Goal: Information Seeking & Learning: Learn about a topic

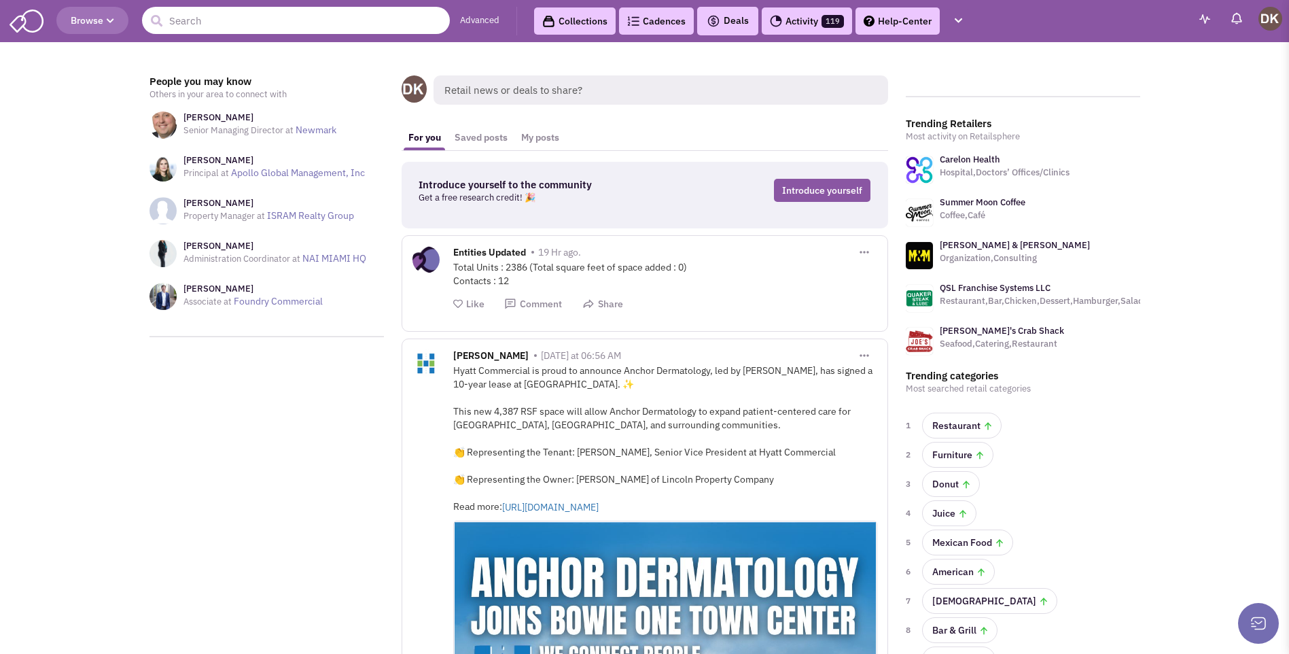
click at [247, 28] on input "text" at bounding box center [296, 20] width 308 height 27
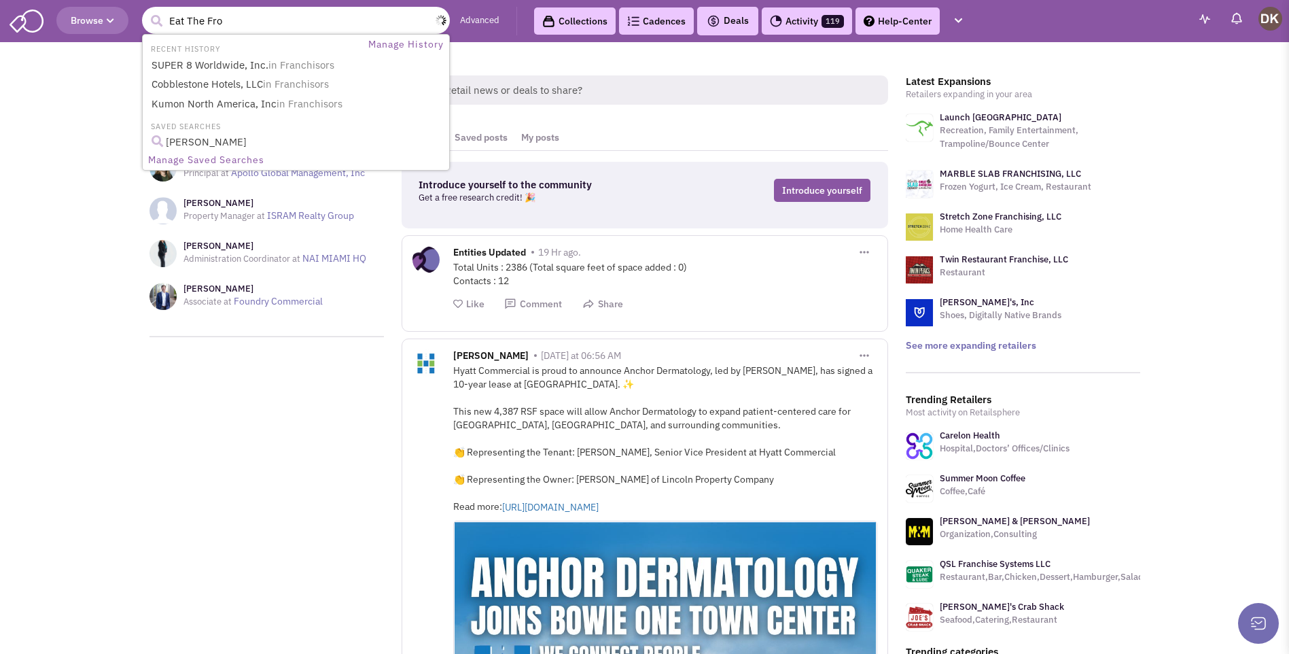
type input "Eat The Frog"
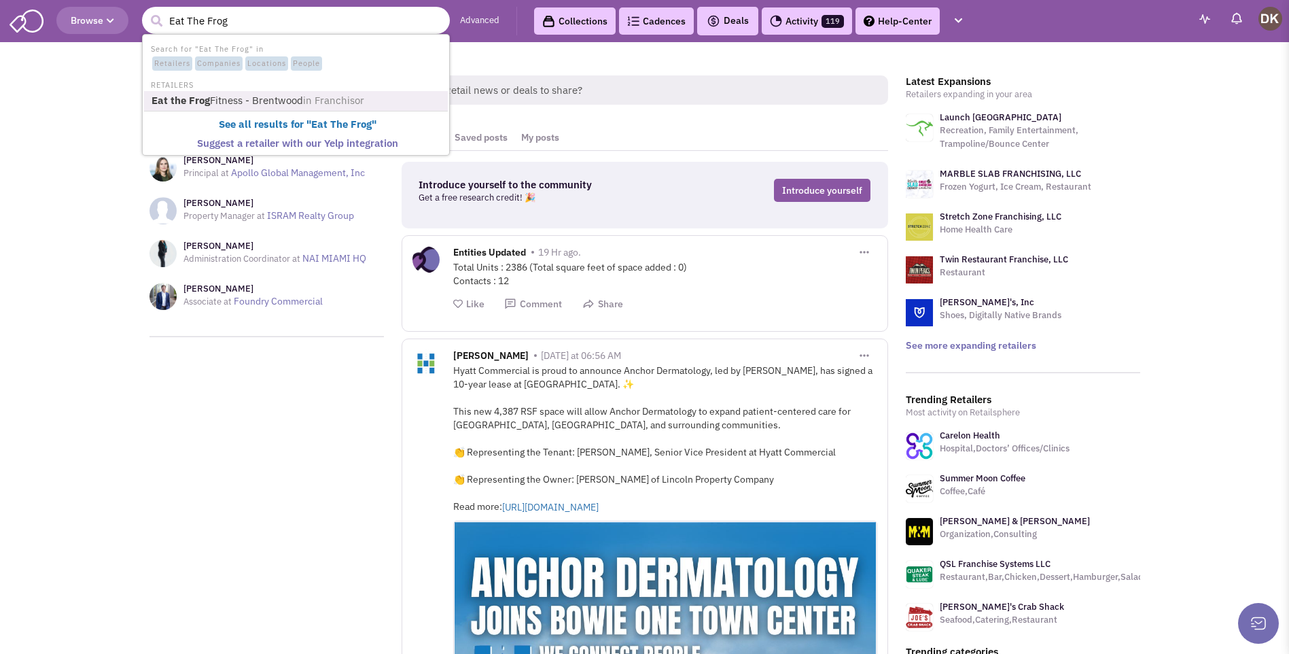
click at [229, 97] on link "Eat the Frog Fitness - Brentwood in Franchisor" at bounding box center [297, 101] width 300 height 18
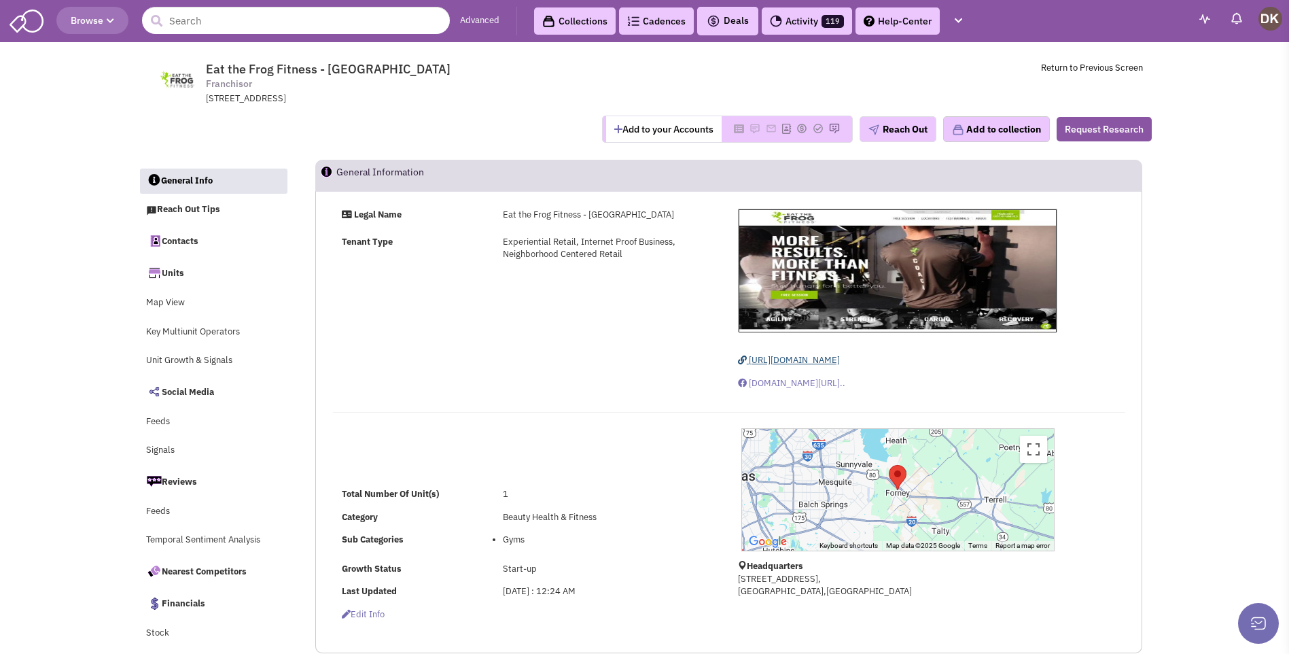
click at [797, 360] on span "https://www.eatthefrogfitness.com" at bounding box center [794, 360] width 91 height 12
click at [172, 241] on link "Contacts" at bounding box center [213, 240] width 148 height 29
click at [875, 128] on img "button" at bounding box center [874, 129] width 11 height 11
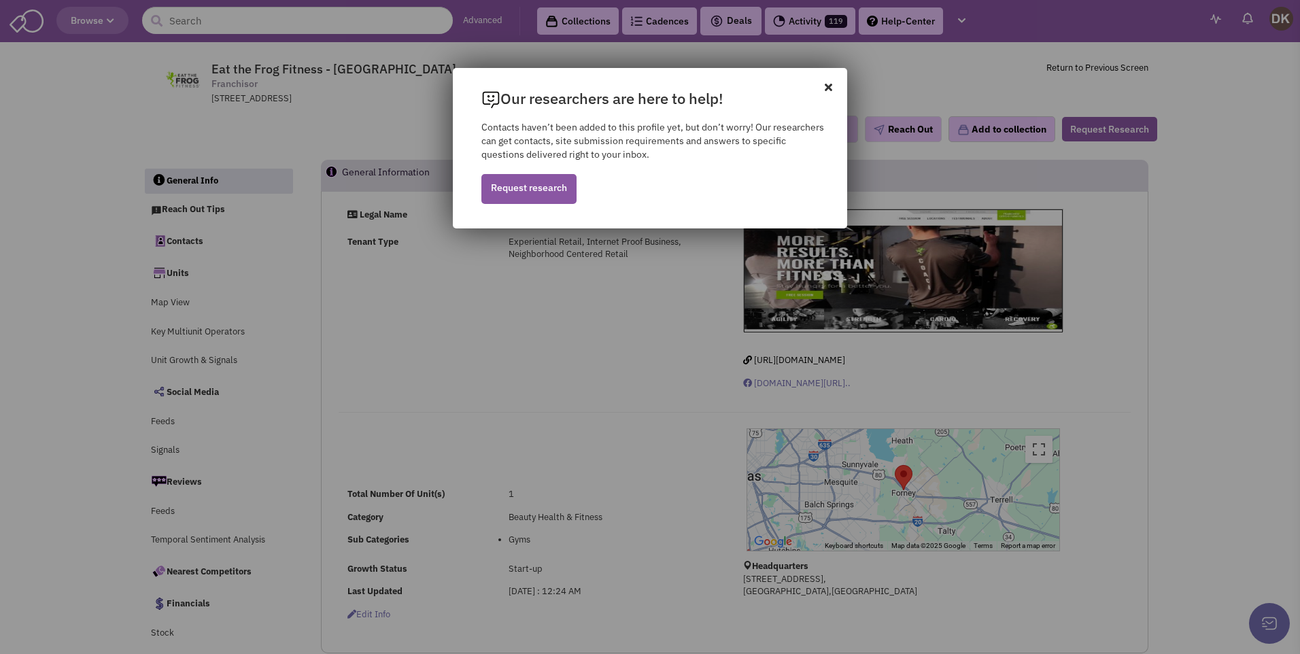
click at [828, 86] on icon at bounding box center [835, 80] width 22 height 24
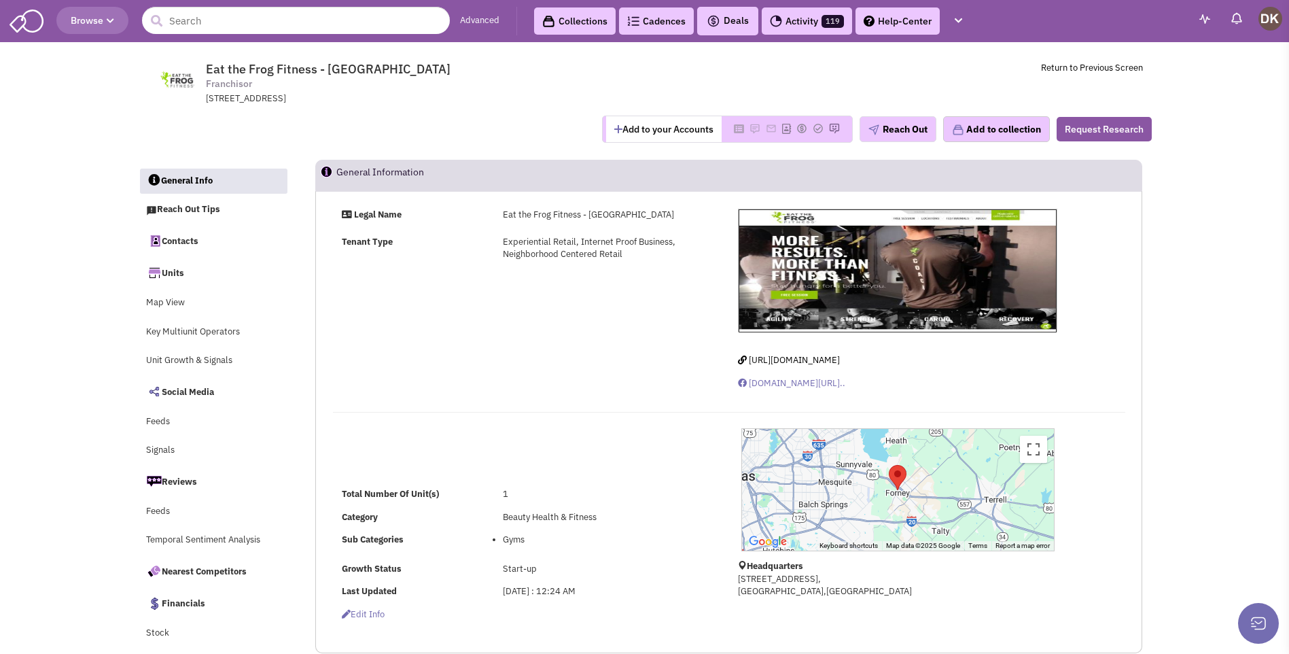
click at [673, 135] on button "Add to your Accounts" at bounding box center [664, 129] width 116 height 26
click at [714, 131] on icon at bounding box center [719, 128] width 10 height 7
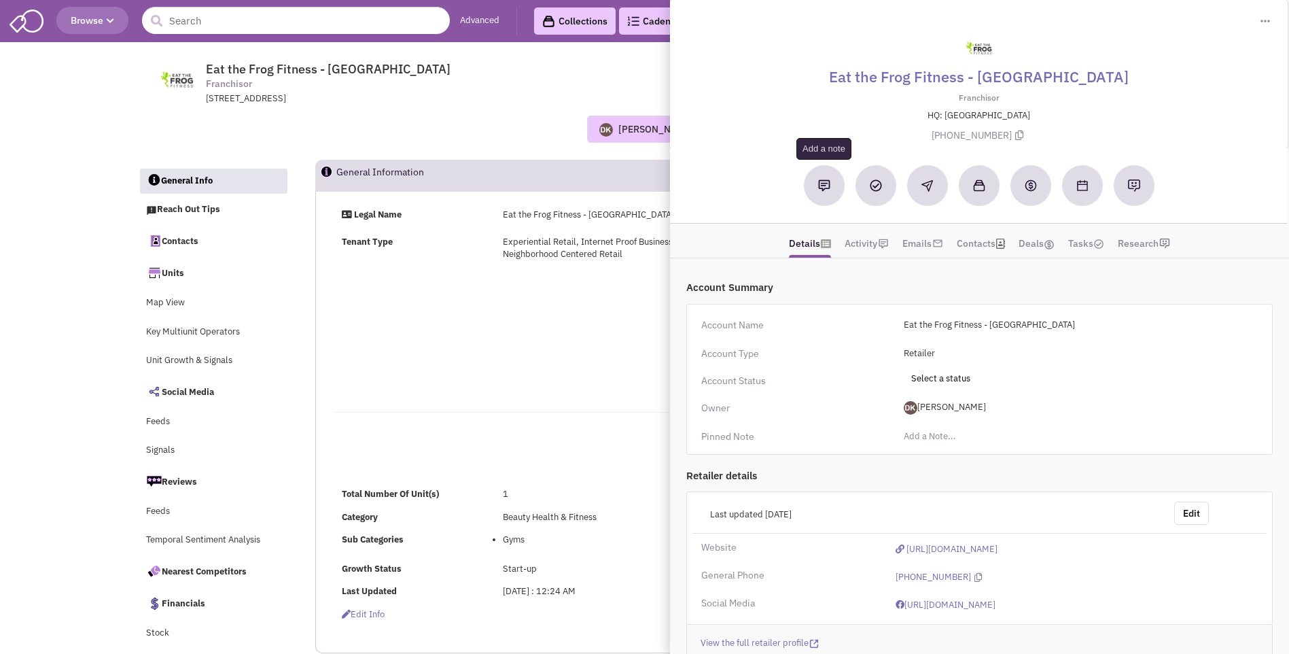
click at [824, 193] on button at bounding box center [824, 185] width 41 height 41
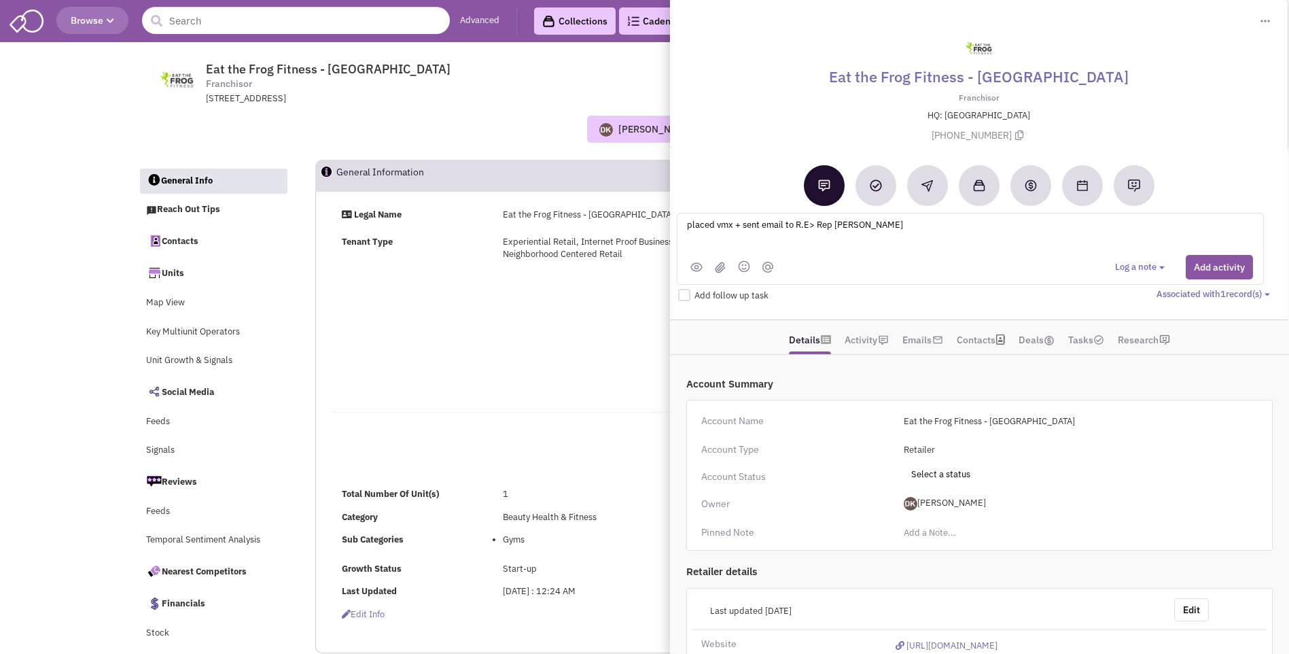
click at [865, 223] on textarea "placed vmx + sent email to R.E> Rep Jack" at bounding box center [854, 235] width 336 height 37
type textarea "placed vmx + sent email to R.E> Rep Jack Gilmore"
click at [1221, 271] on button "Add activity" at bounding box center [1219, 267] width 67 height 24
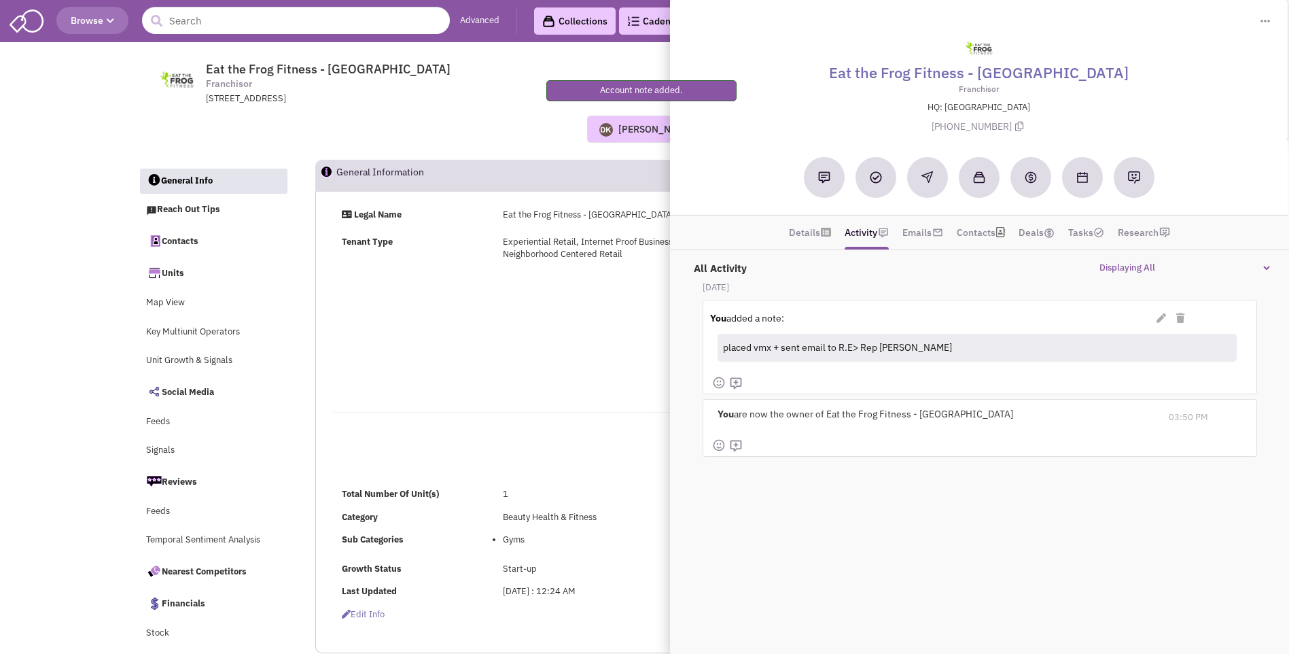
click at [353, 147] on div "Donnie Keller No note found! 0 0 0 Reach Out Add to collection" at bounding box center [645, 129] width 1032 height 48
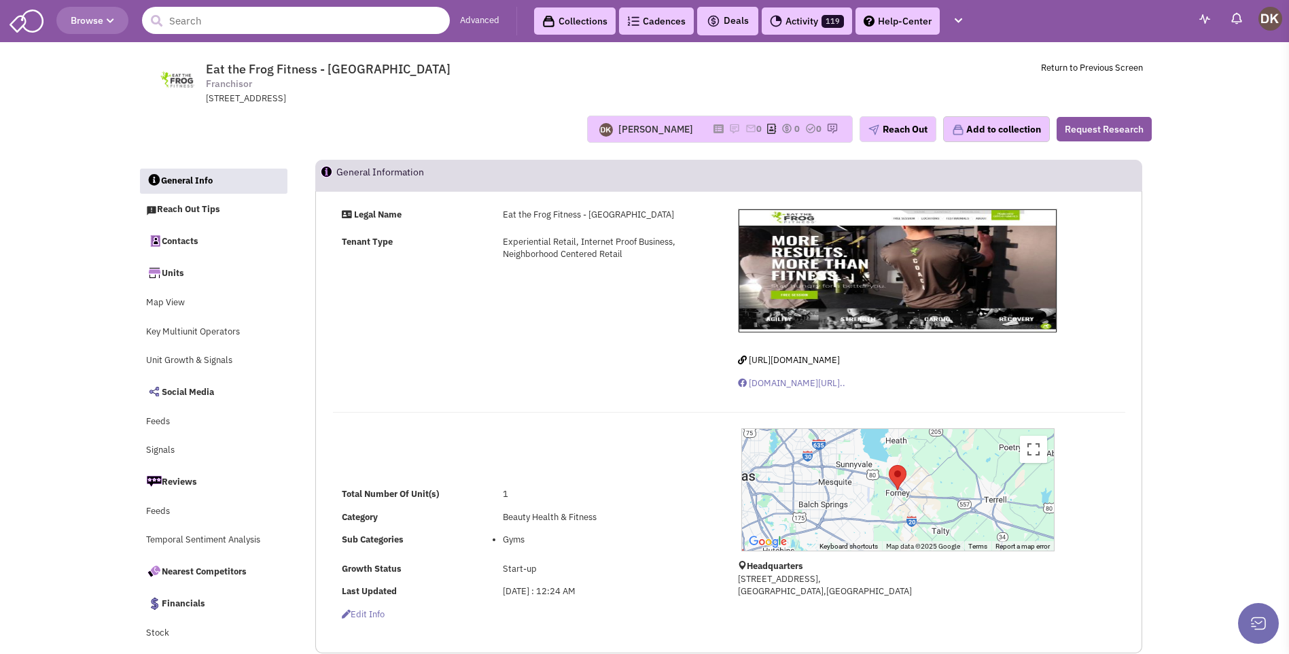
click at [215, 18] on input "text" at bounding box center [296, 20] width 308 height 27
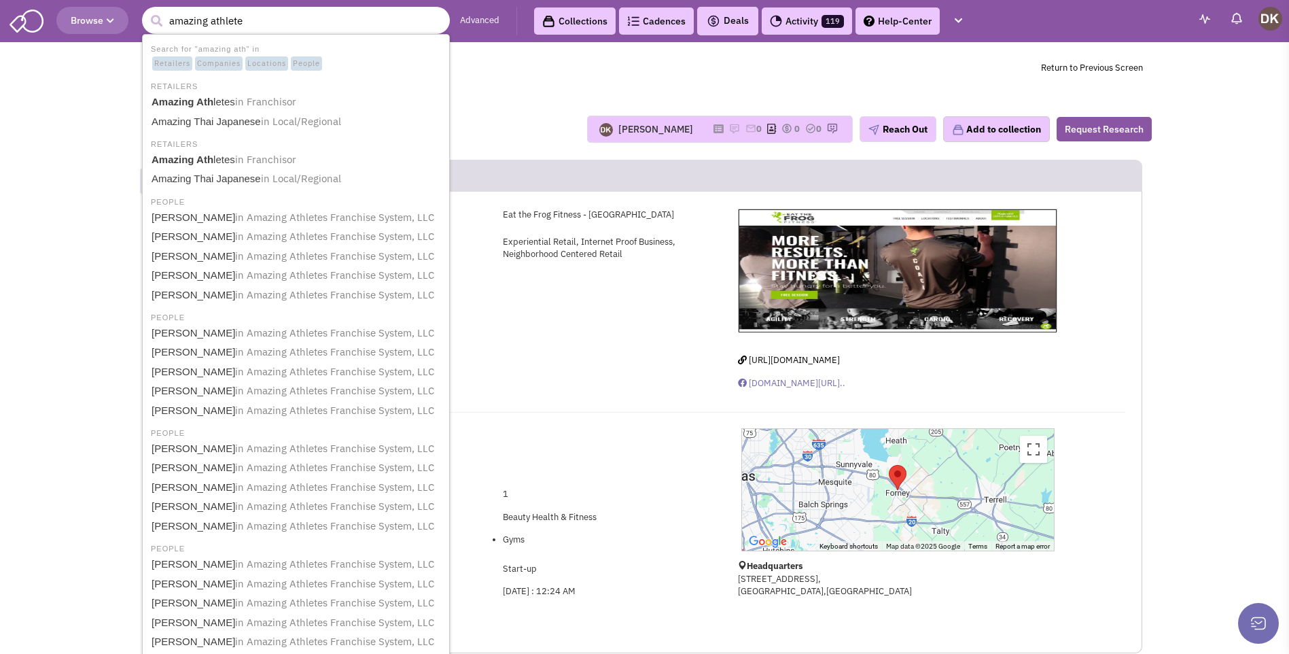
type input "amazing athletes"
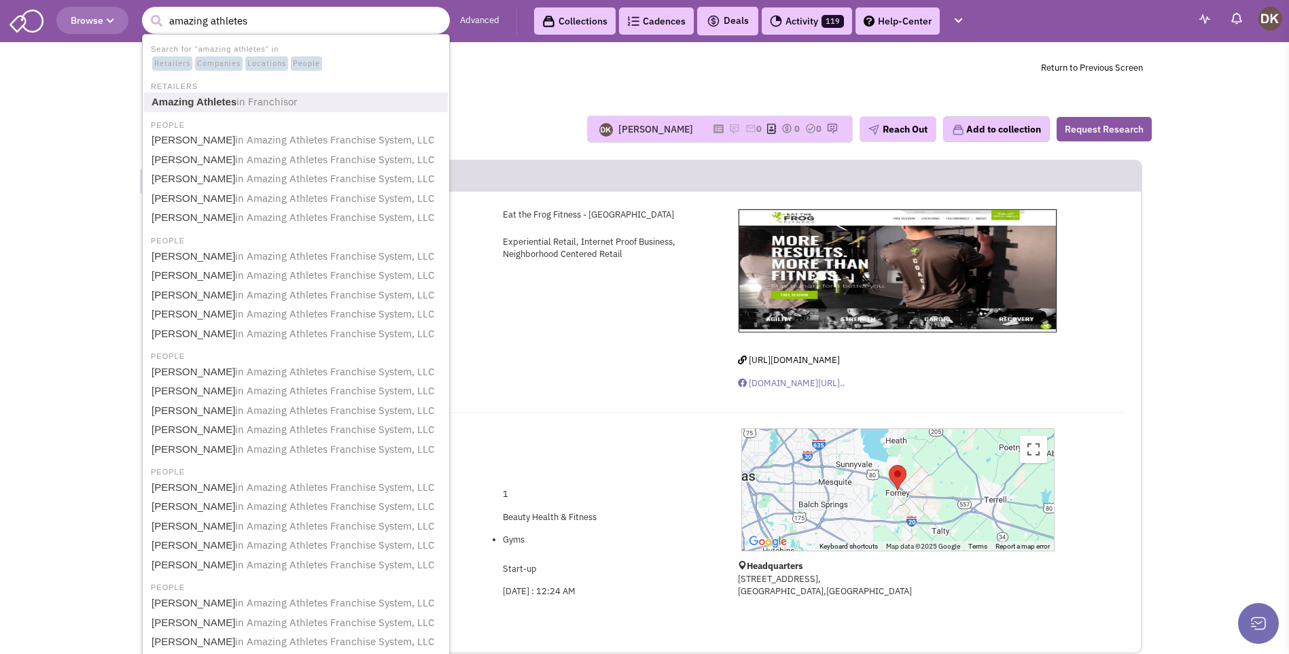
click at [201, 101] on b "Amazing Athletes" at bounding box center [194, 102] width 85 height 12
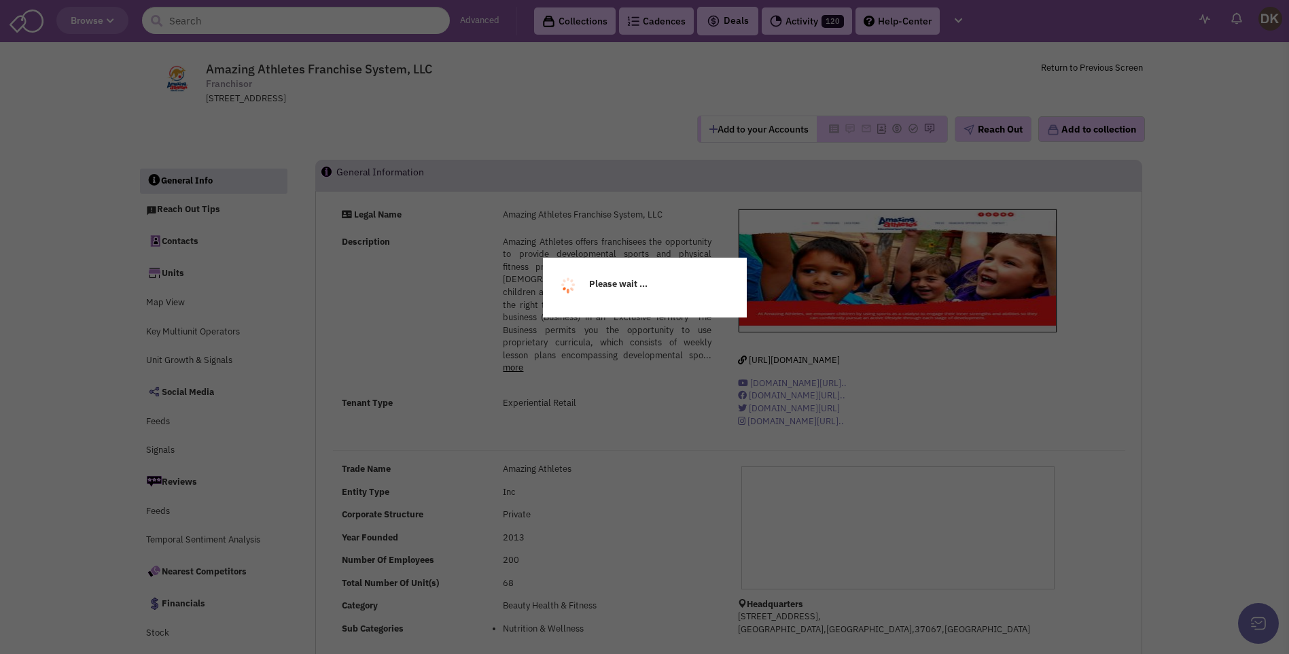
select select
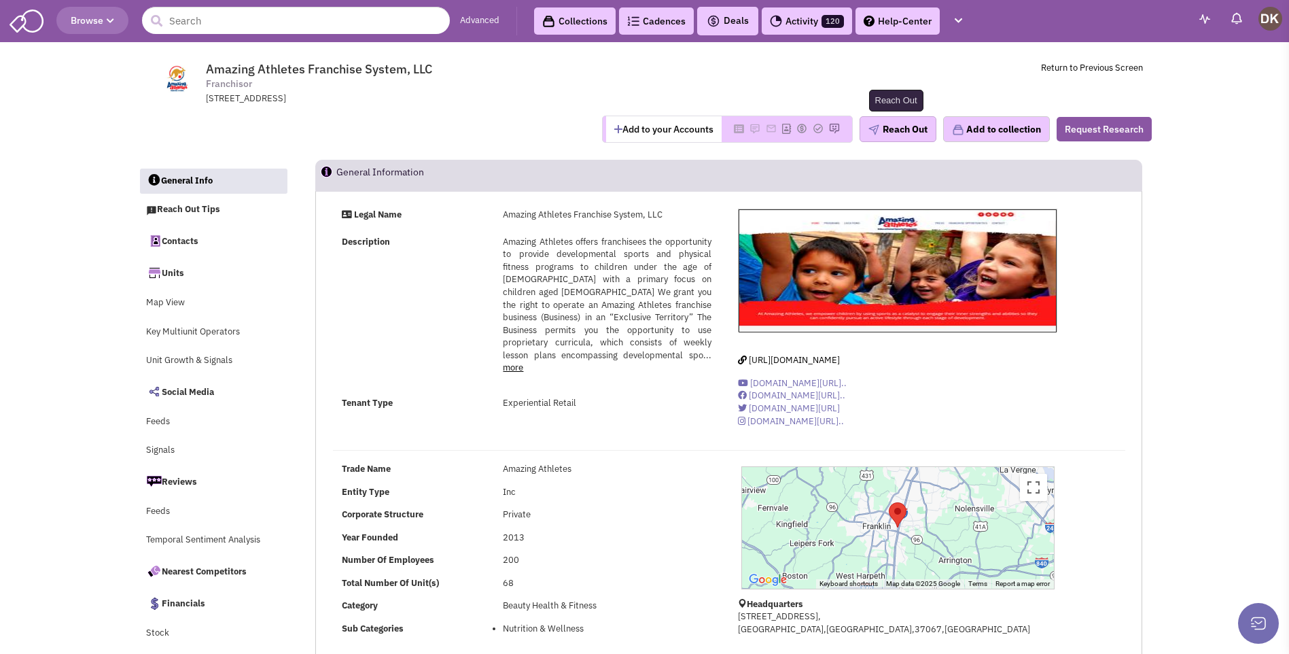
click at [898, 133] on button "Reach Out" at bounding box center [898, 129] width 77 height 26
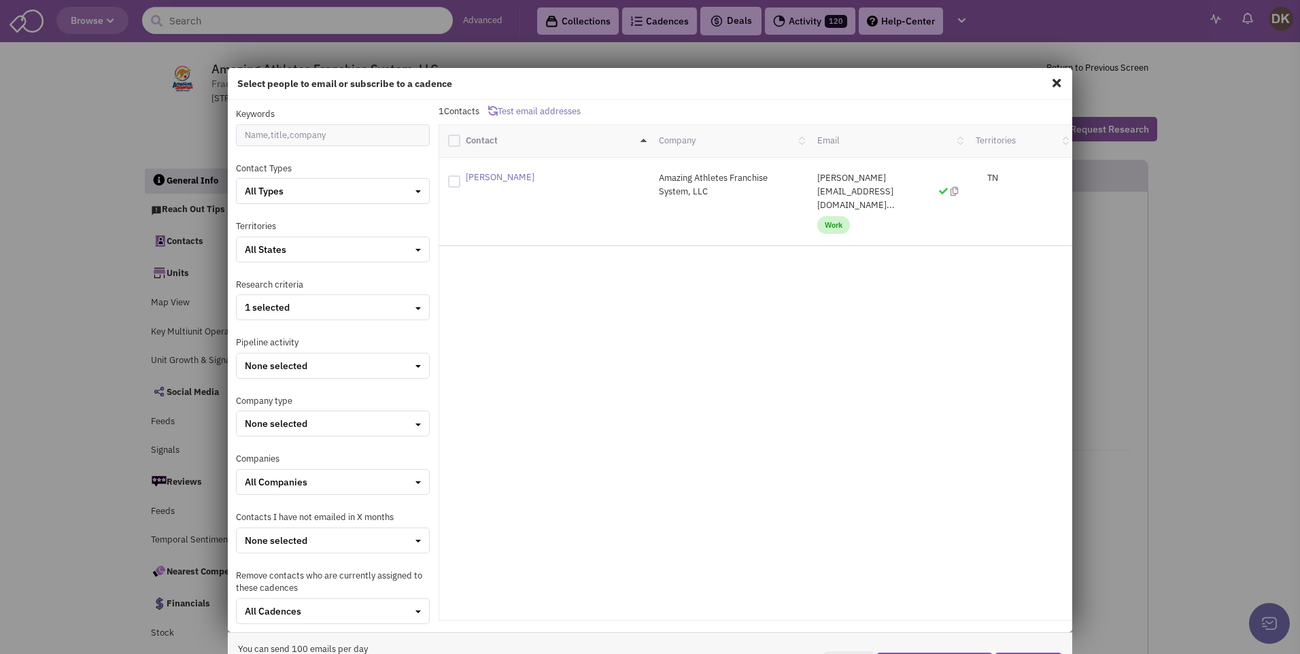
click at [1047, 87] on span at bounding box center [1056, 83] width 18 height 22
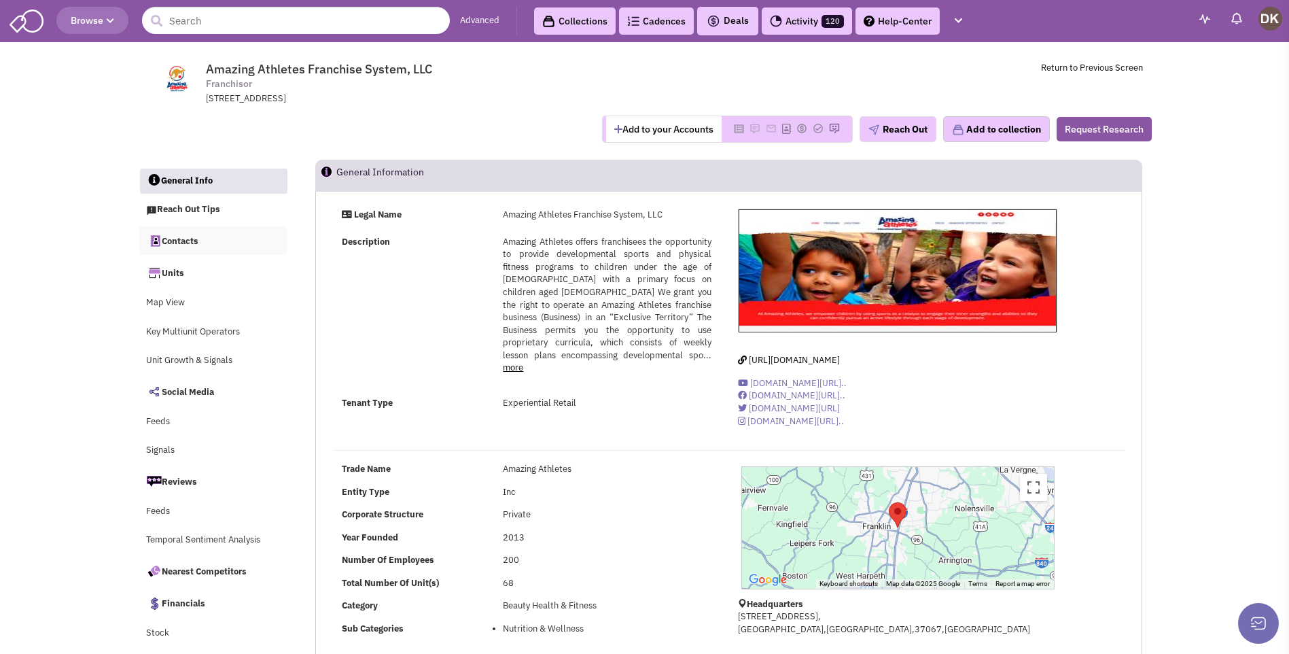
click at [183, 241] on link "Contacts" at bounding box center [213, 240] width 148 height 29
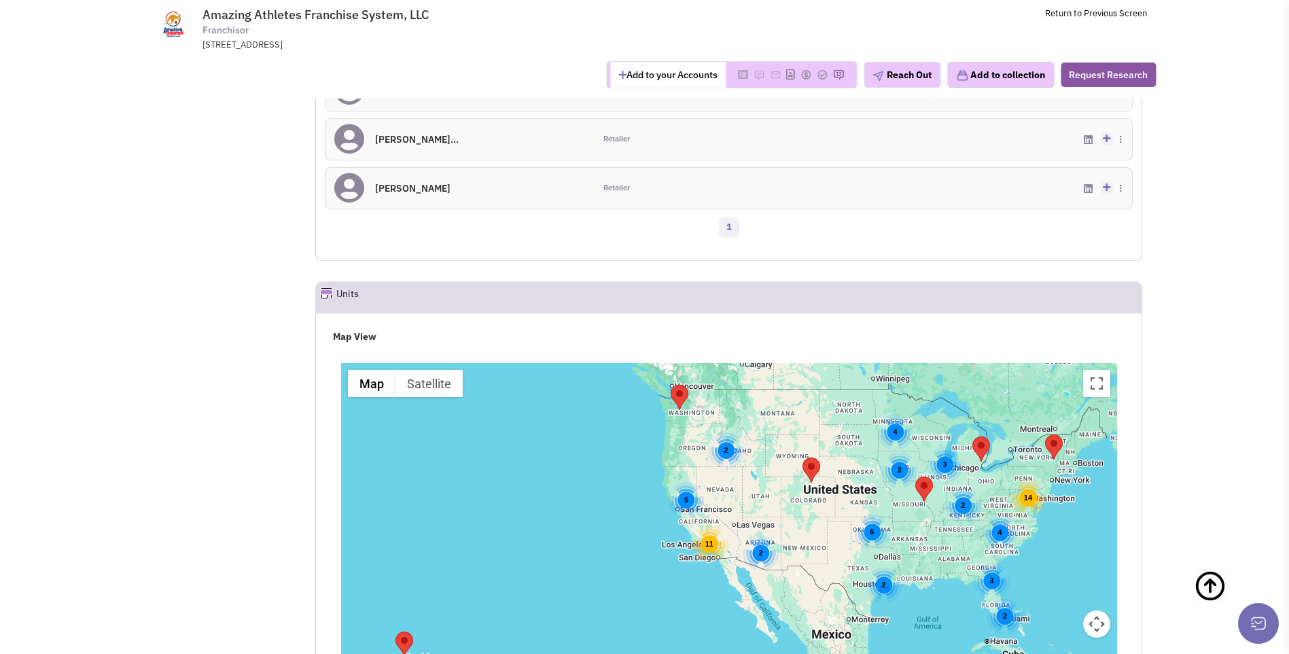
scroll to position [1130, 0]
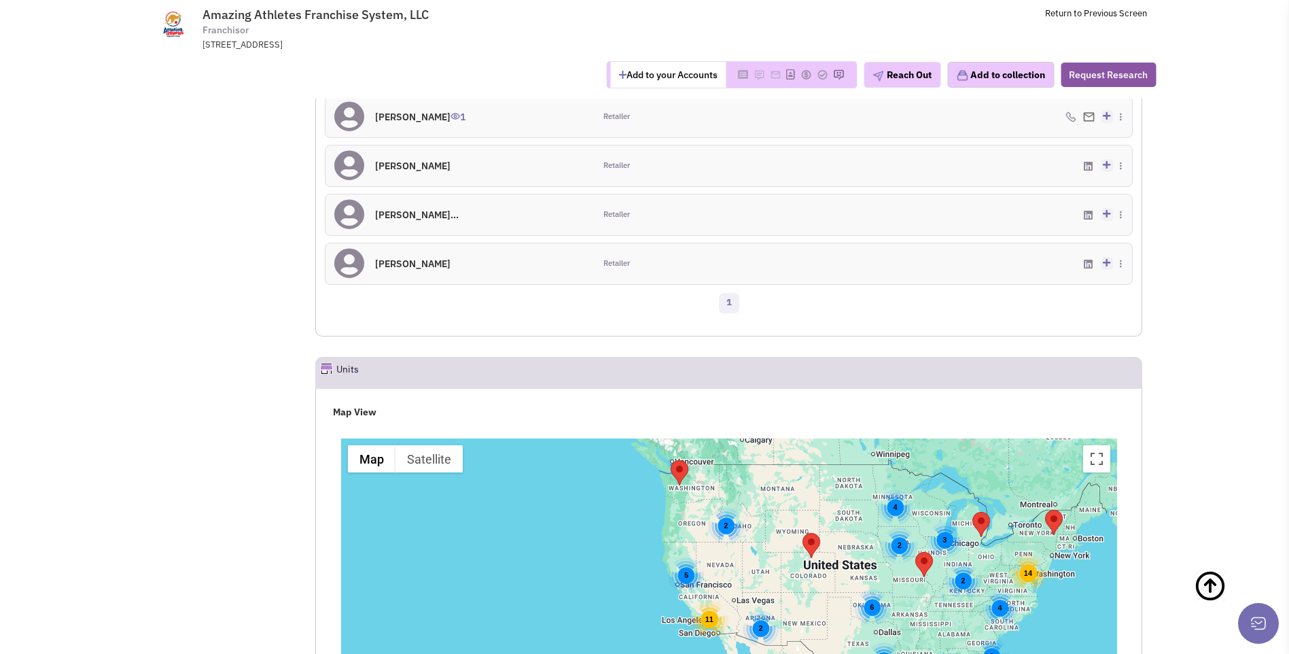
click at [413, 116] on h4 "Michael J. Katz 1" at bounding box center [420, 117] width 90 height 12
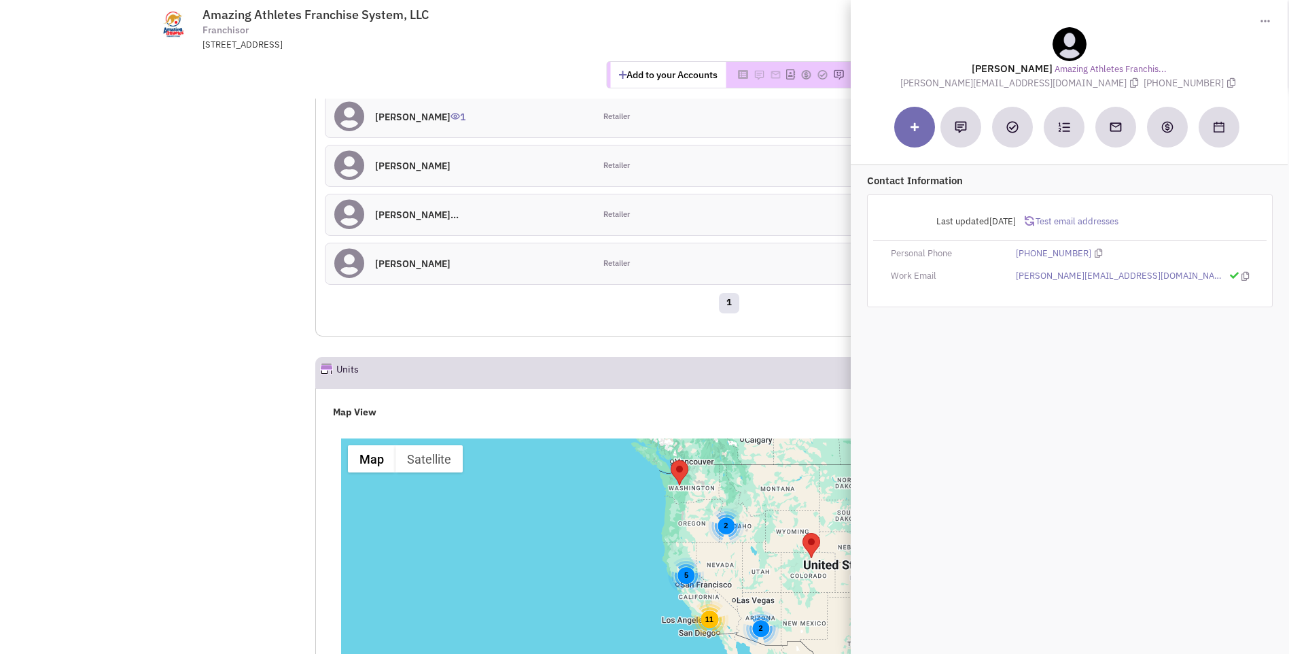
drag, startPoint x: 977, startPoint y: 64, endPoint x: 1204, endPoint y: 83, distance: 227.1
click at [1204, 83] on div "Michael J. Katz Amazing Athletes Franchis... michael@businesslawyer.com (303) 7…" at bounding box center [1069, 58] width 423 height 63
copy div "Michael J. Katz Amazing Athletes Franchis... michael@businesslawyer.com (303) 7…"
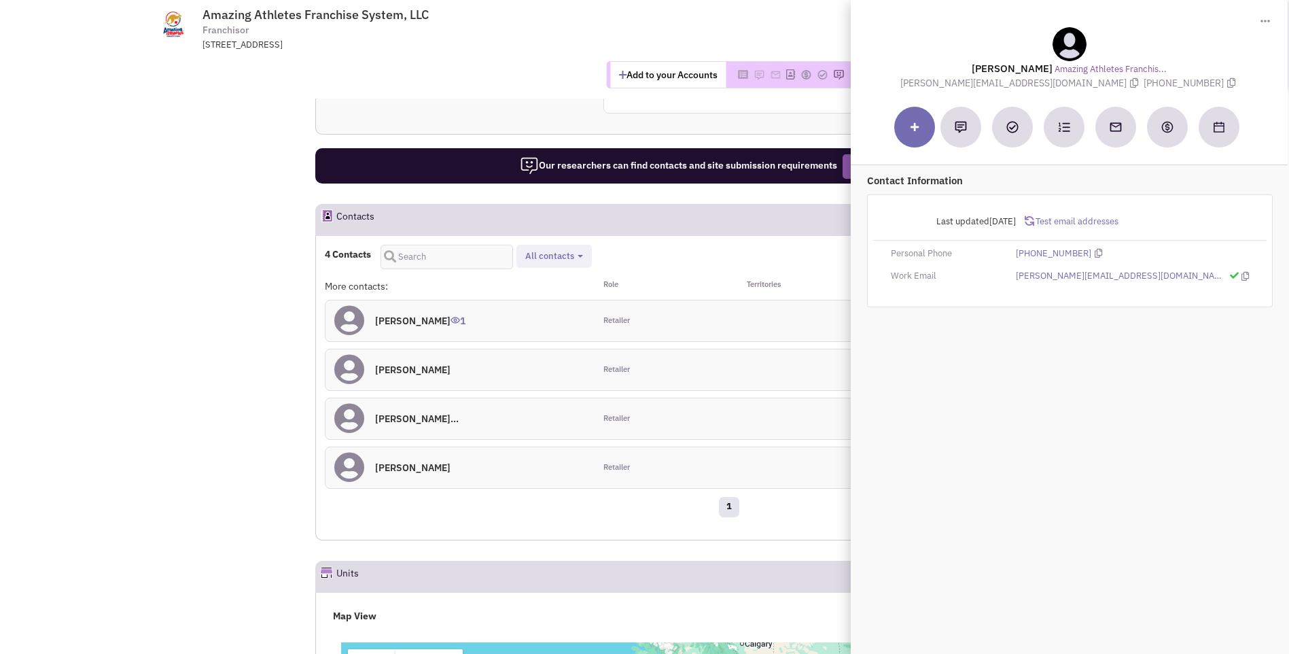
scroll to position [653, 0]
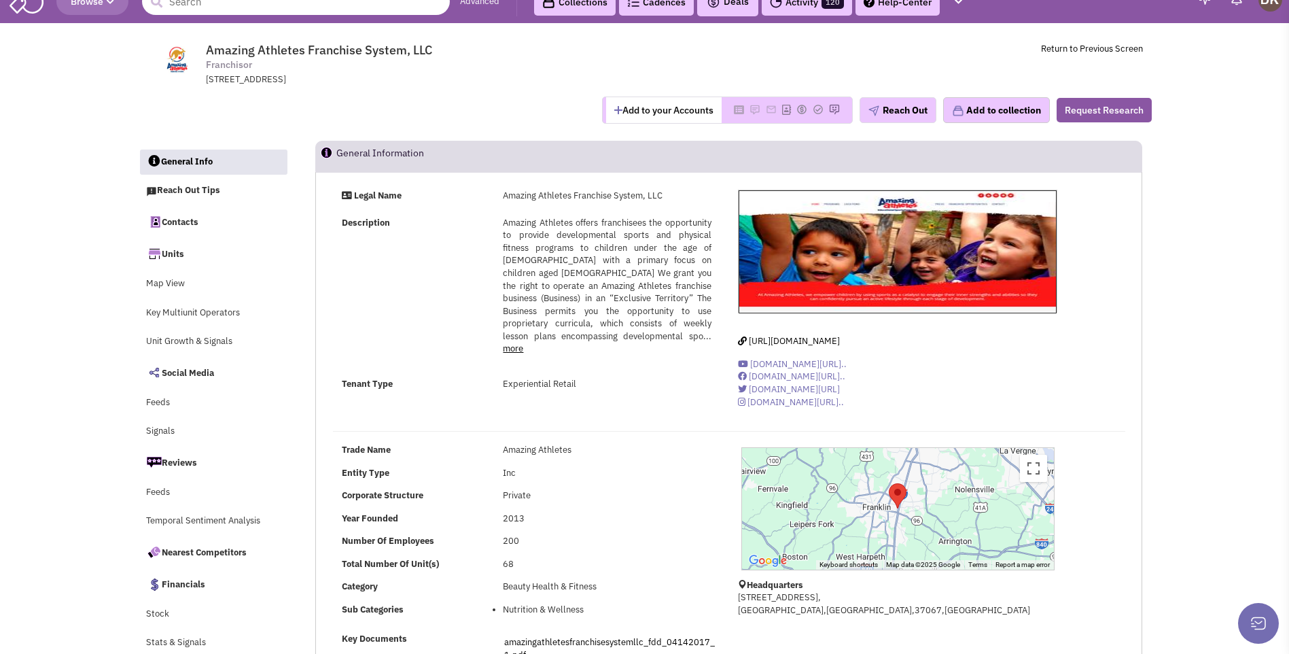
scroll to position [0, 0]
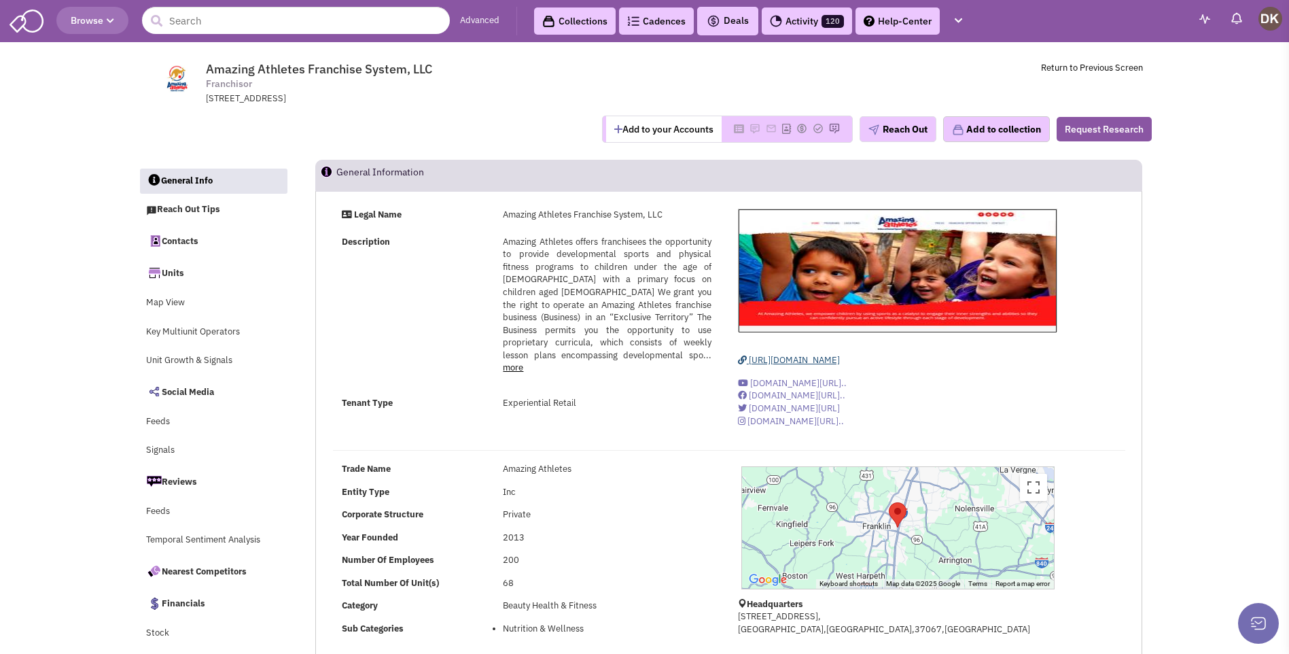
click at [811, 361] on span "http://www.amazingathletes.com/" at bounding box center [794, 360] width 91 height 12
click at [663, 131] on button "Add to your Accounts" at bounding box center [664, 129] width 116 height 26
click at [355, 20] on input "text" at bounding box center [296, 20] width 308 height 27
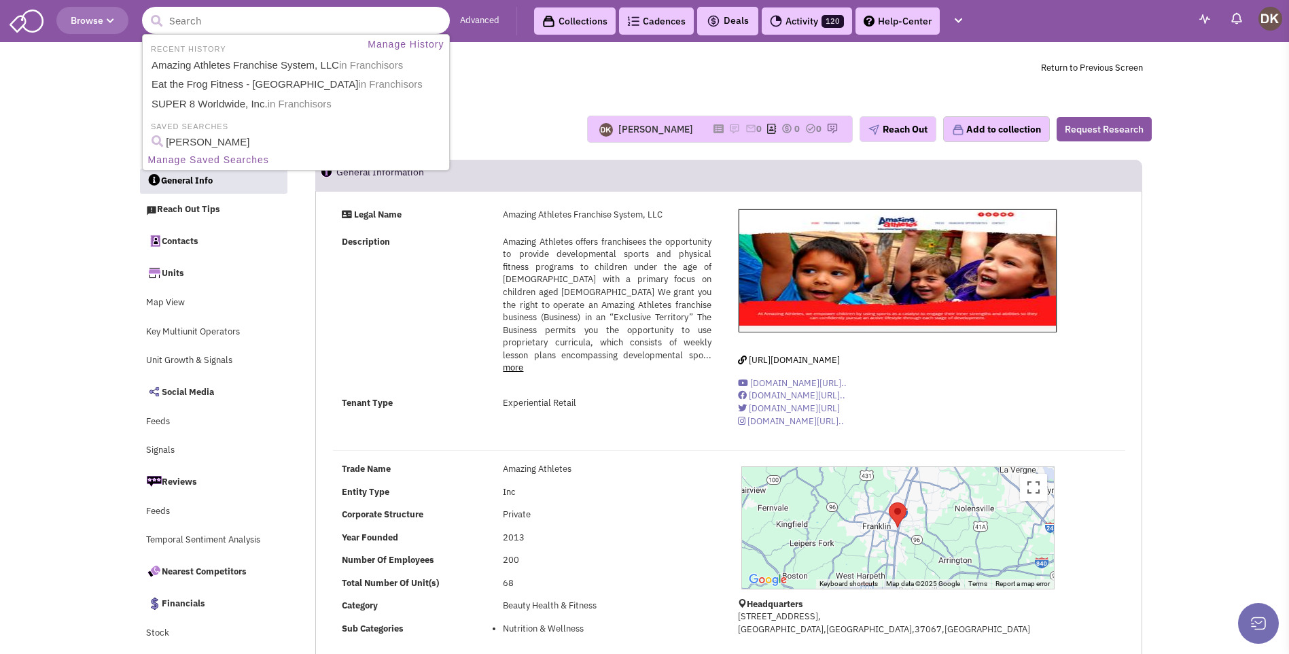
click at [279, 22] on input "text" at bounding box center [296, 20] width 308 height 27
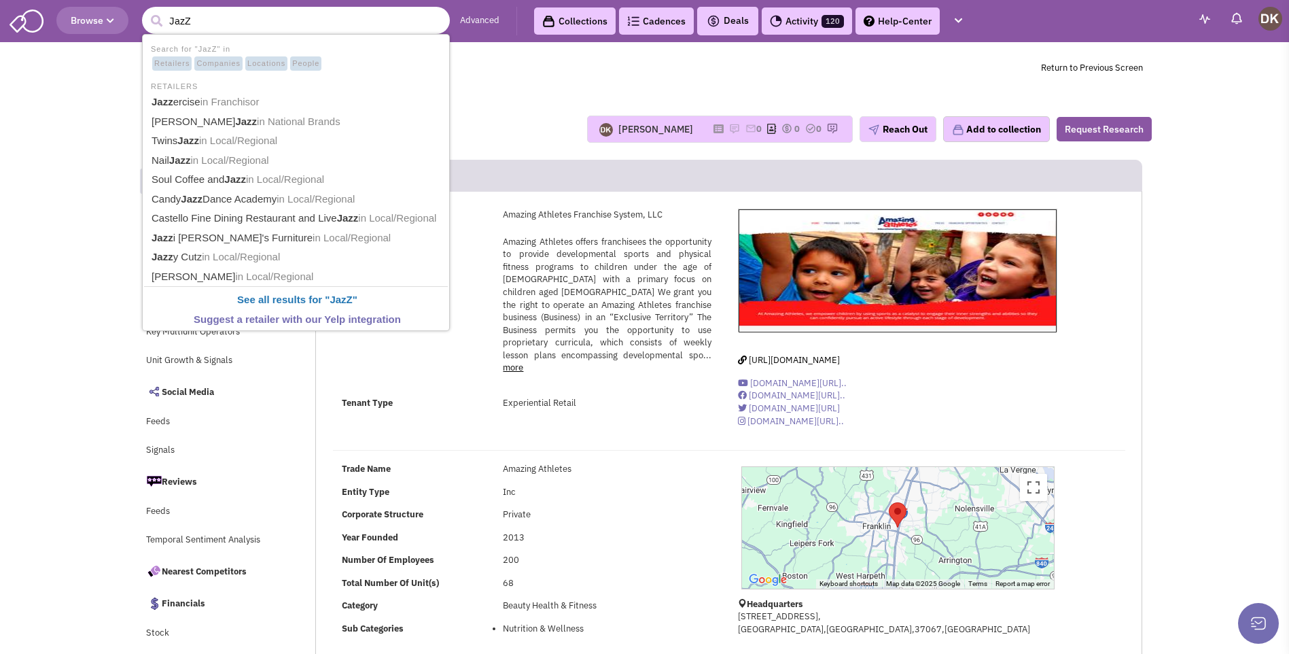
type input "Jaz"
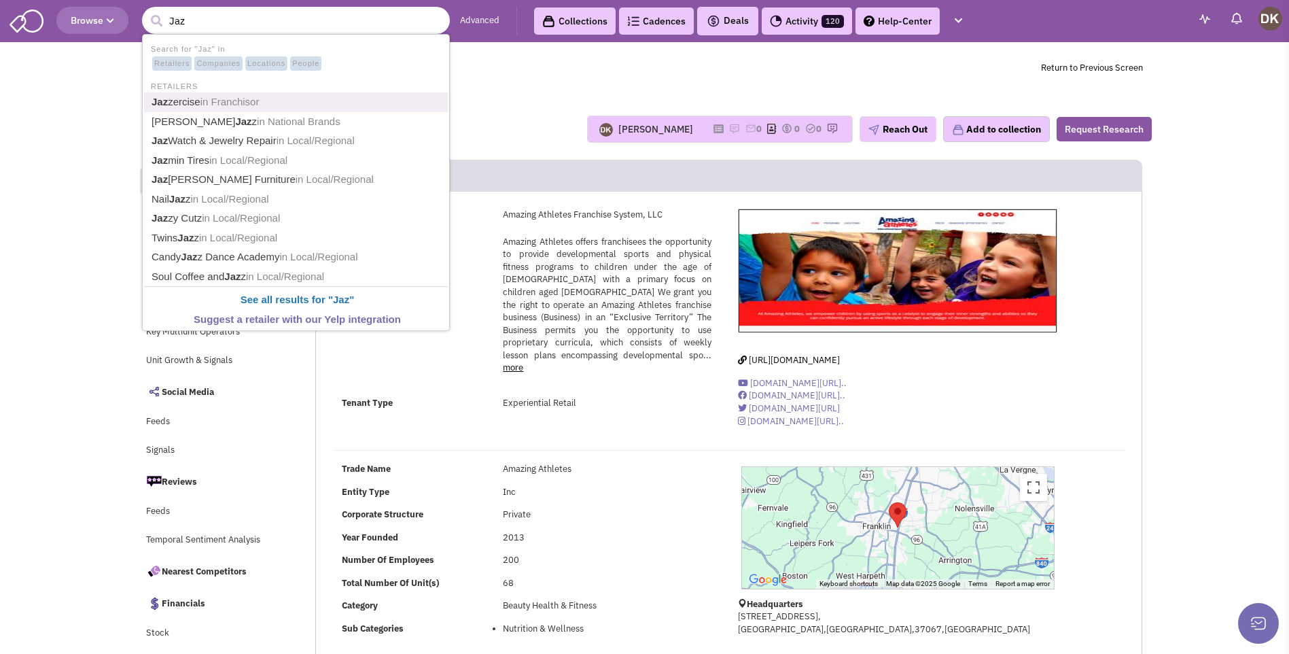
click at [198, 107] on link "Jaz zercise in Franchisor" at bounding box center [297, 102] width 300 height 18
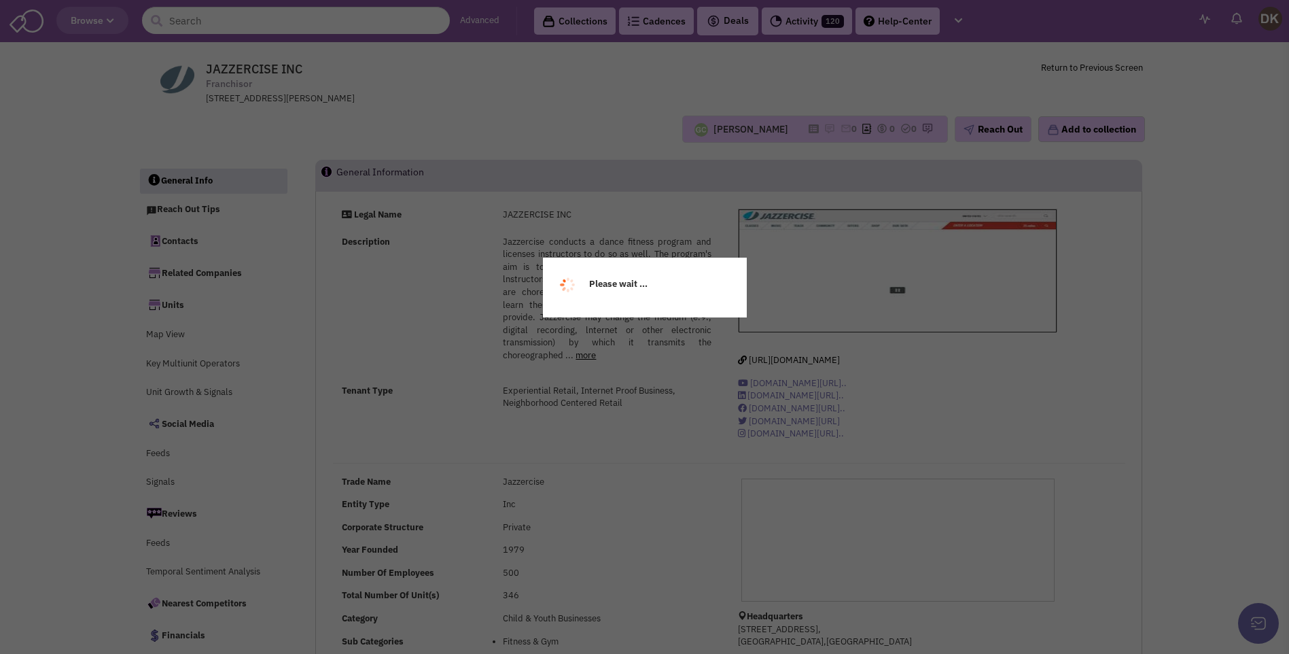
select select
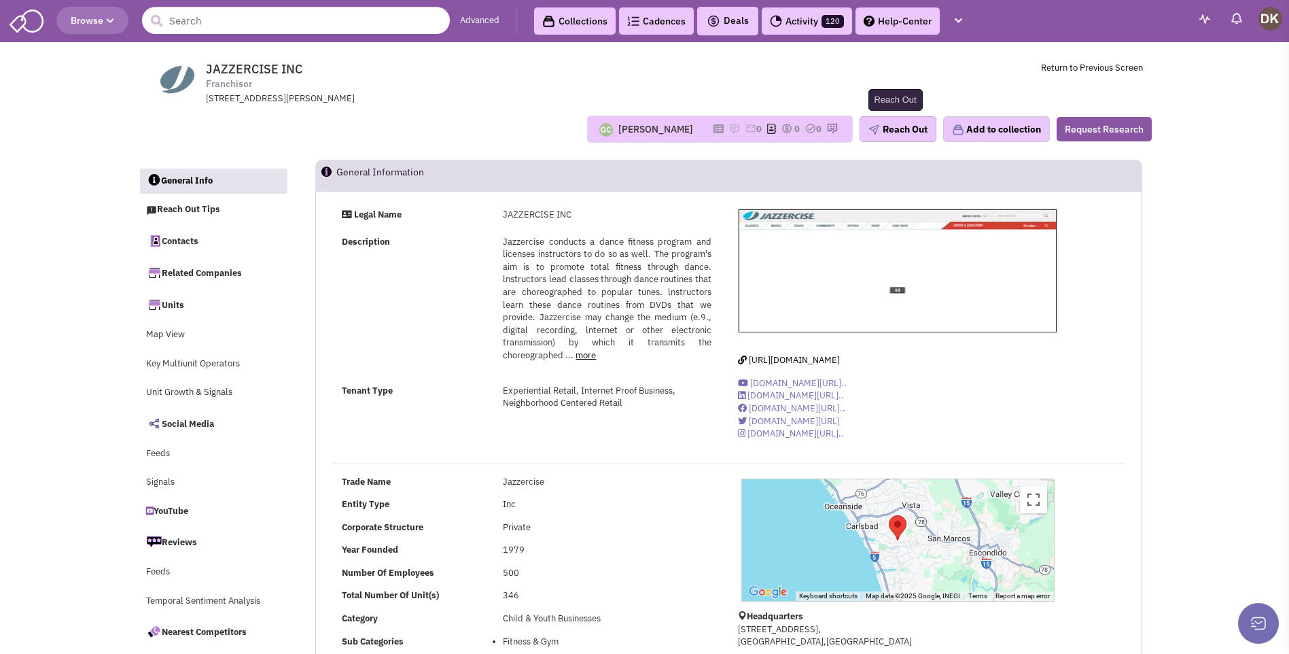
click at [894, 132] on button "Reach Out" at bounding box center [898, 129] width 77 height 26
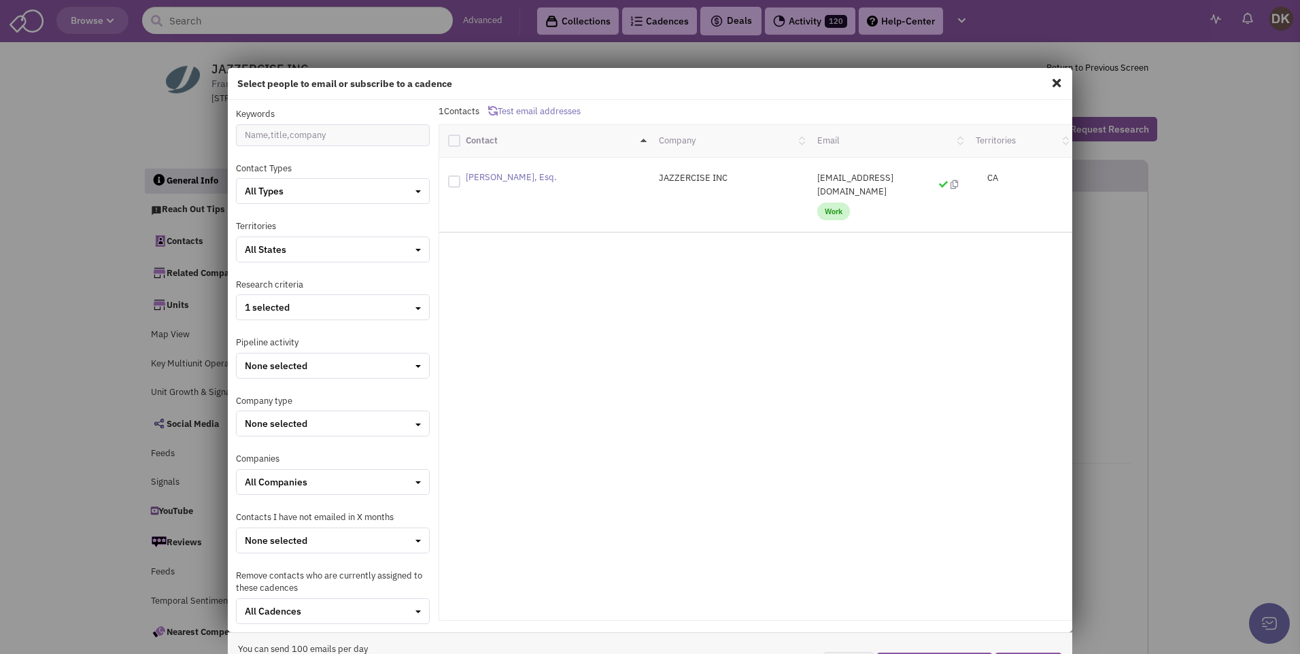
click at [1051, 81] on span at bounding box center [1056, 83] width 18 height 22
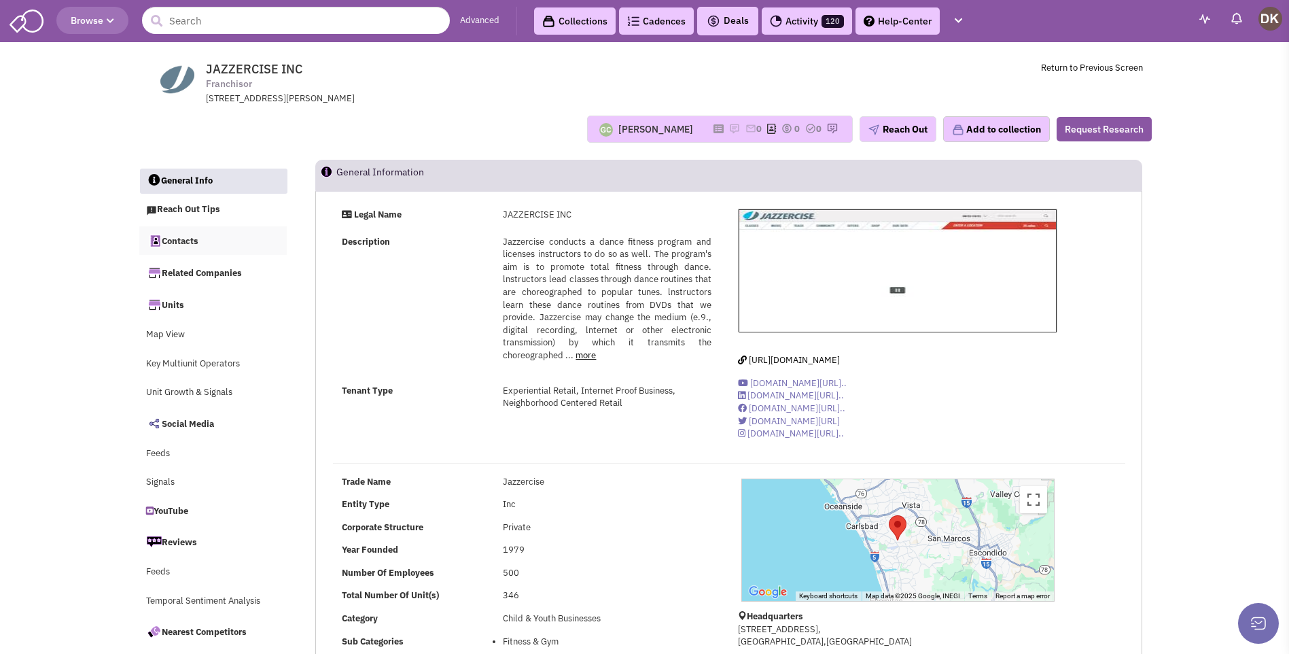
click at [174, 242] on link "Contacts" at bounding box center [213, 240] width 148 height 29
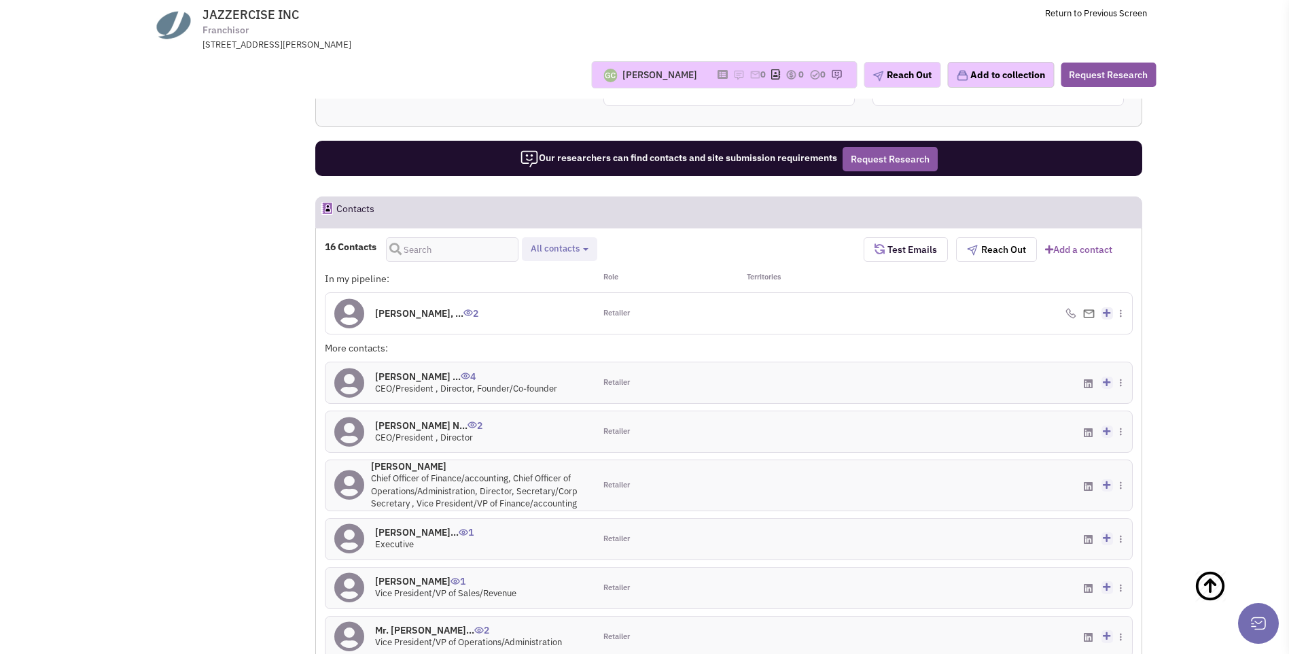
scroll to position [831, 0]
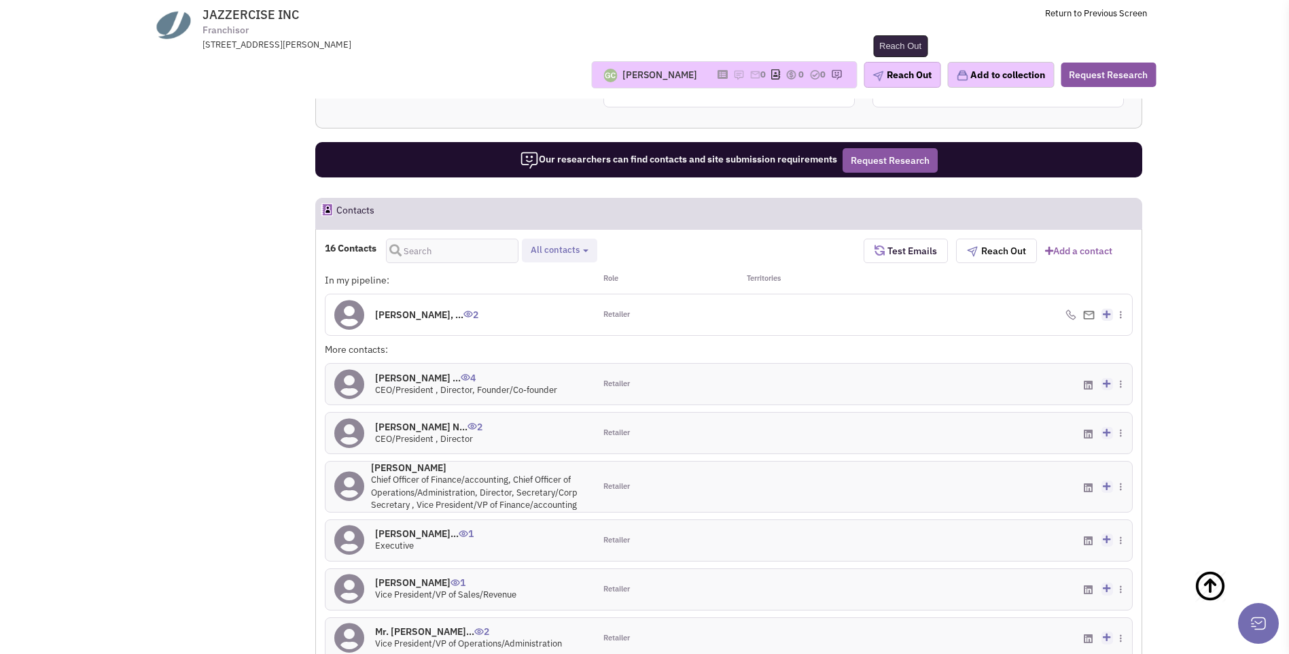
click at [890, 83] on button "Reach Out" at bounding box center [902, 75] width 77 height 26
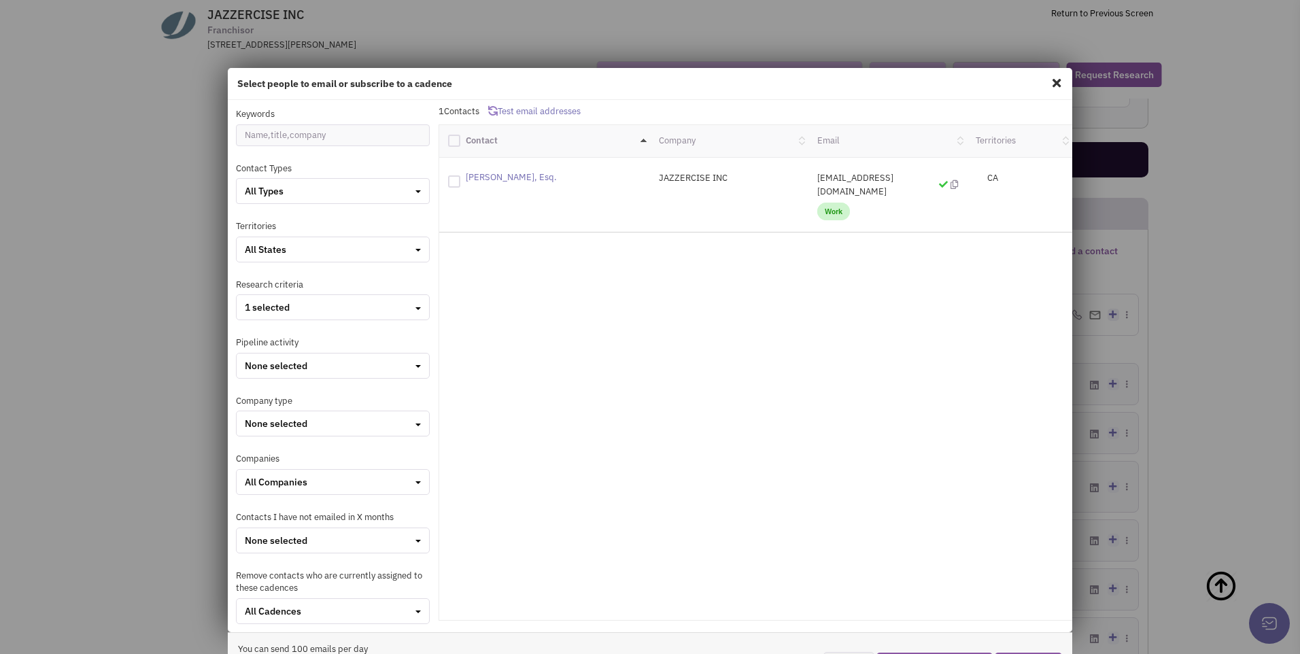
click at [817, 203] on span "Work" at bounding box center [833, 212] width 33 height 18
click at [476, 181] on spn "Susan Grueneberg, Esq." at bounding box center [511, 177] width 91 height 12
drag, startPoint x: 799, startPoint y: 179, endPoint x: 919, endPoint y: 179, distance: 119.6
click at [919, 179] on div "sgrueneberg@swlaw.com Work" at bounding box center [887, 194] width 158 height 47
drag, startPoint x: 919, startPoint y: 179, endPoint x: 863, endPoint y: 176, distance: 56.5
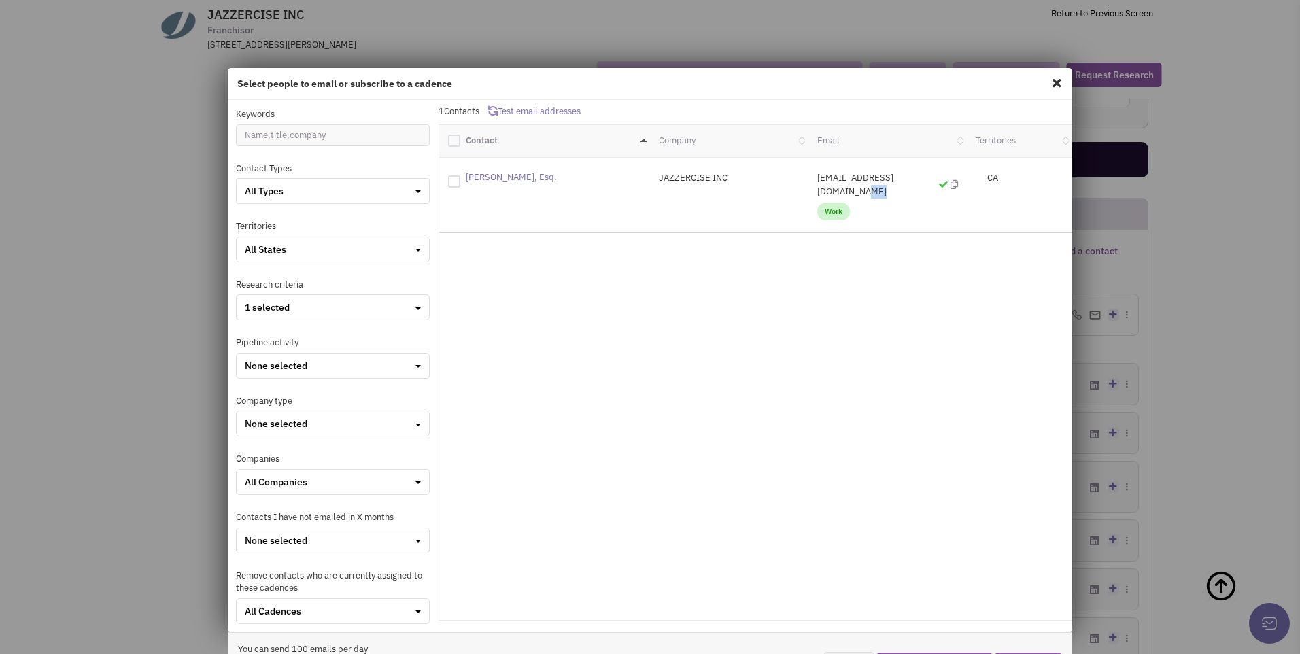
copy p "sgrueneberg@swlaw.com"
click at [173, 239] on div "Select people to email or subscribe to a cadence Keywords Contact Types All Typ…" at bounding box center [650, 327] width 1300 height 654
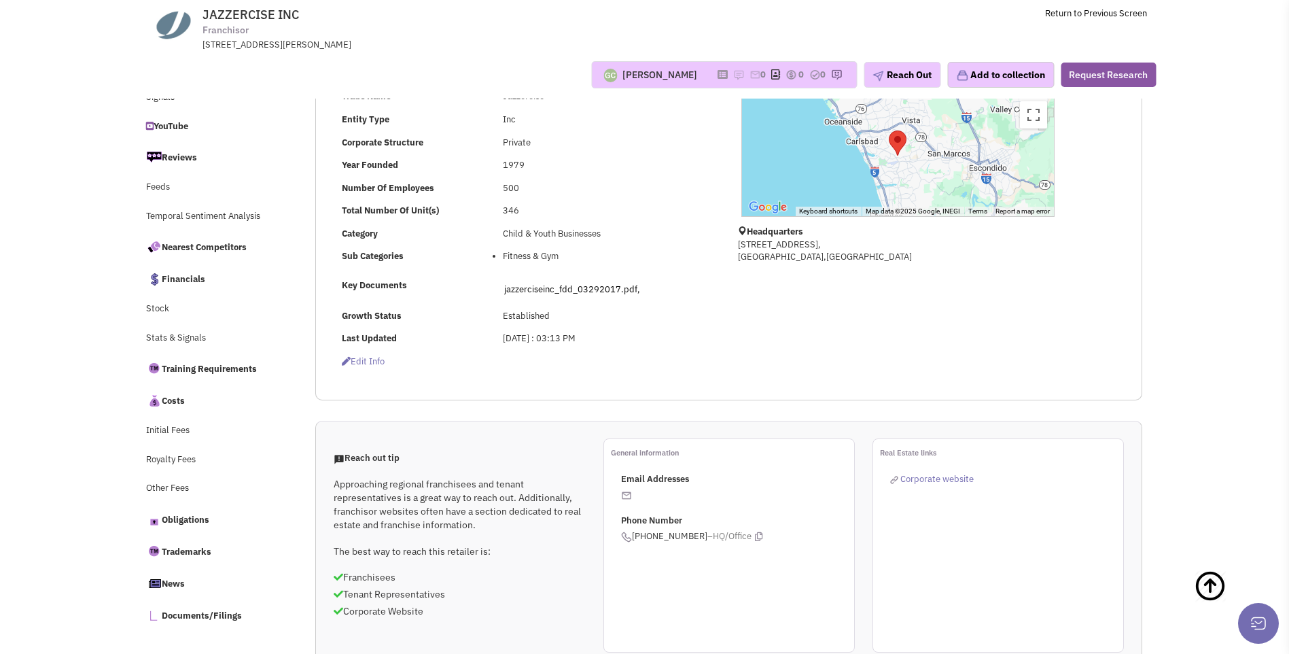
scroll to position [14, 0]
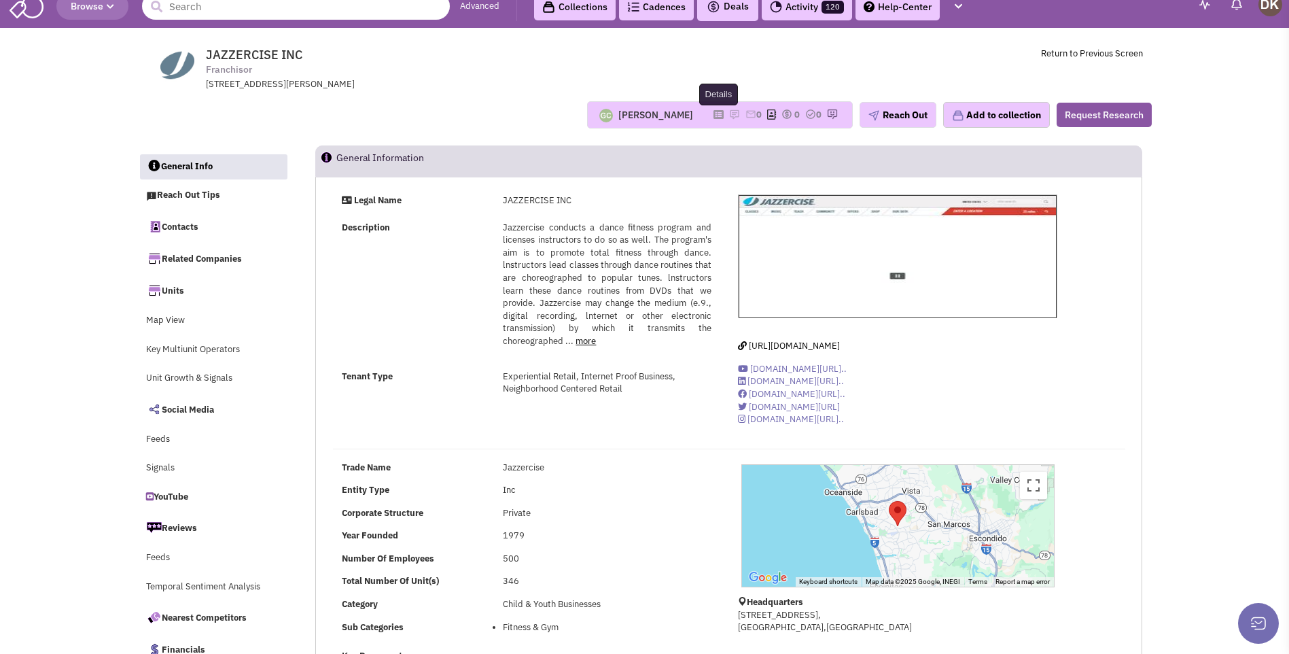
click at [714, 117] on icon at bounding box center [719, 114] width 10 height 7
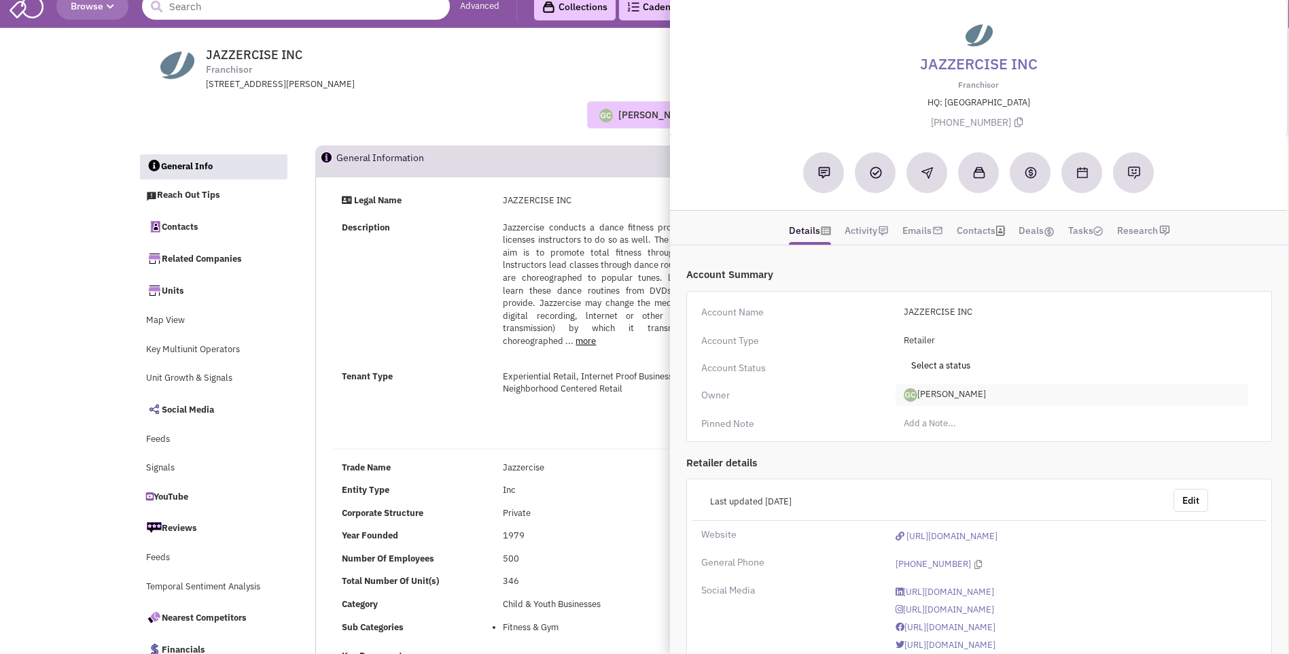
click at [958, 395] on span "Guillaume Chetail" at bounding box center [1072, 395] width 353 height 22
click at [936, 453] on link "[PERSON_NAME]" at bounding box center [950, 451] width 107 height 18
click at [609, 141] on div "JAZZERCISE INC Franchisor 2460 IMPALA DR, CARLSBAD, CA, 92010 Return to Previou…" at bounding box center [645, 89] width 1014 height 112
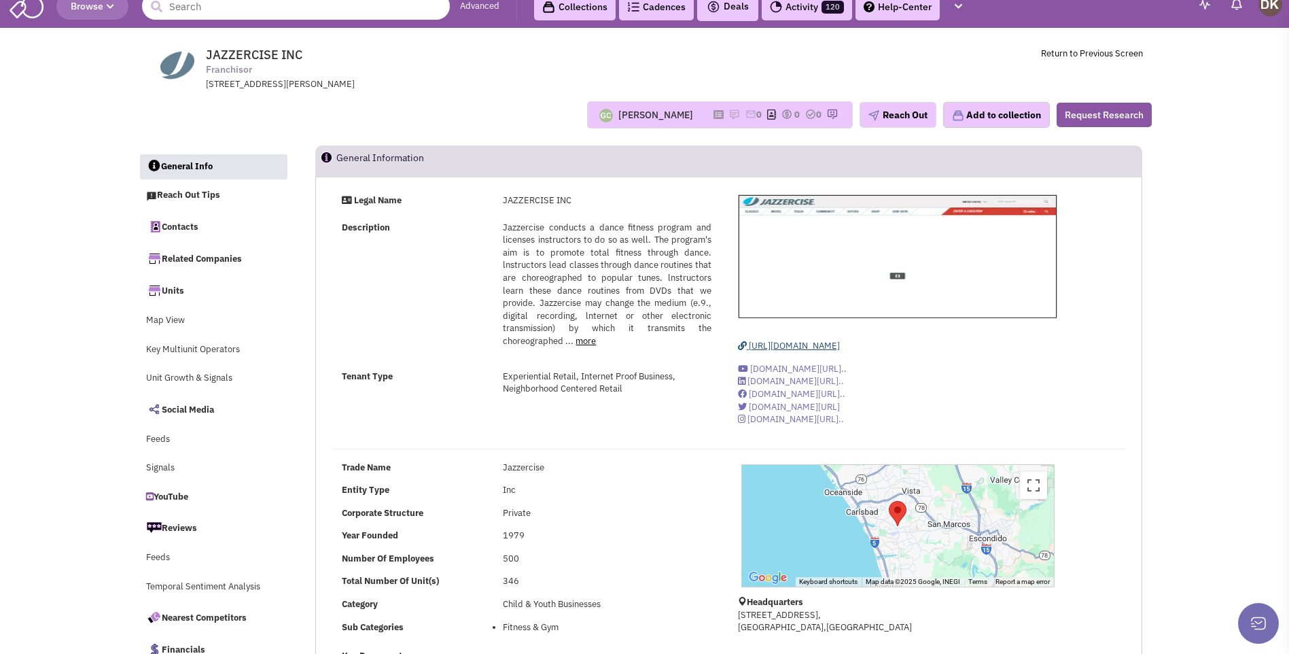
click at [802, 346] on span "[URL][DOMAIN_NAME]" at bounding box center [794, 346] width 91 height 12
click at [894, 118] on button "Reach Out" at bounding box center [898, 115] width 77 height 26
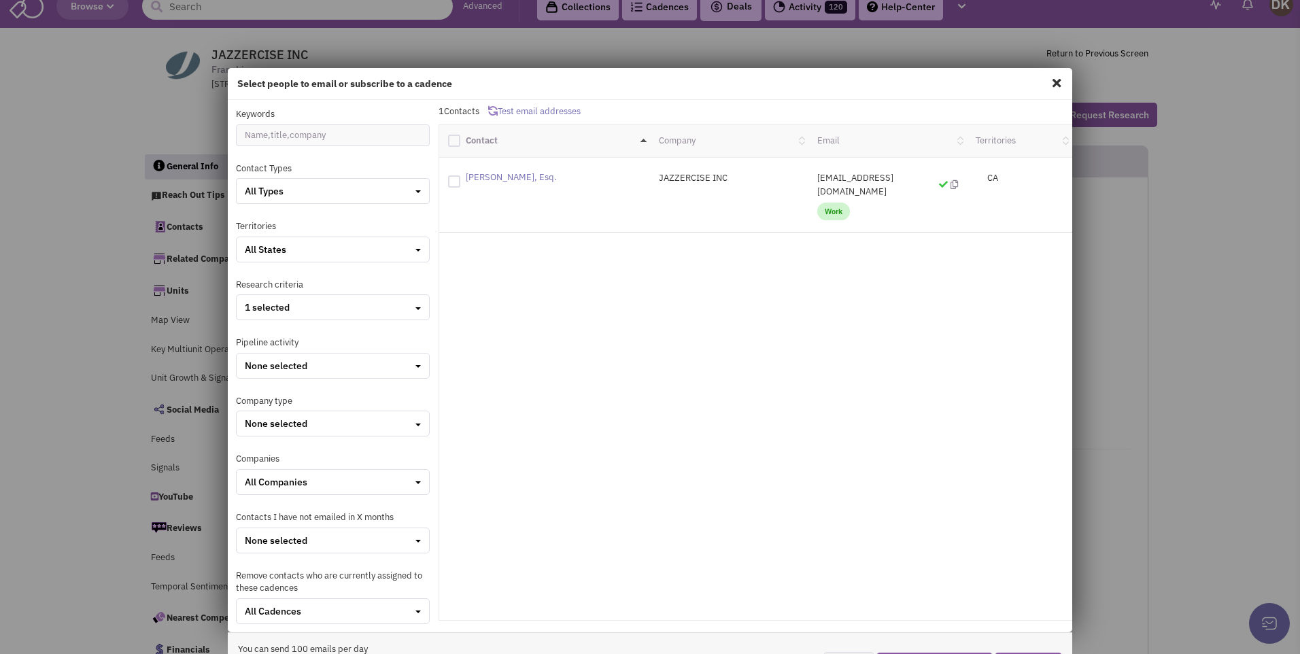
drag, startPoint x: 461, startPoint y: 175, endPoint x: 560, endPoint y: 180, distance: 99.3
click at [560, 180] on div "[PERSON_NAME], Esq." at bounding box center [544, 180] width 211 height 19
drag, startPoint x: 560, startPoint y: 180, endPoint x: 499, endPoint y: 176, distance: 61.3
copy div "[PERSON_NAME], Esq."
click at [1047, 82] on span at bounding box center [1056, 83] width 18 height 22
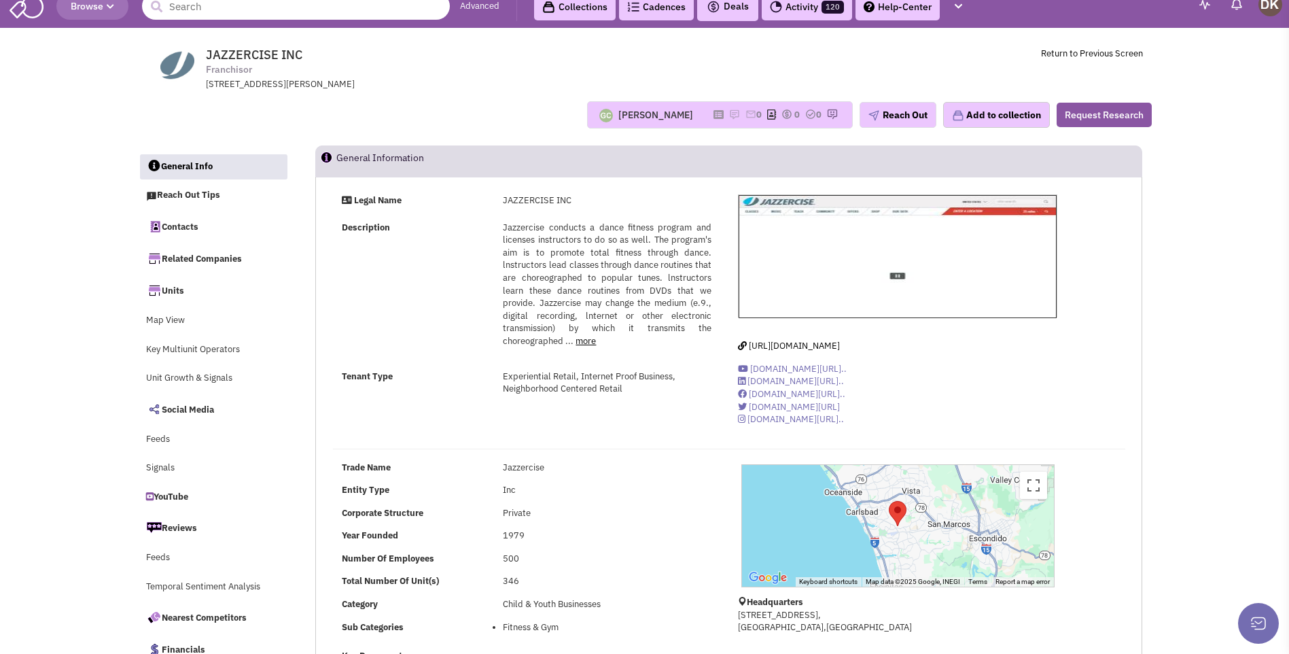
click at [248, 12] on input "text" at bounding box center [296, 6] width 308 height 27
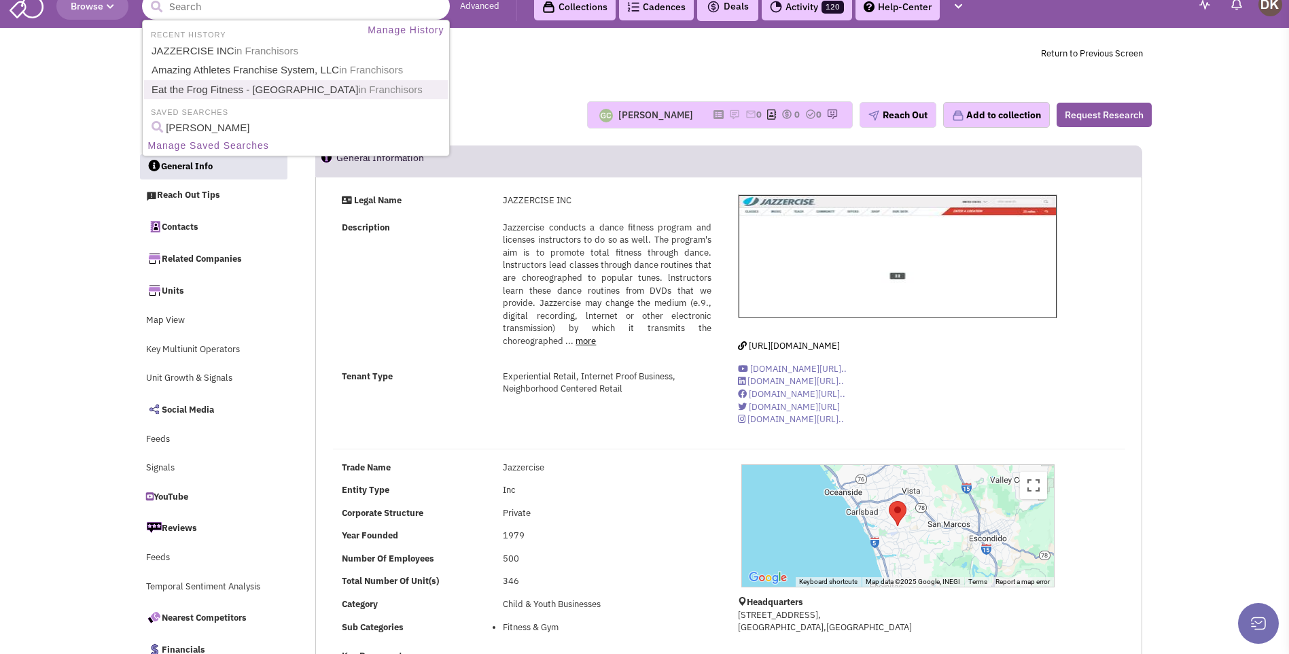
click at [224, 96] on link "Eat the Frog Fitness - Brentwood in Franchisors" at bounding box center [297, 90] width 300 height 18
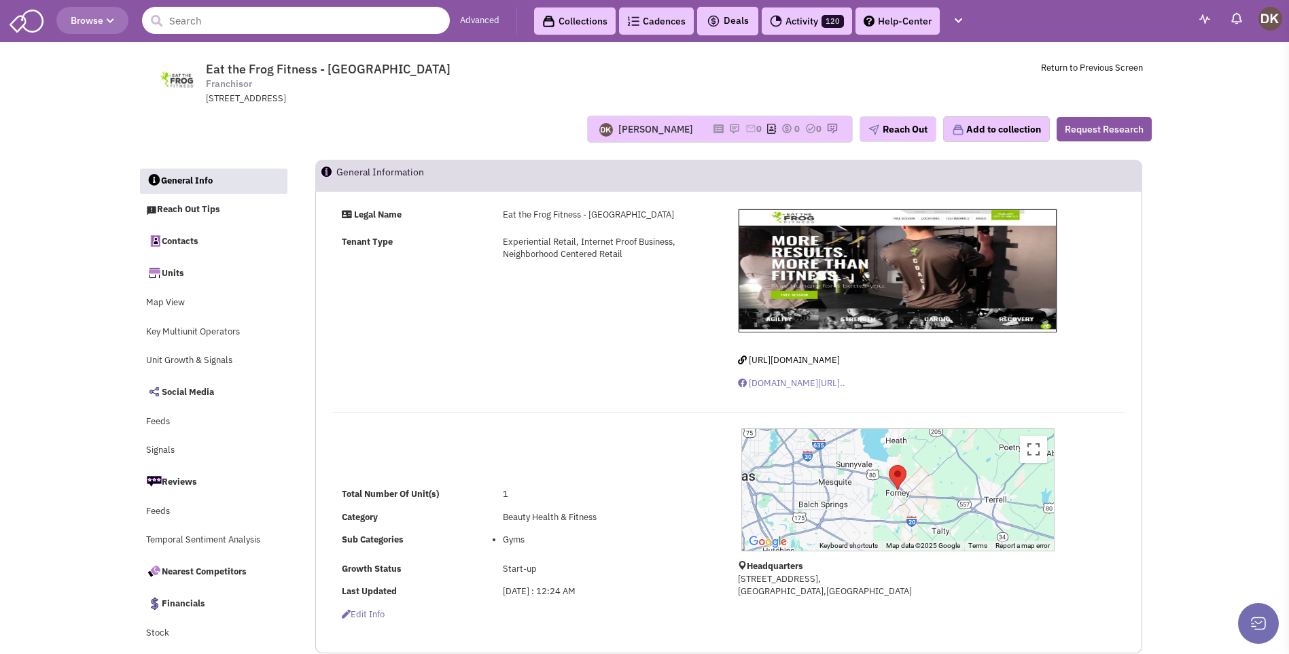
click at [243, 22] on input "text" at bounding box center [296, 20] width 308 height 27
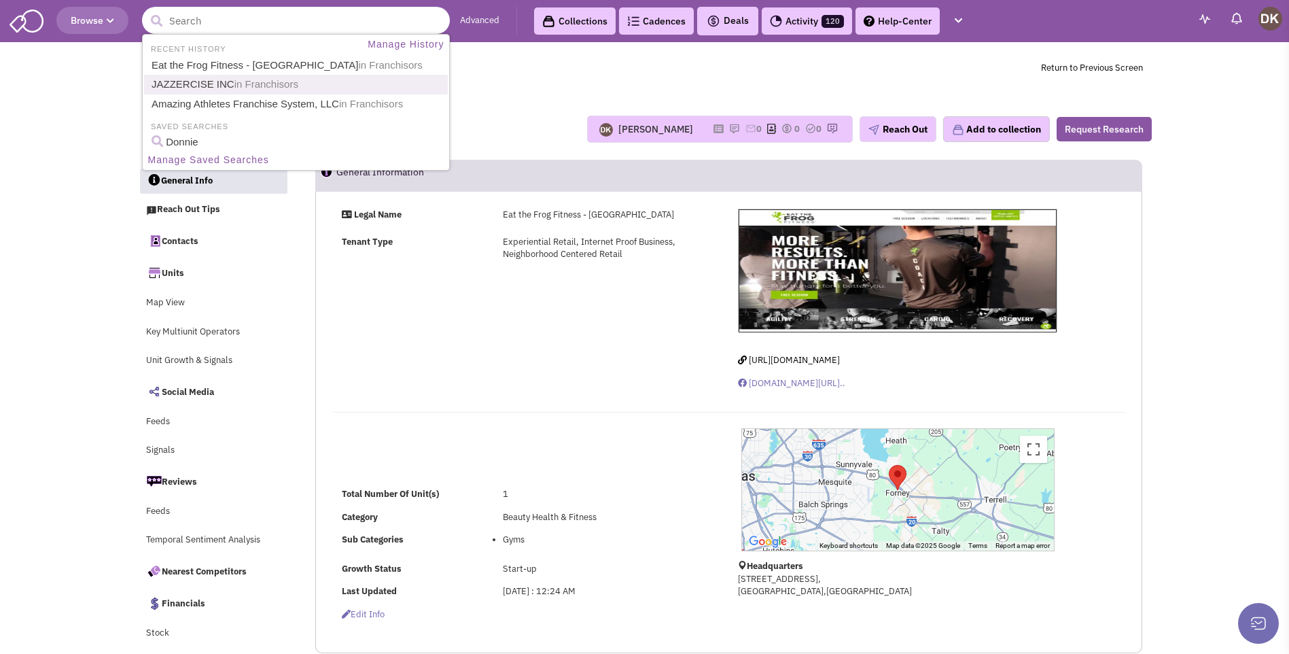
click at [206, 84] on link "JAZZERCISE INC in Franchisors" at bounding box center [297, 84] width 300 height 18
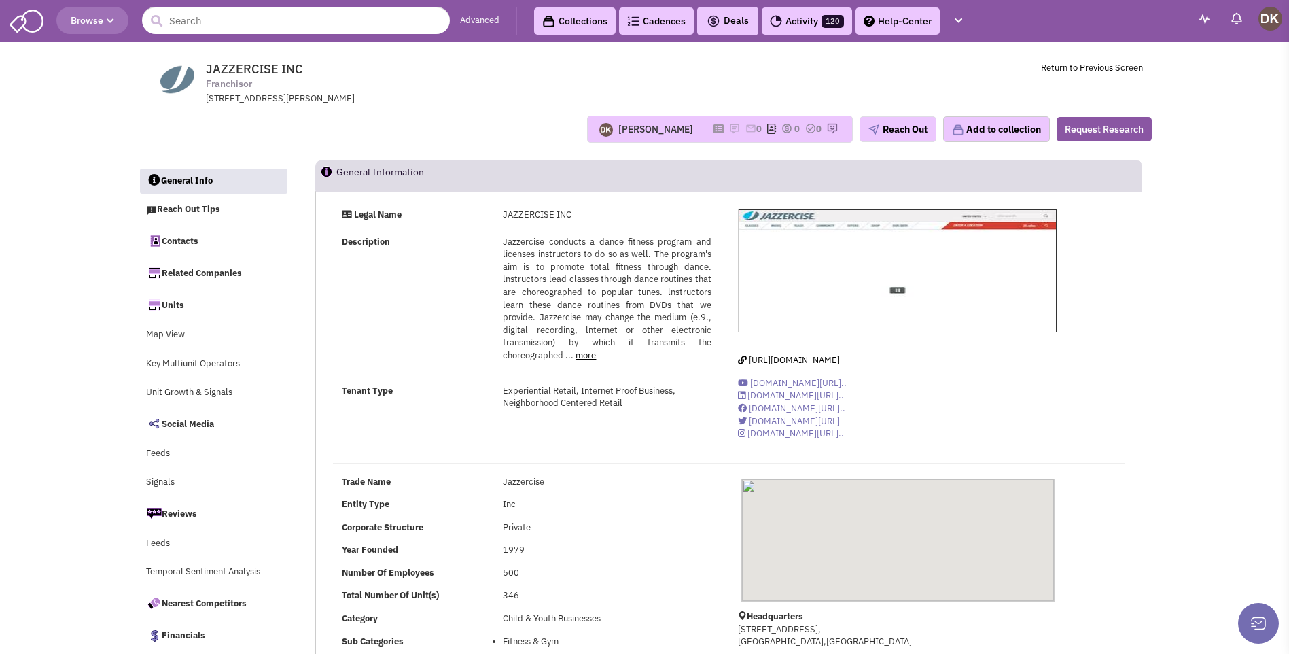
select select
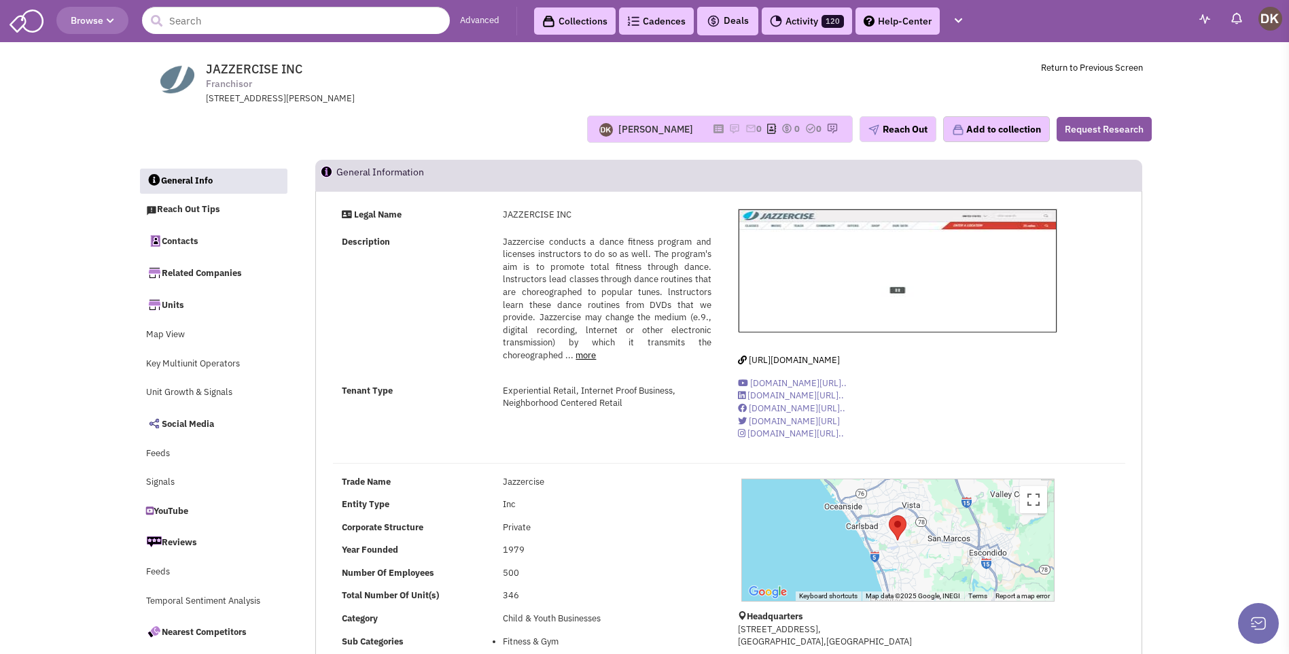
click at [715, 129] on icon at bounding box center [719, 128] width 10 height 7
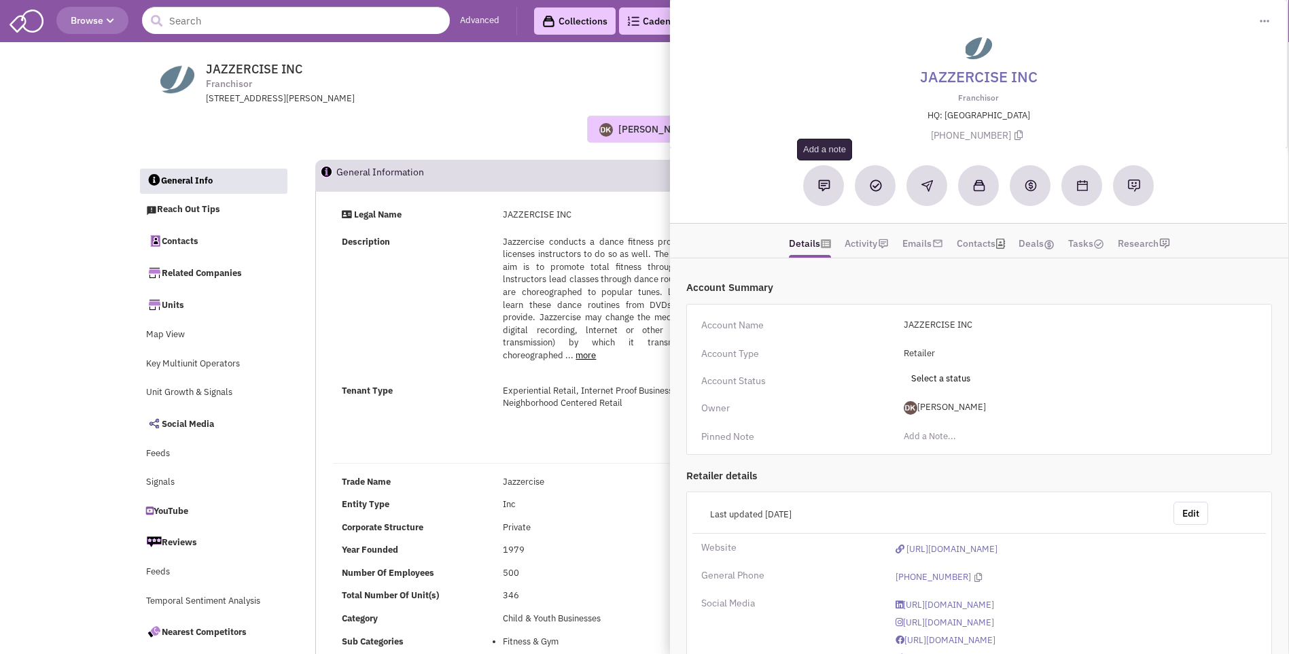
click at [822, 190] on img at bounding box center [824, 185] width 12 height 12
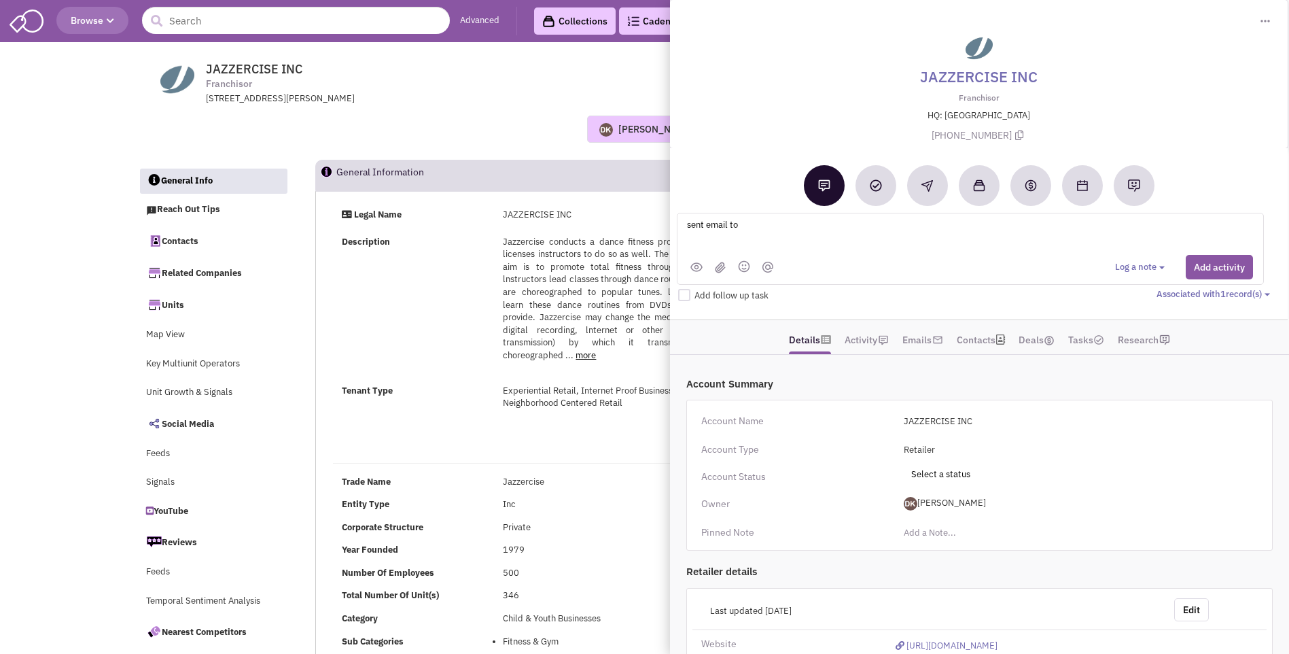
click at [762, 222] on textarea "sent email to" at bounding box center [854, 235] width 336 height 37
click at [761, 223] on textarea "sent email to [PERSON_NAME], Esq." at bounding box center [854, 235] width 336 height 37
click at [845, 226] on textarea "sent email to [PERSON_NAME], Esq." at bounding box center [854, 235] width 336 height 37
type textarea "sent email to [PERSON_NAME], Esq. - phone numbr pending"
click at [1230, 269] on button "Add activity" at bounding box center [1219, 267] width 67 height 24
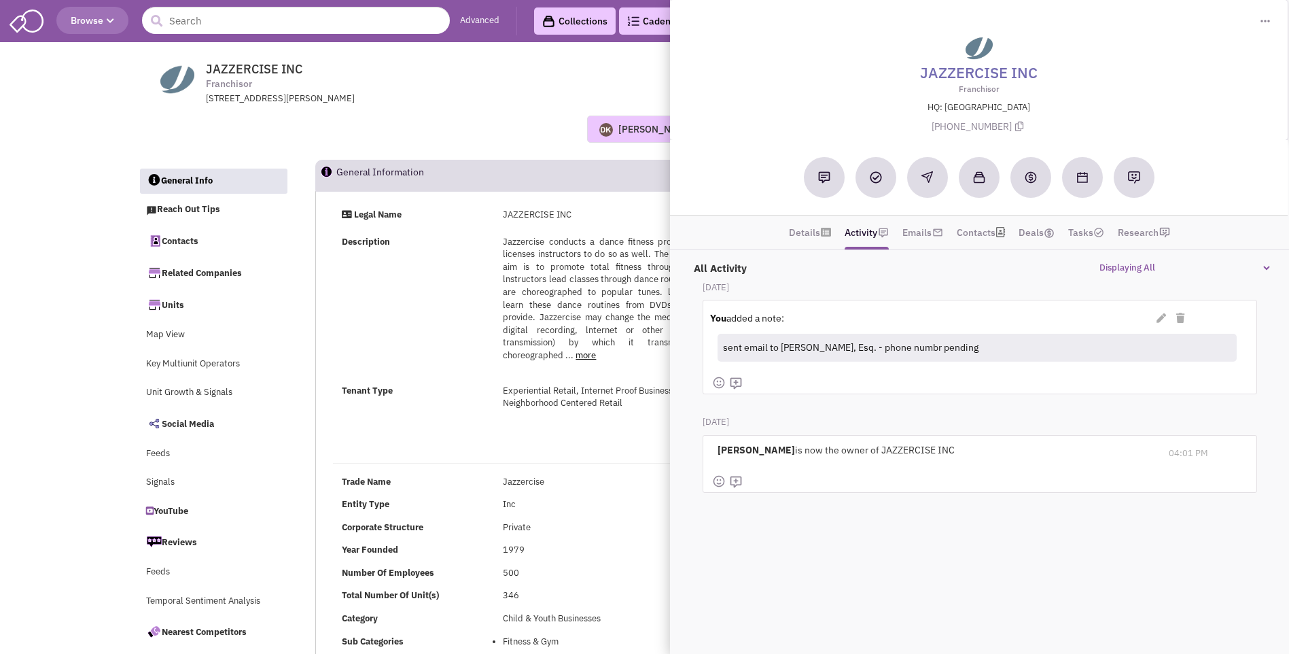
click at [489, 114] on div "Donnie Keller No note found! 0 0 0 Reach Out Add to collection" at bounding box center [645, 129] width 1032 height 48
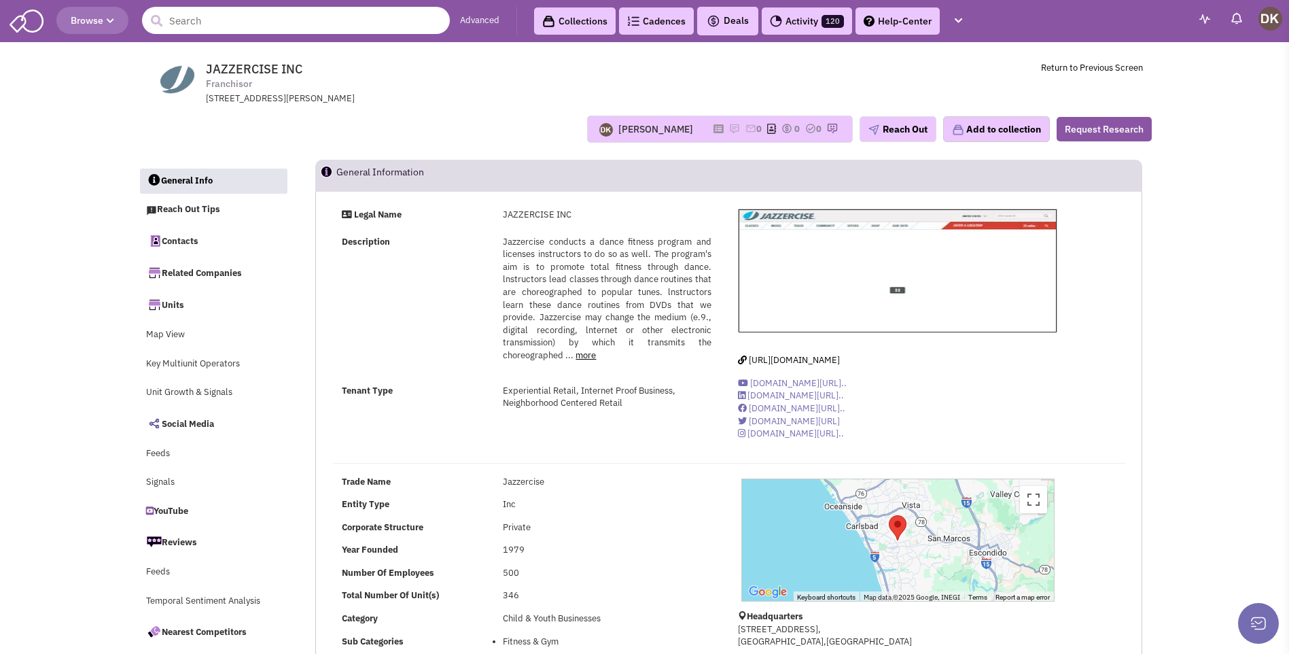
click at [256, 22] on input "text" at bounding box center [296, 20] width 308 height 27
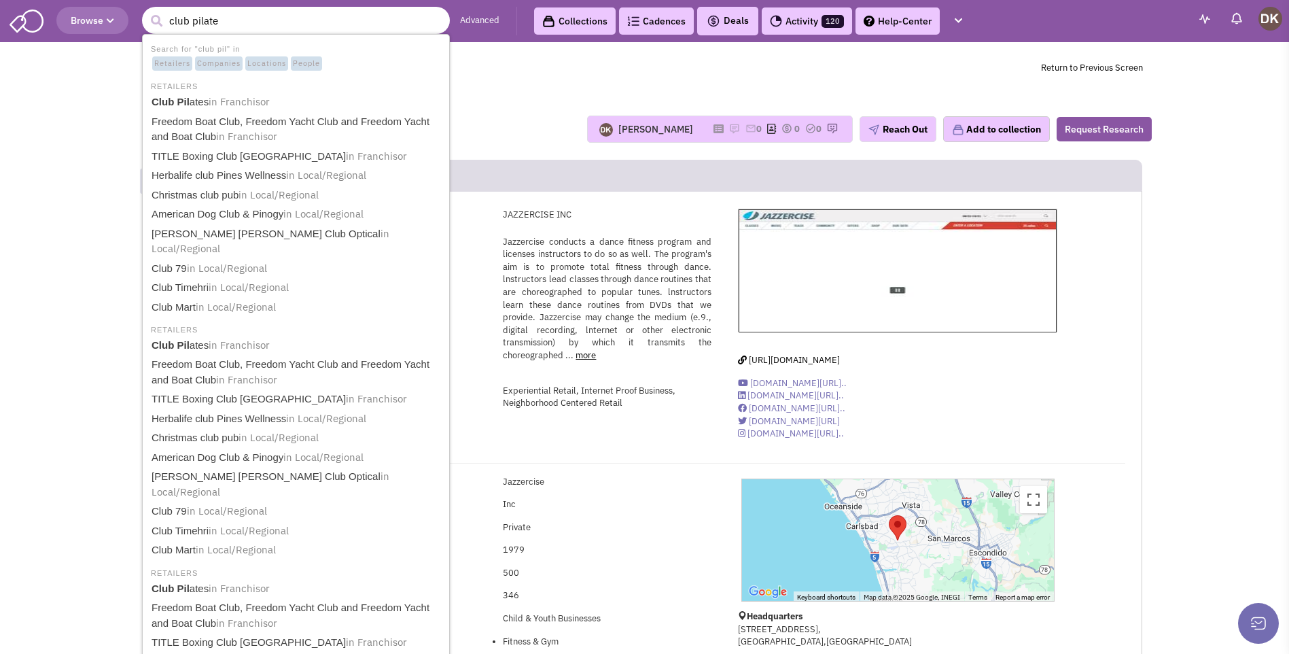
type input "club pilates"
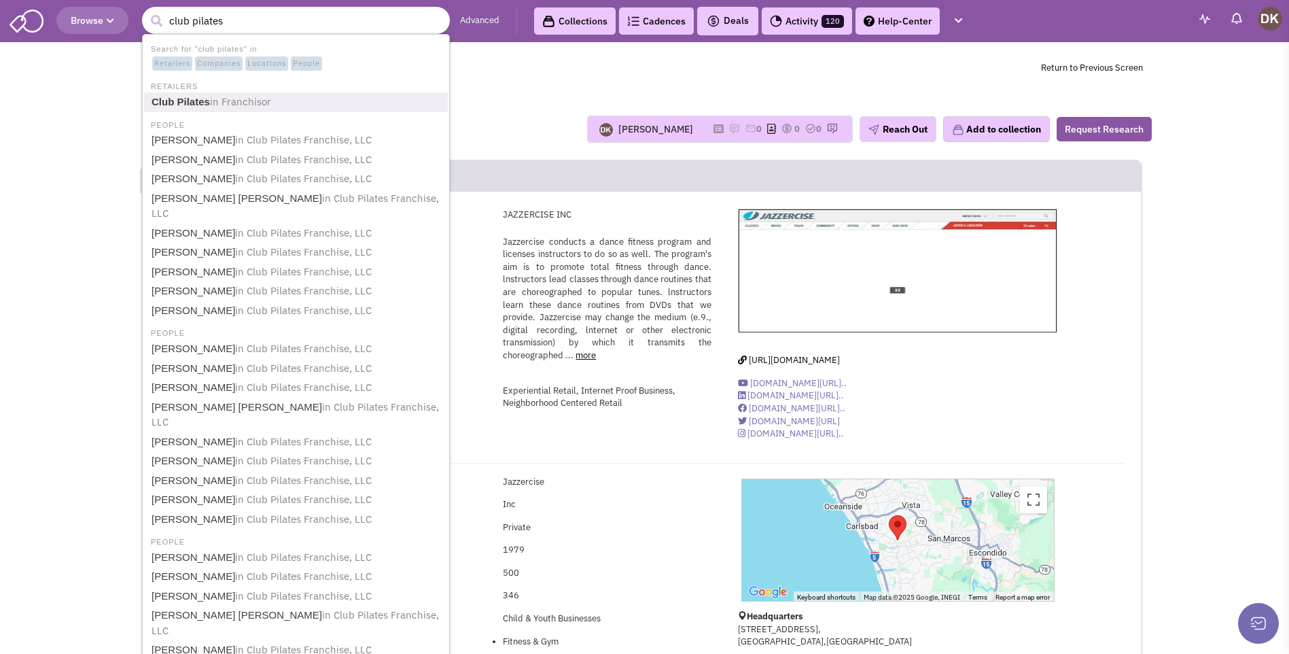
click at [206, 99] on b "Club Pilates" at bounding box center [181, 102] width 58 height 12
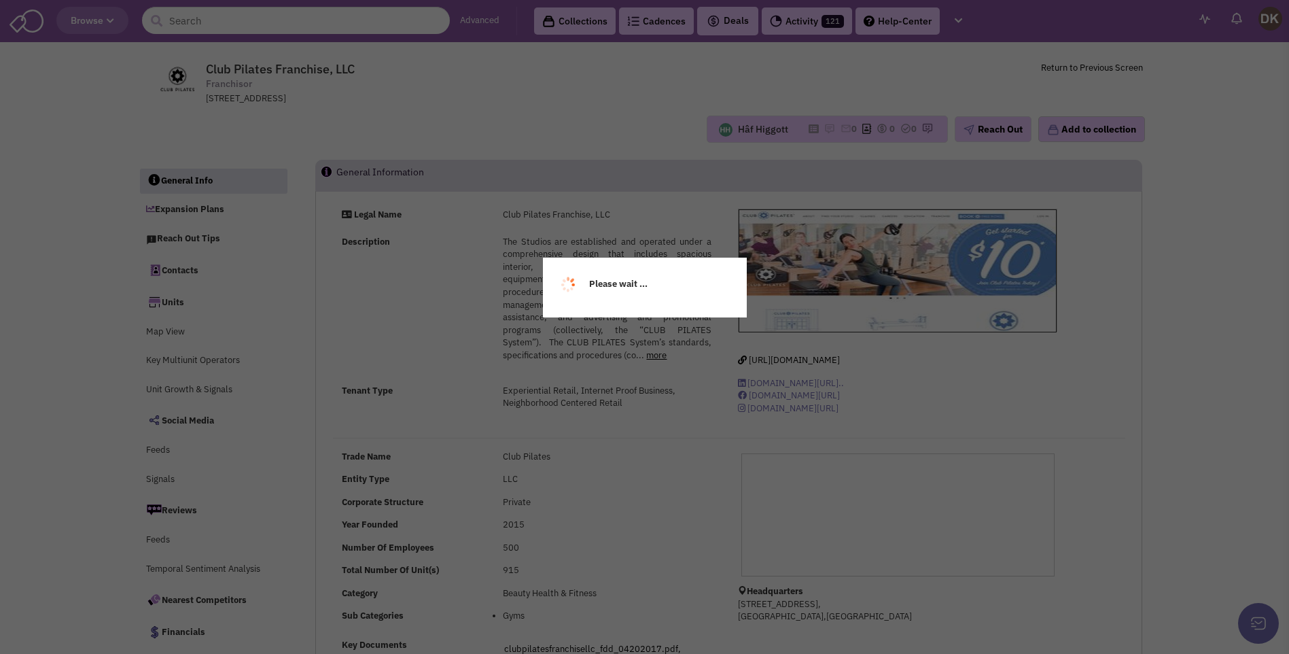
select select
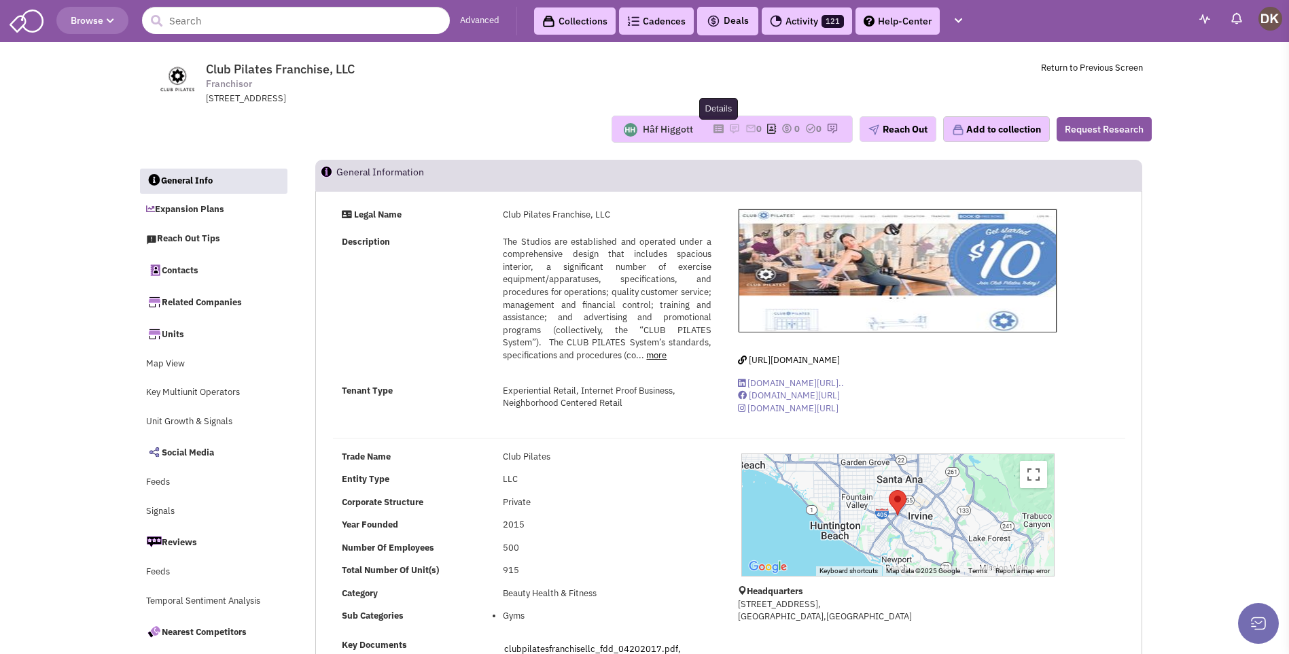
click at [714, 131] on icon at bounding box center [719, 128] width 10 height 7
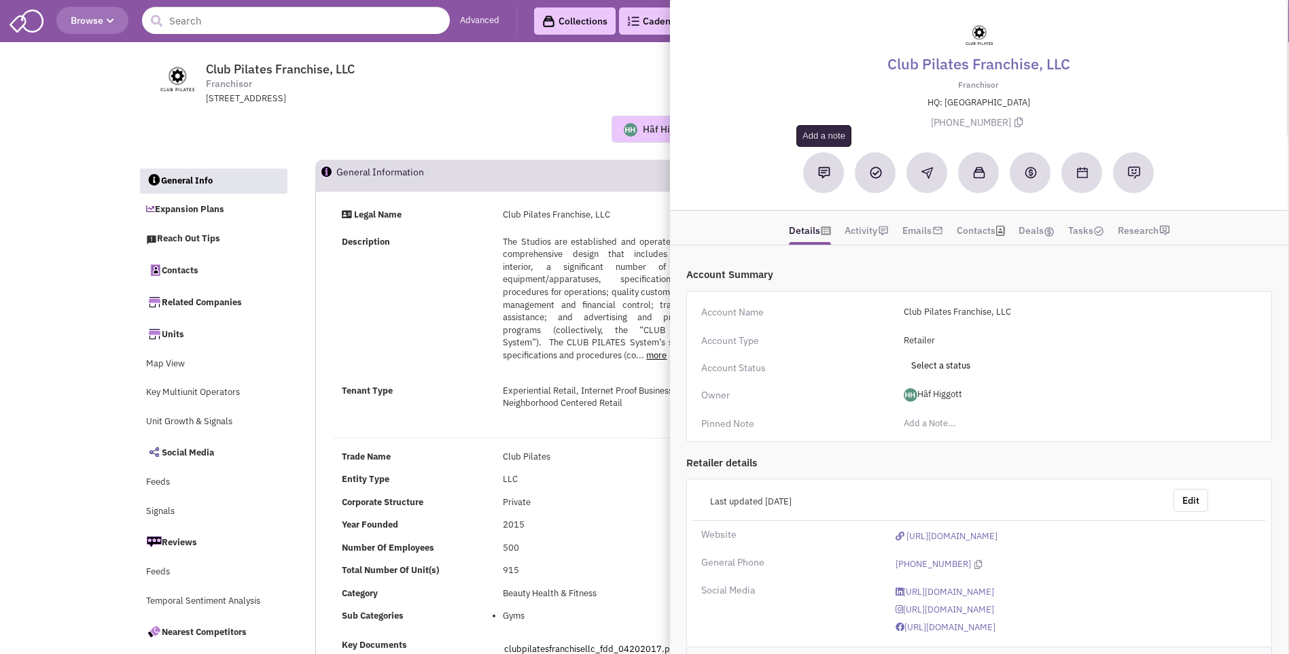
click at [814, 175] on button at bounding box center [824, 172] width 41 height 41
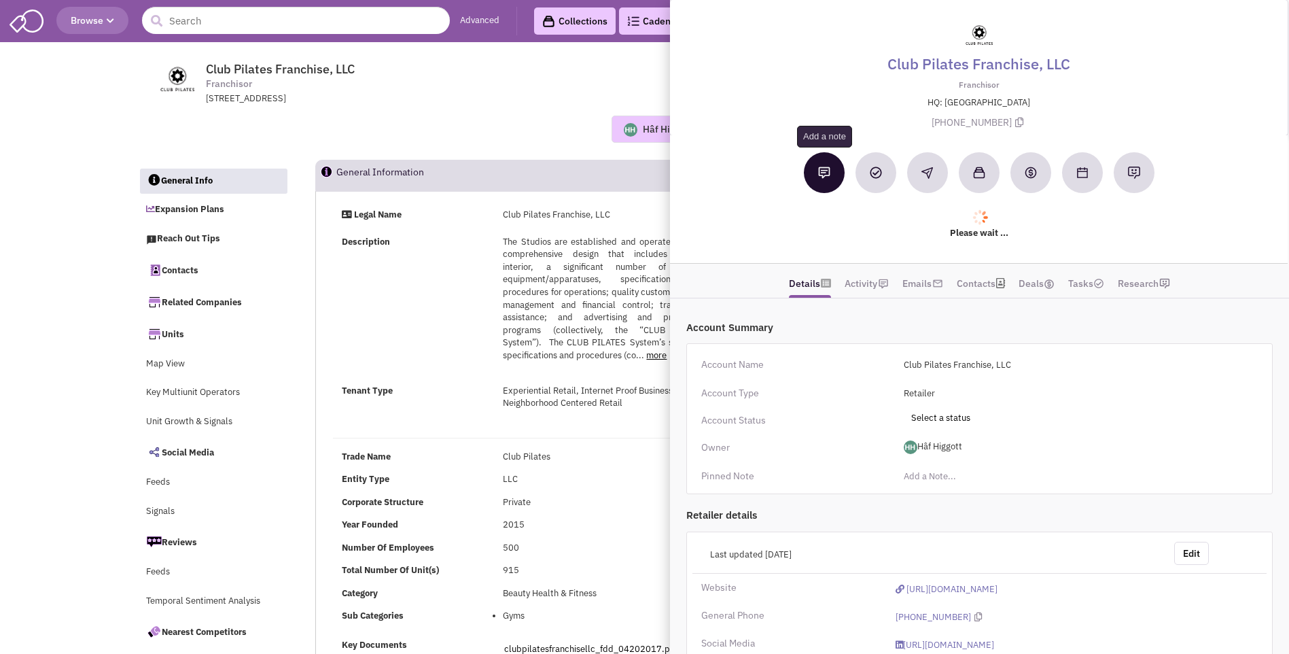
click at [818, 174] on img at bounding box center [824, 173] width 12 height 12
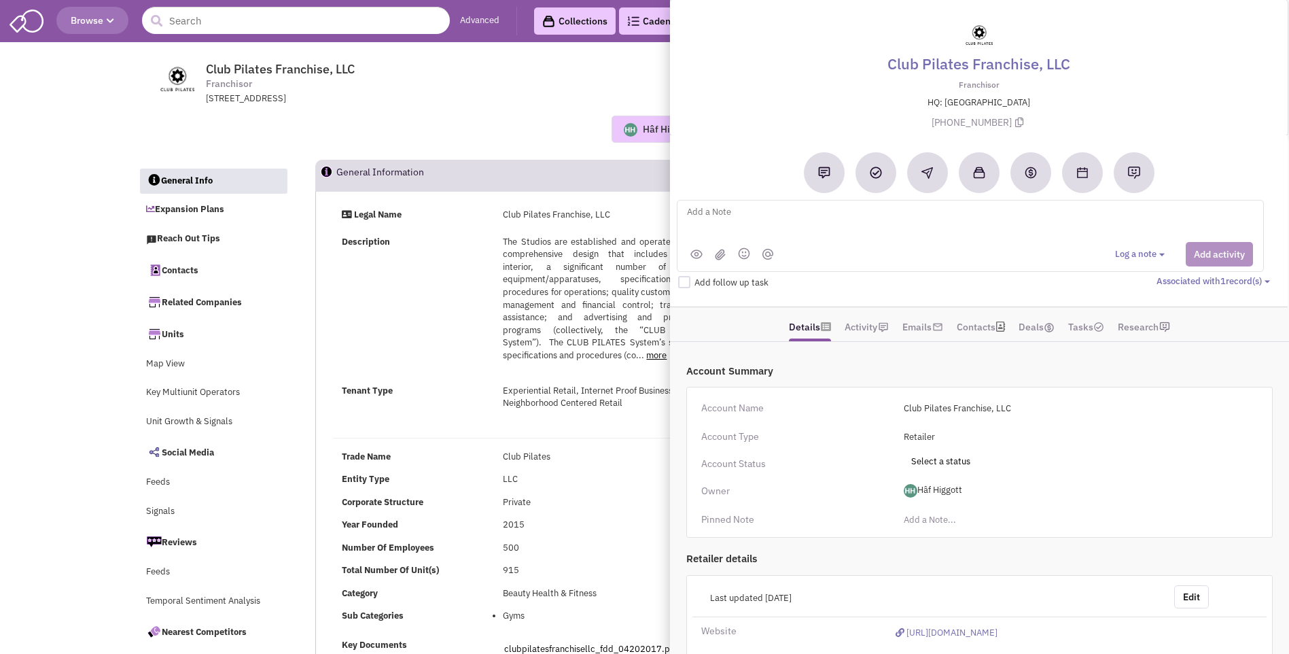
click at [740, 208] on textarea at bounding box center [854, 222] width 336 height 37
type textarea "NO notes or email activity"
click at [1213, 260] on button "Add activity" at bounding box center [1219, 254] width 67 height 24
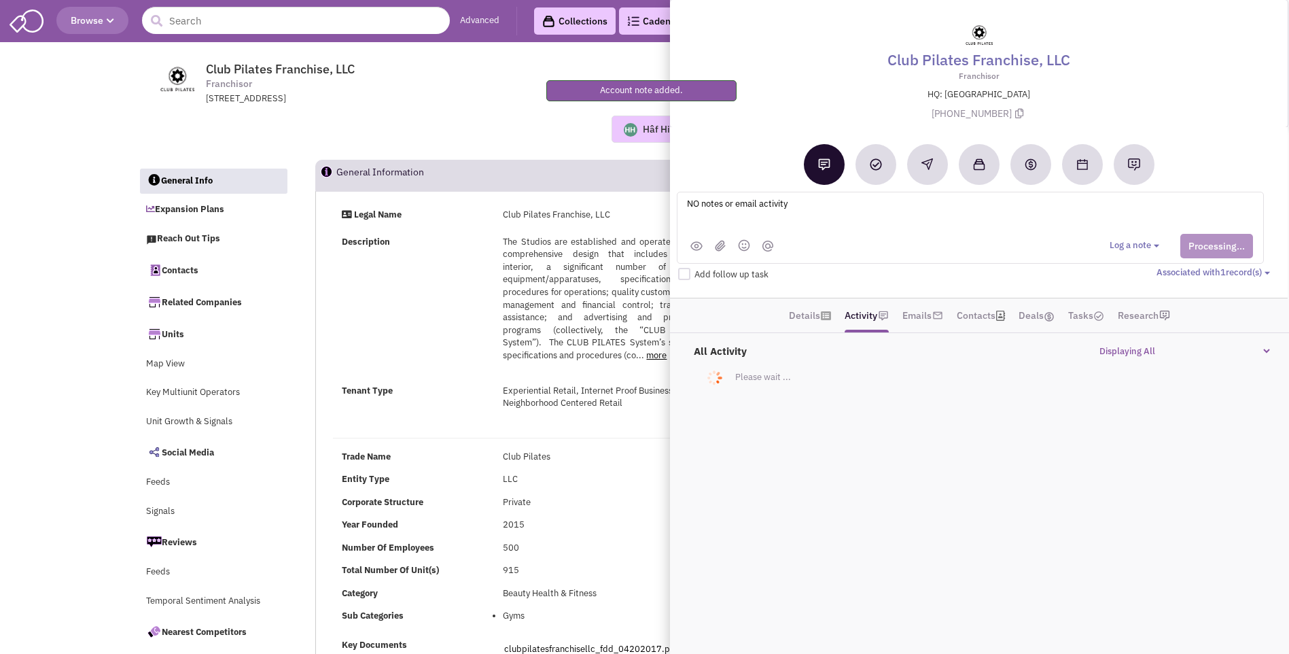
click at [626, 132] on img at bounding box center [631, 130] width 14 height 14
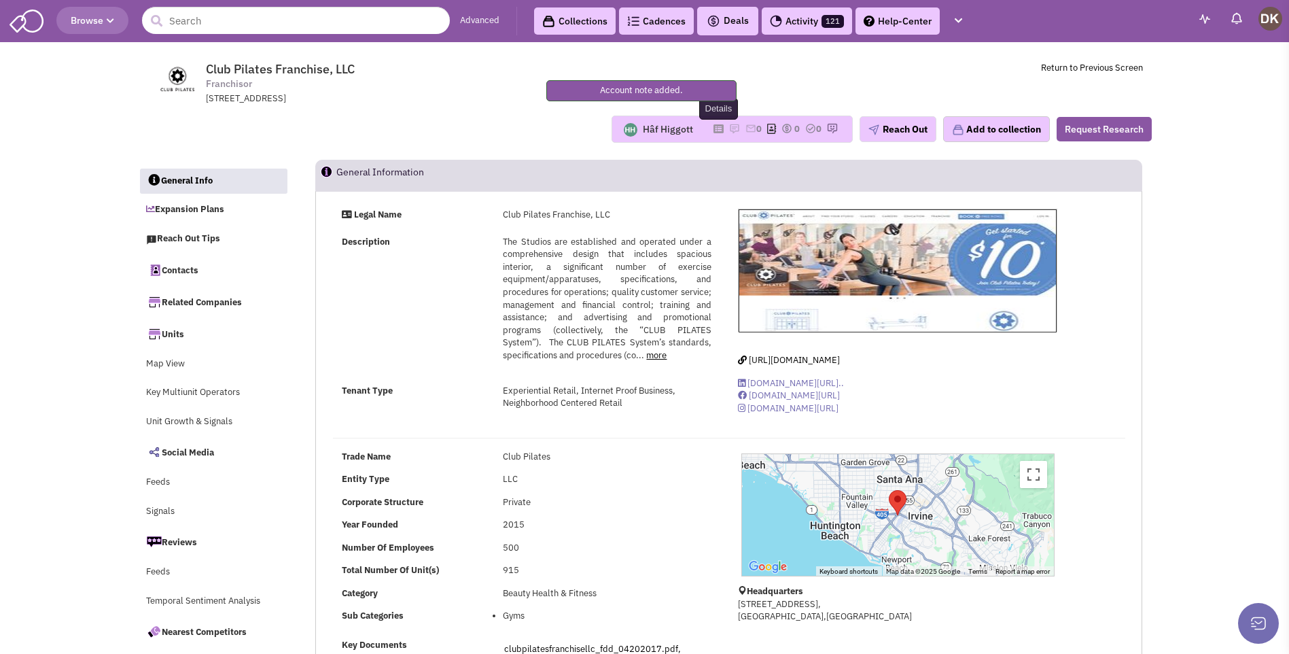
click at [714, 128] on icon at bounding box center [719, 128] width 10 height 7
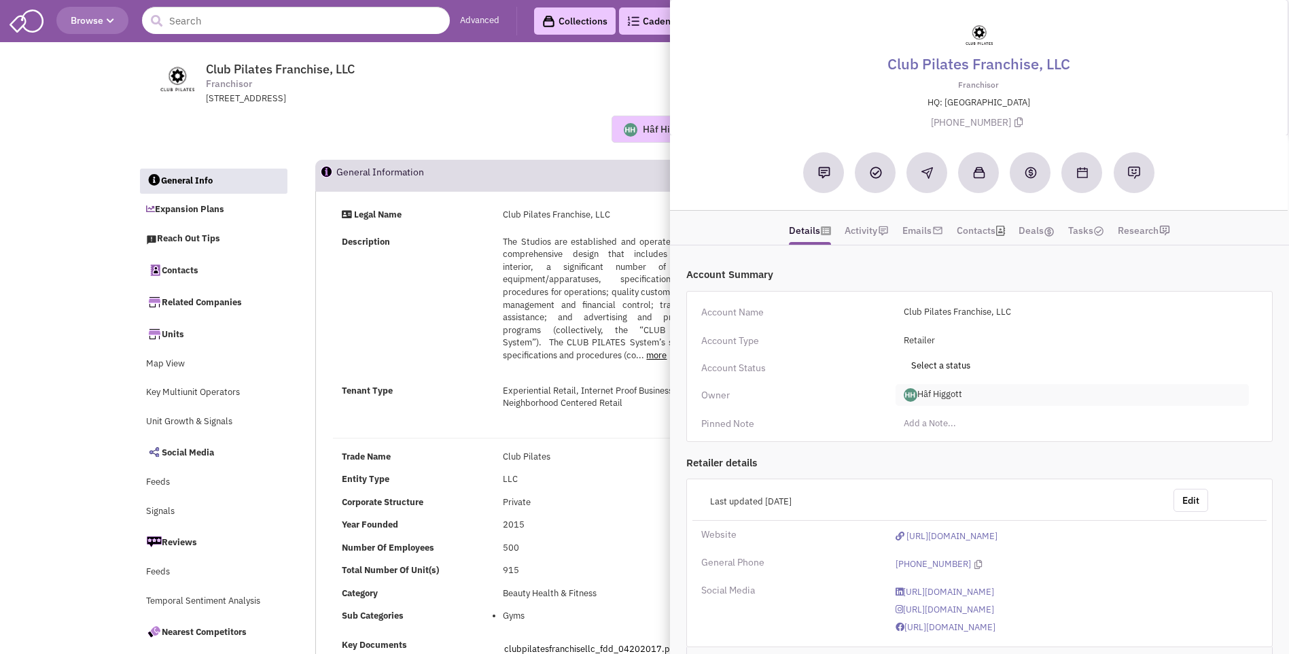
click at [943, 399] on span "Hâf Higgott" at bounding box center [1072, 395] width 353 height 22
click at [936, 451] on link "[PERSON_NAME]" at bounding box center [950, 451] width 107 height 18
click at [510, 139] on div "Hâf Higgott No note found! 0 0 0 Reach Out Add to collection" at bounding box center [645, 129] width 1032 height 27
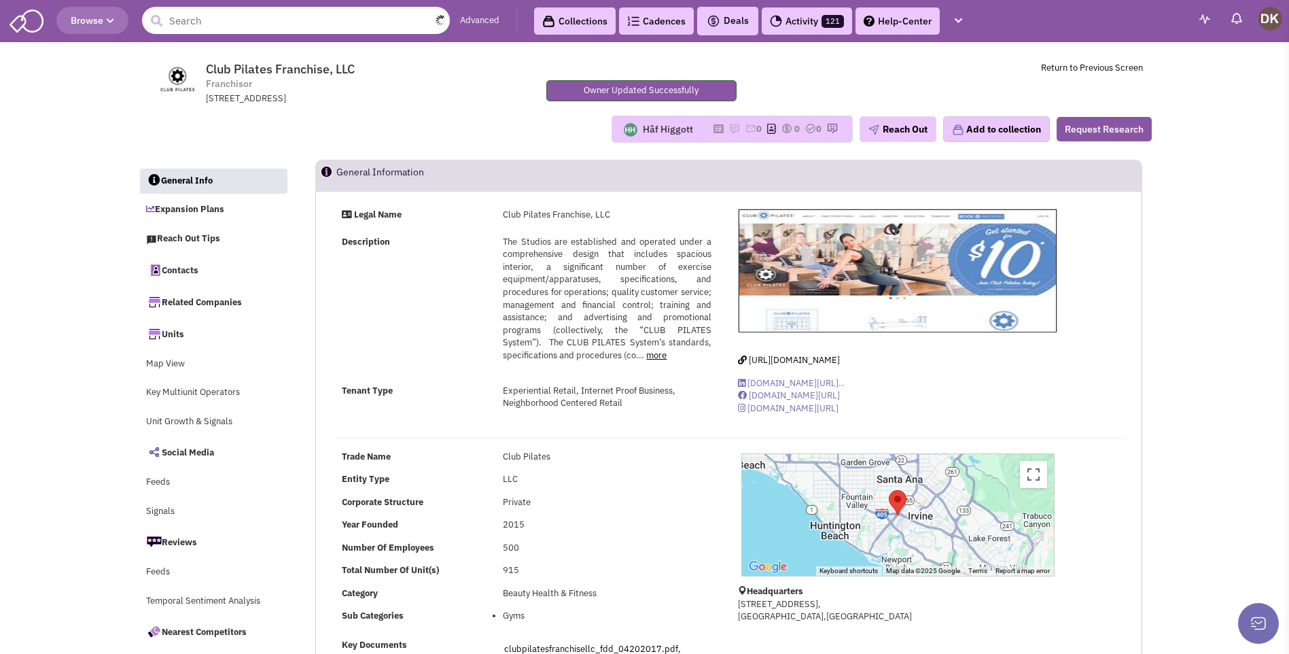
click at [186, 25] on input "text" at bounding box center [296, 20] width 308 height 27
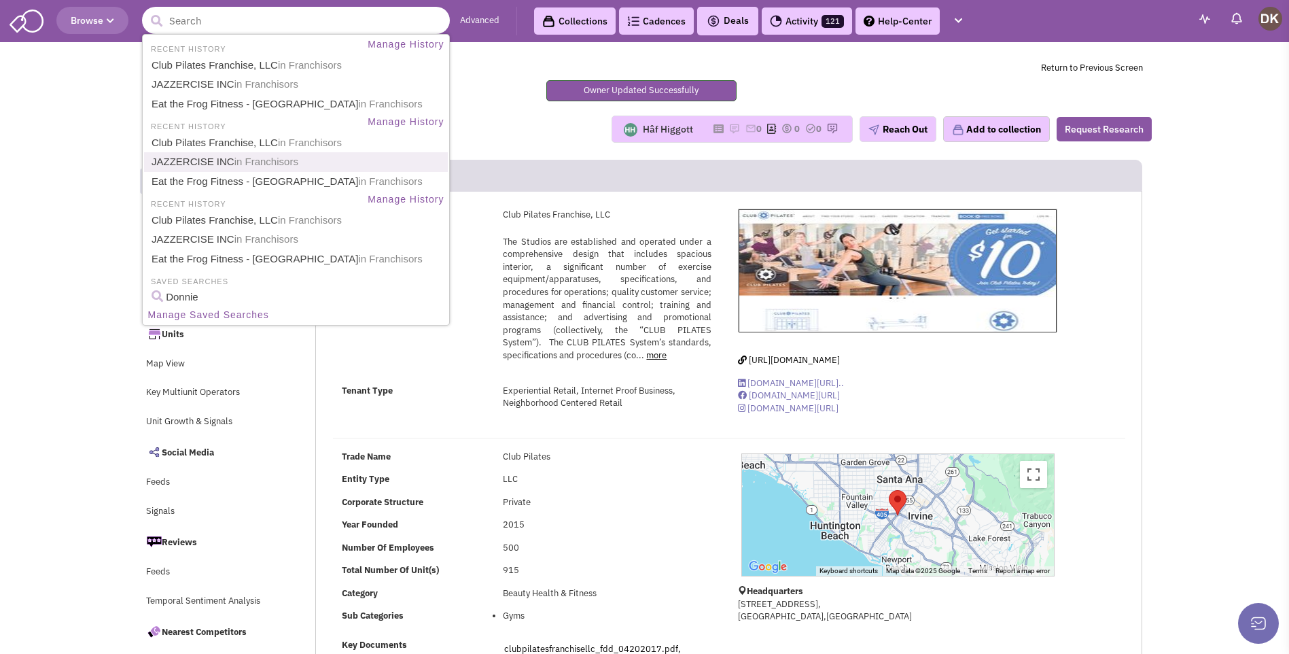
click at [193, 162] on link "JAZZERCISE INC in Franchisors" at bounding box center [297, 162] width 300 height 18
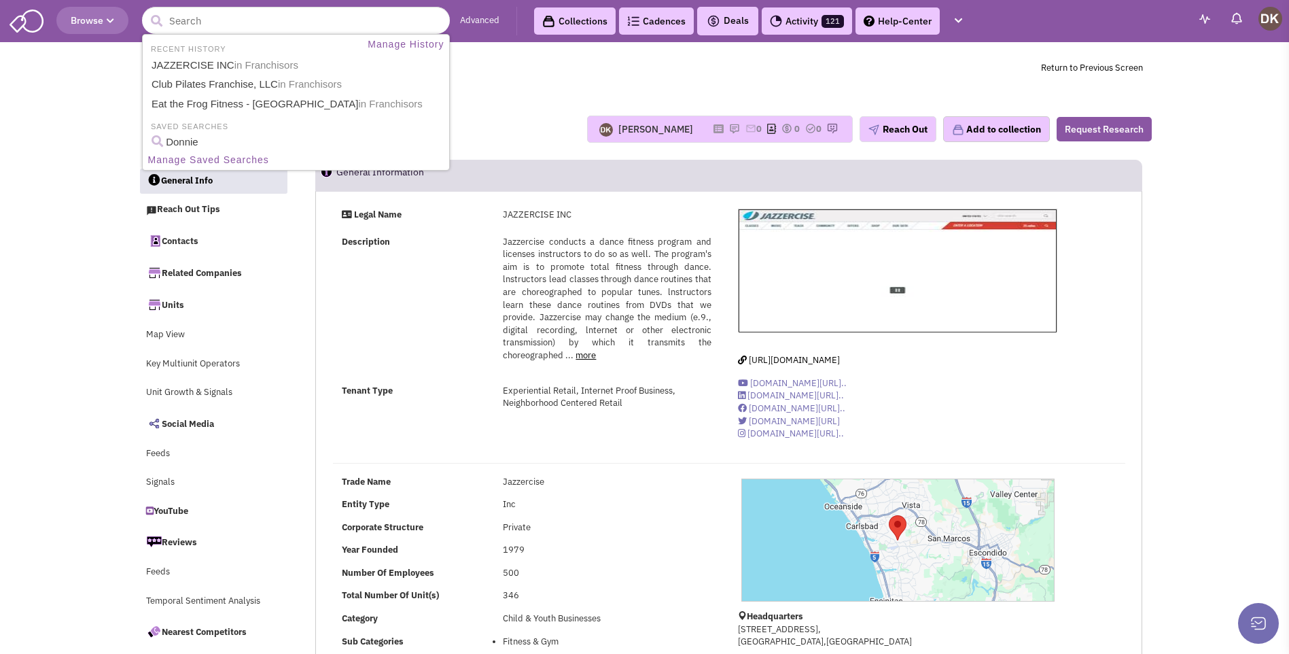
select select
type input "club"
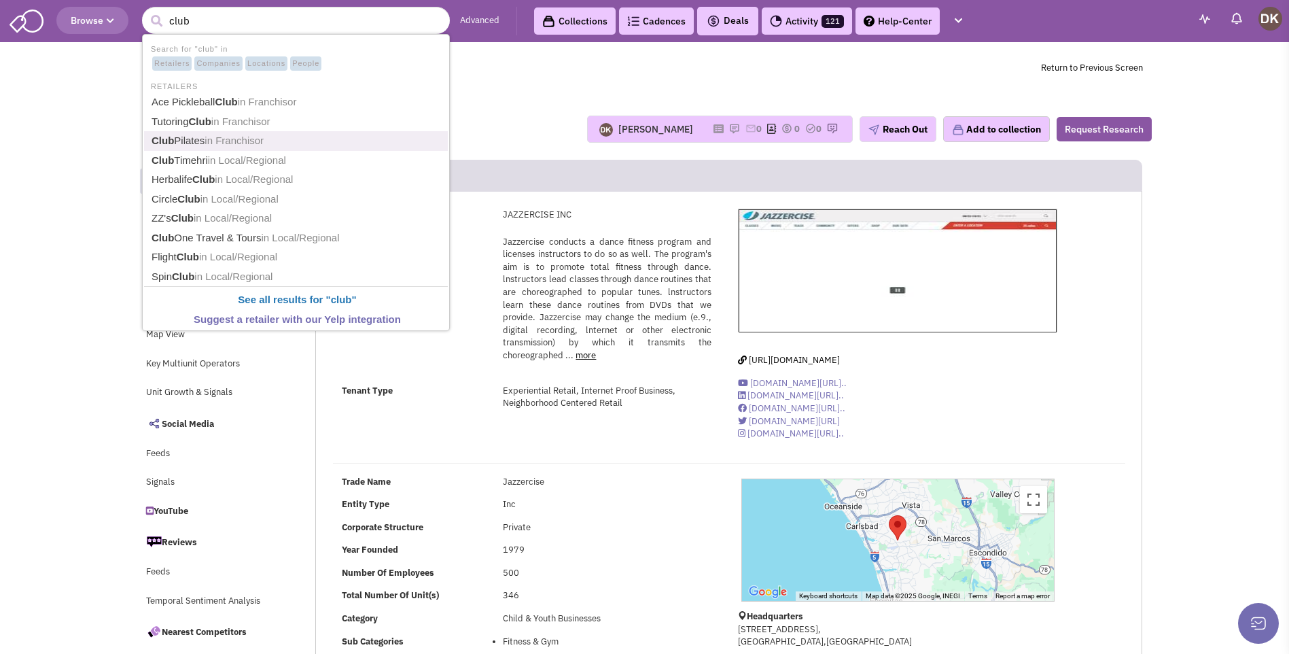
click at [203, 137] on link "Club Pilates in Franchisor" at bounding box center [297, 141] width 300 height 18
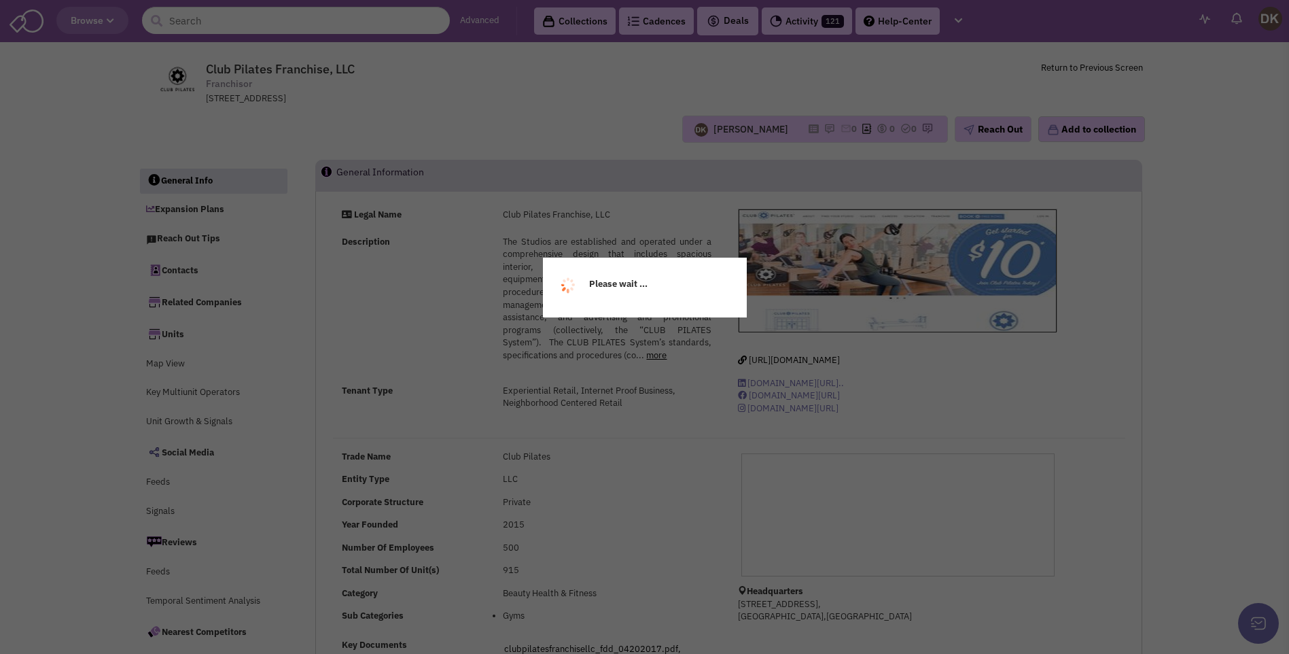
select select
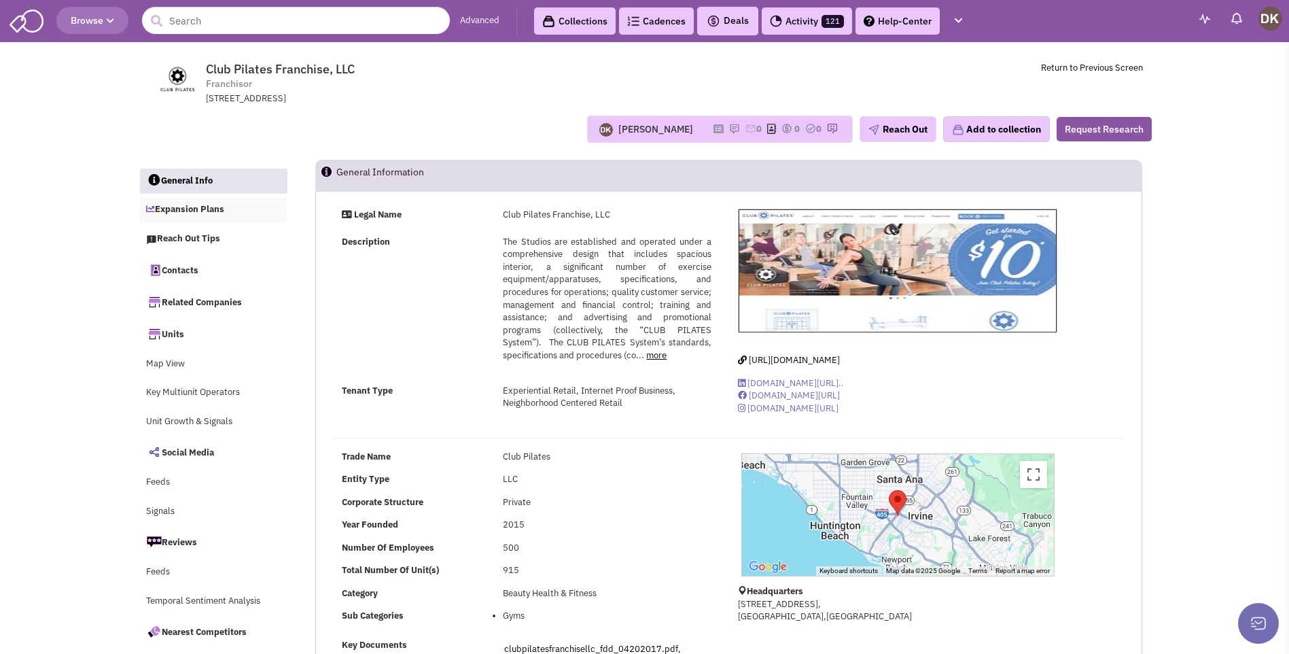
click at [187, 211] on link "Expansion Plans" at bounding box center [213, 210] width 148 height 26
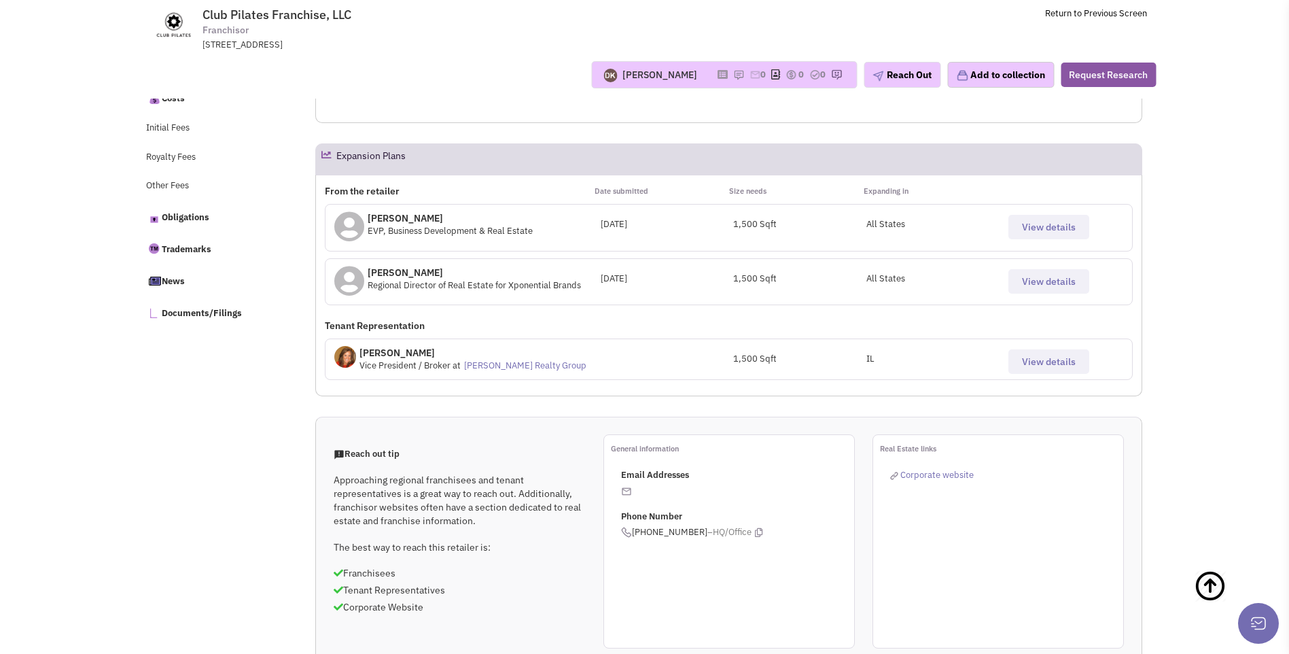
scroll to position [558, 0]
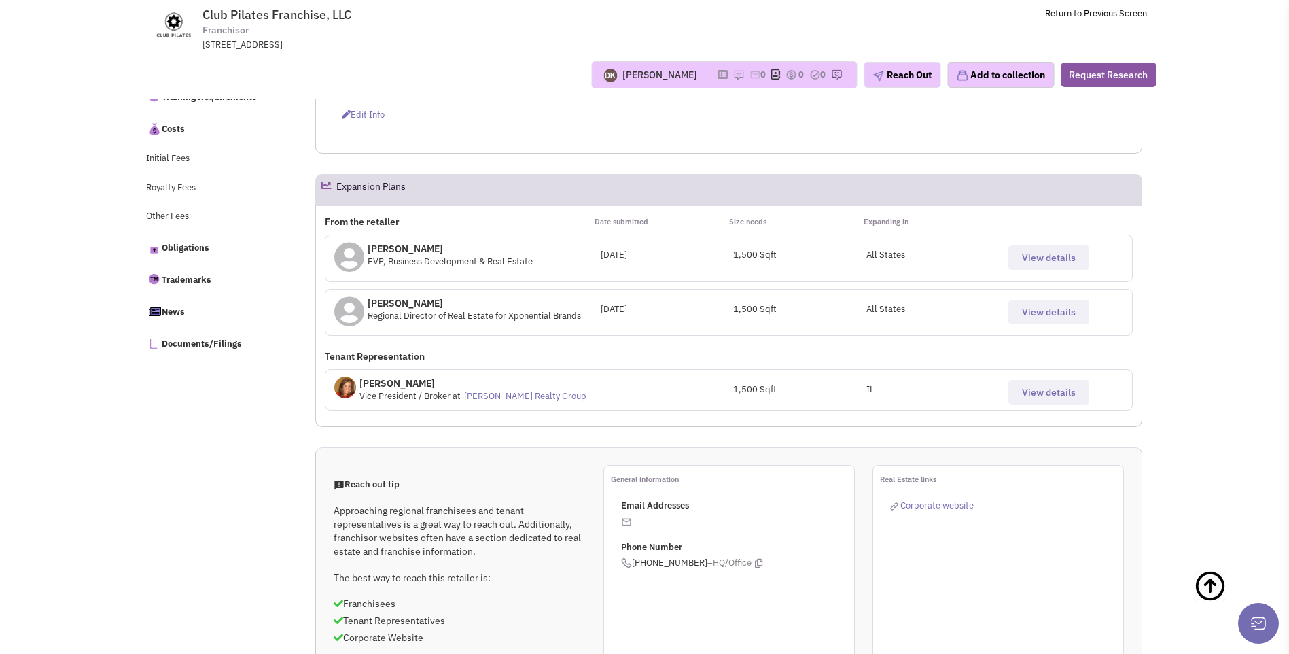
click at [1039, 258] on span "View details" at bounding box center [1049, 257] width 54 height 12
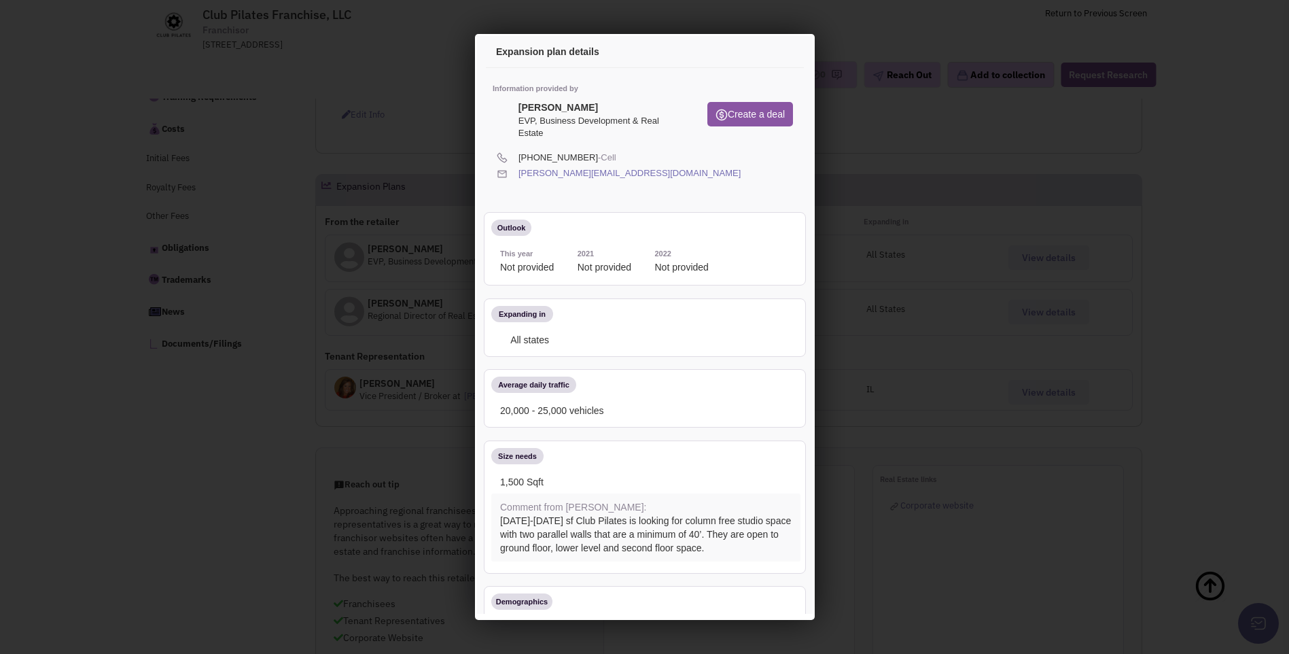
scroll to position [0, 0]
click at [769, 56] on icon at bounding box center [780, 54] width 29 height 33
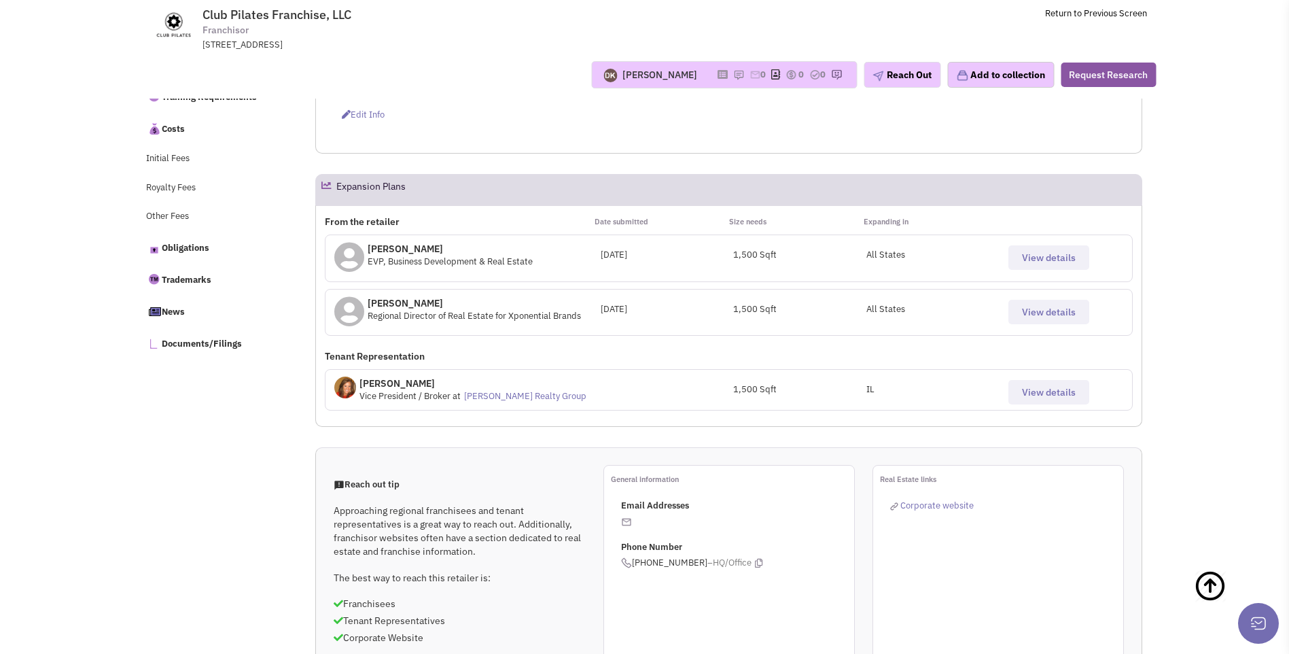
click at [722, 82] on div "Donnie Keller Most recent Note Donnie Keller 04:31 PM on 10/07/2025 NO notes or…" at bounding box center [724, 74] width 266 height 27
click at [718, 77] on icon at bounding box center [723, 74] width 10 height 7
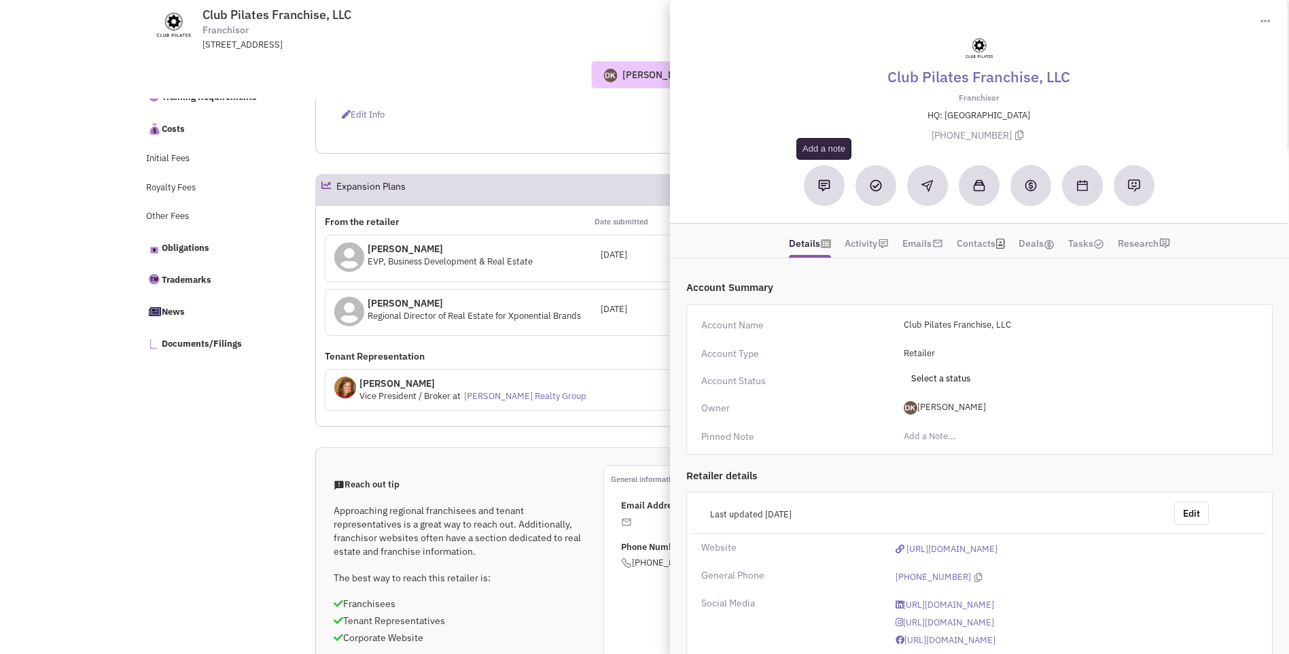
click at [812, 192] on button at bounding box center [824, 185] width 41 height 41
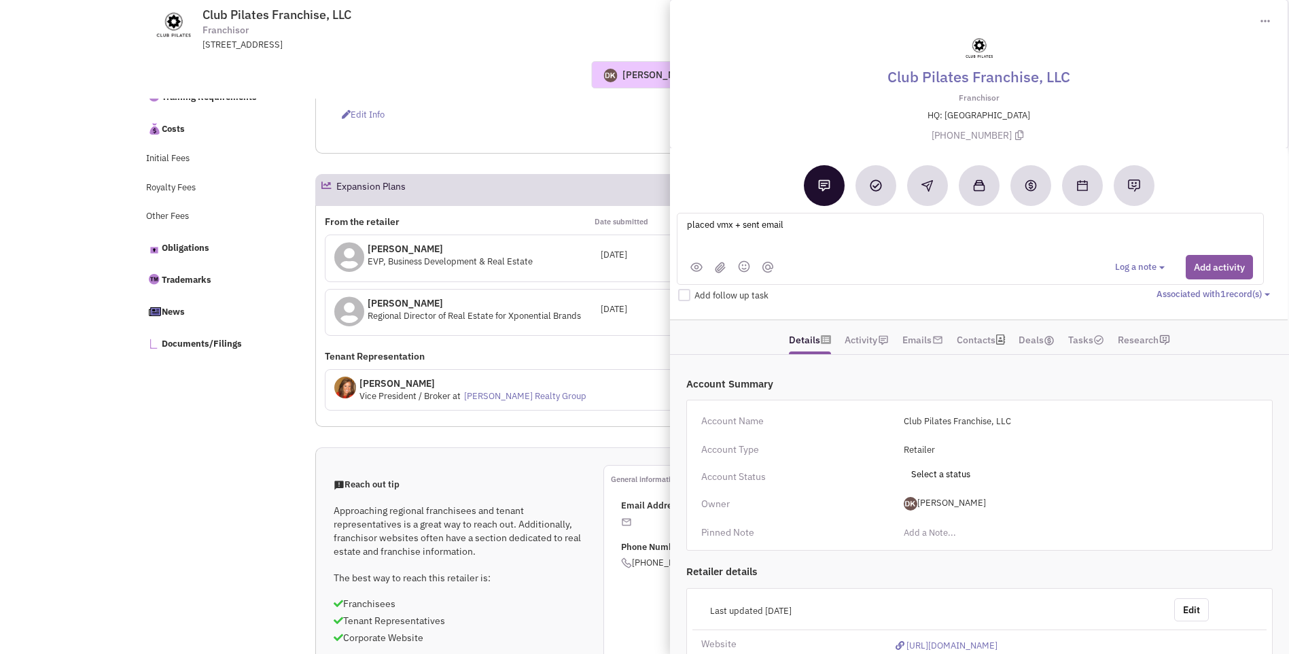
click at [814, 222] on textarea "placed vmx + sent email" at bounding box center [854, 235] width 336 height 37
click at [793, 226] on textarea "placed vmx + sent email *Adam Pennington / 815-790-6225 / adam@xponential.com" at bounding box center [854, 235] width 336 height 37
click at [792, 226] on textarea "placed vmx + sent email *Adam Pennington / 815-790-6225 / adam@xponential.com" at bounding box center [854, 235] width 336 height 37
type textarea "placed vmx + sent email Adam Pennington / 815-790-6225 / adam@xponential.com"
click at [1227, 268] on button "Add activity" at bounding box center [1219, 267] width 67 height 24
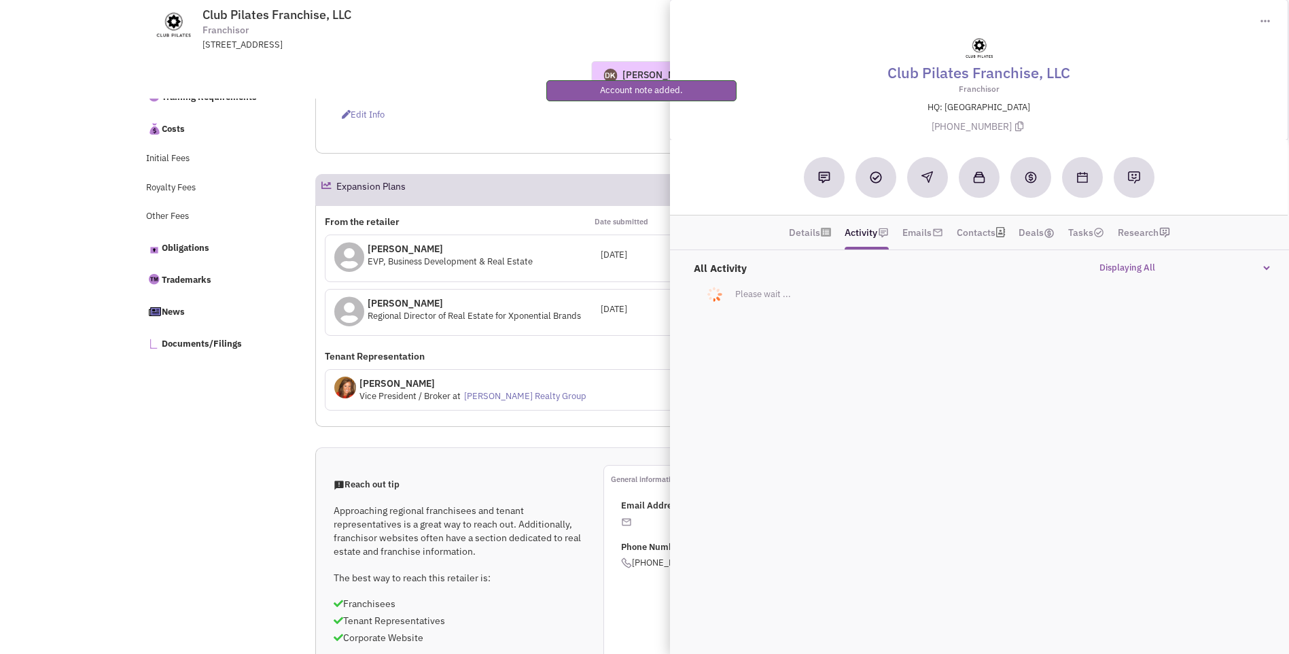
click at [464, 119] on div "Request Pending Edit Info" at bounding box center [413, 115] width 161 height 13
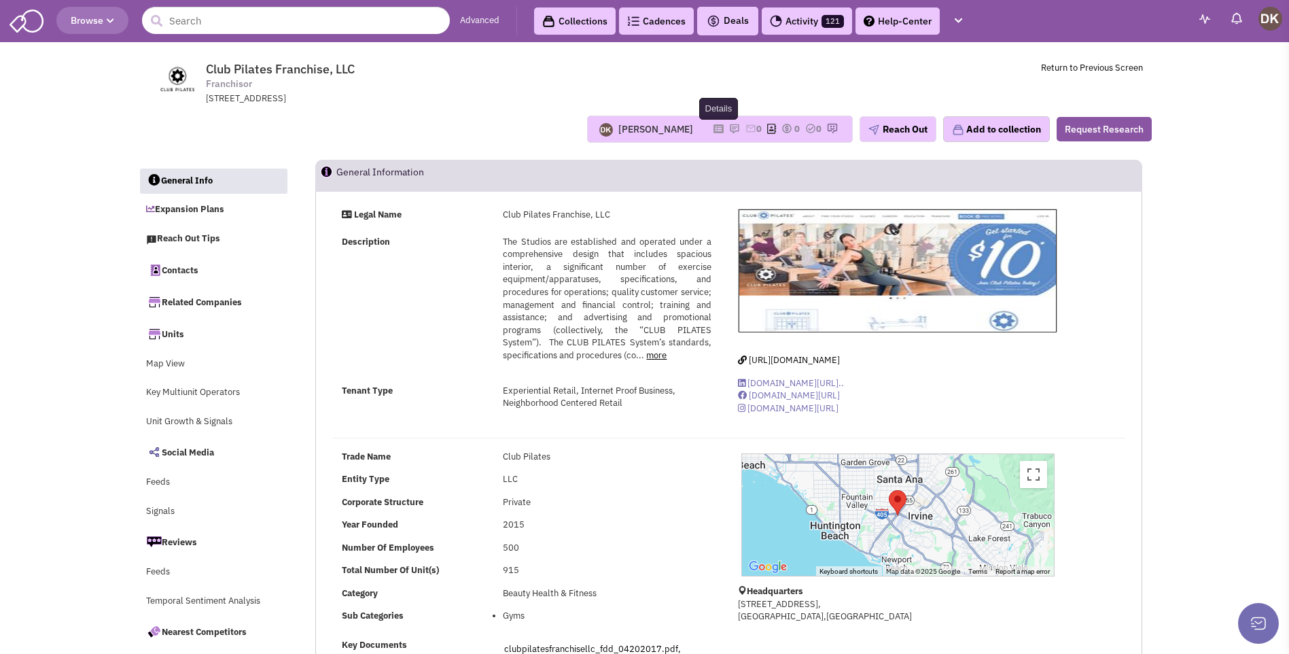
click at [714, 133] on icon at bounding box center [719, 128] width 10 height 7
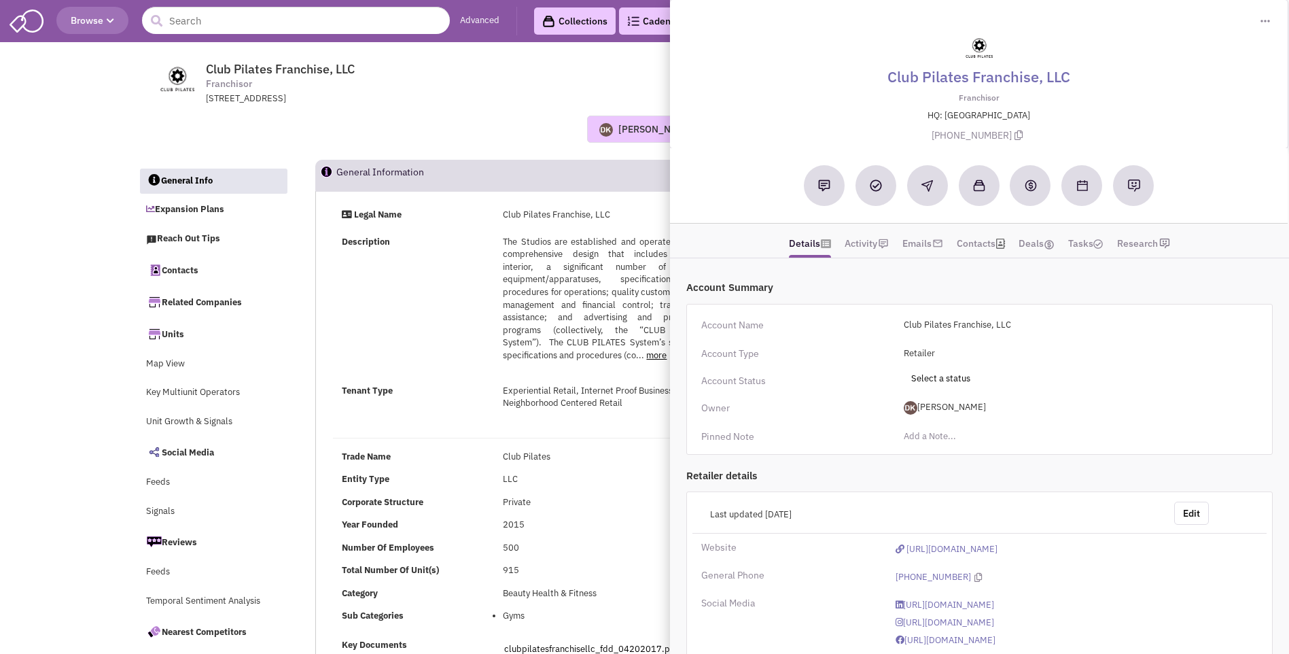
click at [402, 146] on div "Donnie Keller Most recent Note Donnie Keller 04:31 PM on 10/07/2025 NO notes or…" at bounding box center [645, 129] width 1032 height 48
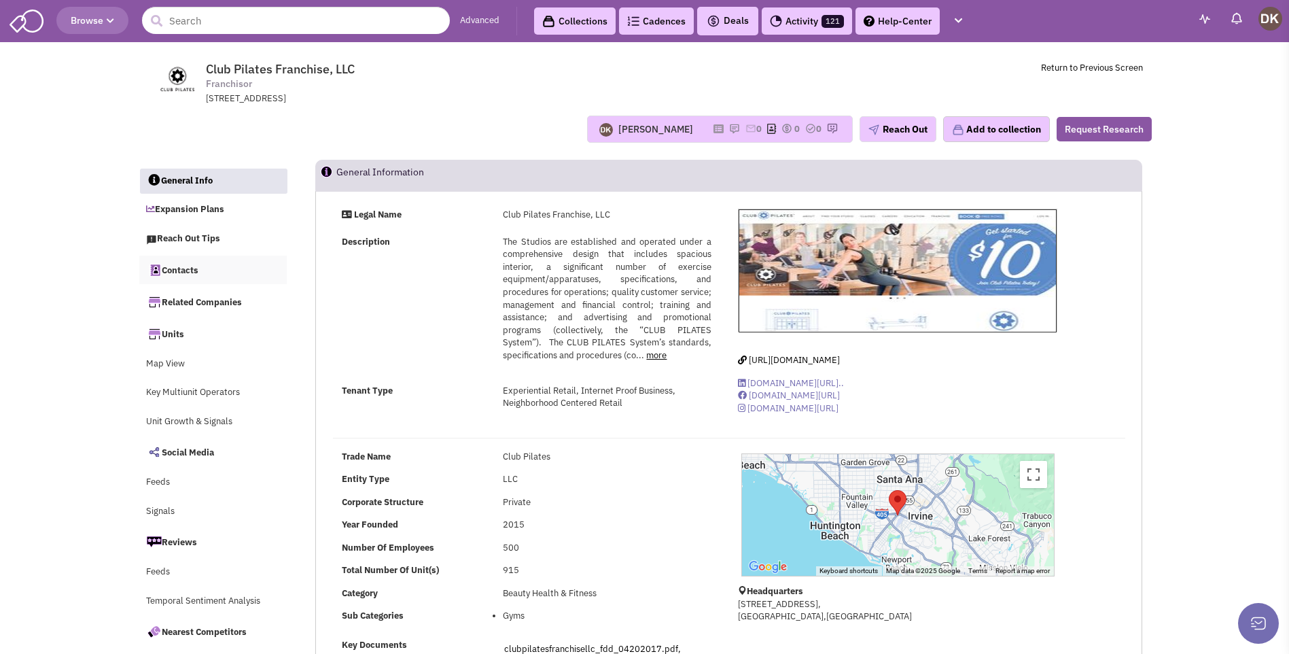
click at [186, 273] on link "Contacts" at bounding box center [213, 270] width 148 height 29
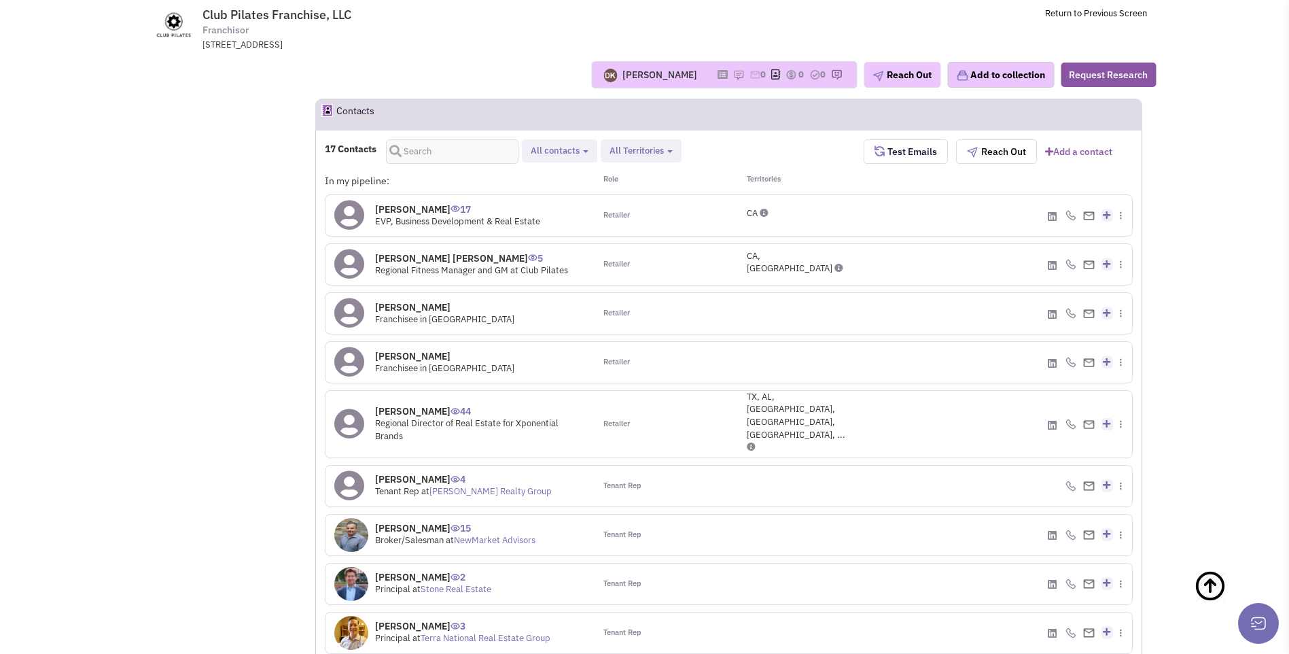
scroll to position [1056, 0]
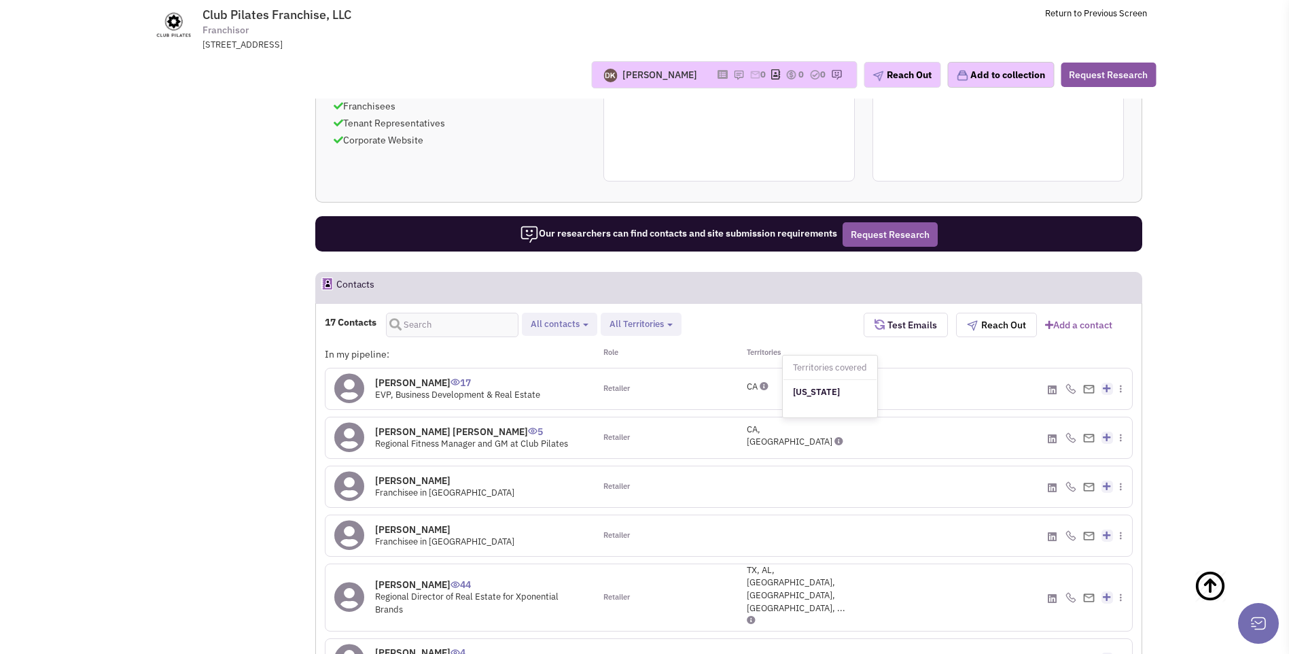
click at [769, 385] on icon at bounding box center [764, 386] width 9 height 9
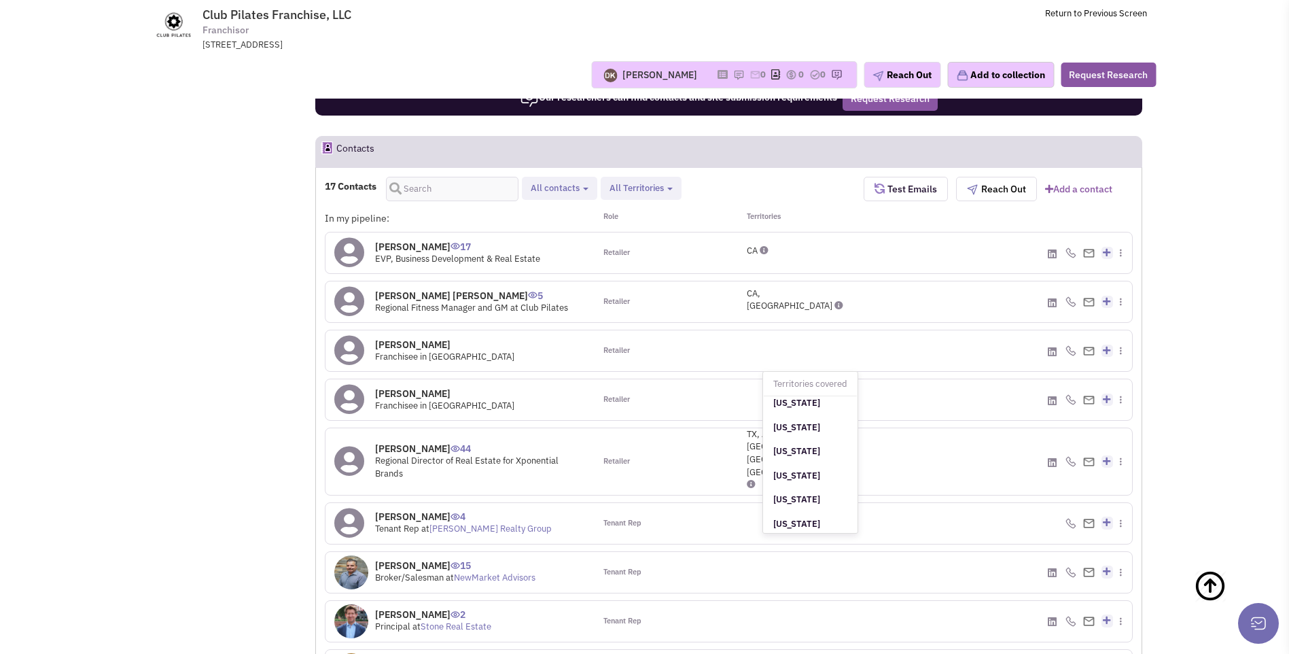
scroll to position [481, 0]
click at [345, 446] on icon at bounding box center [349, 461] width 30 height 31
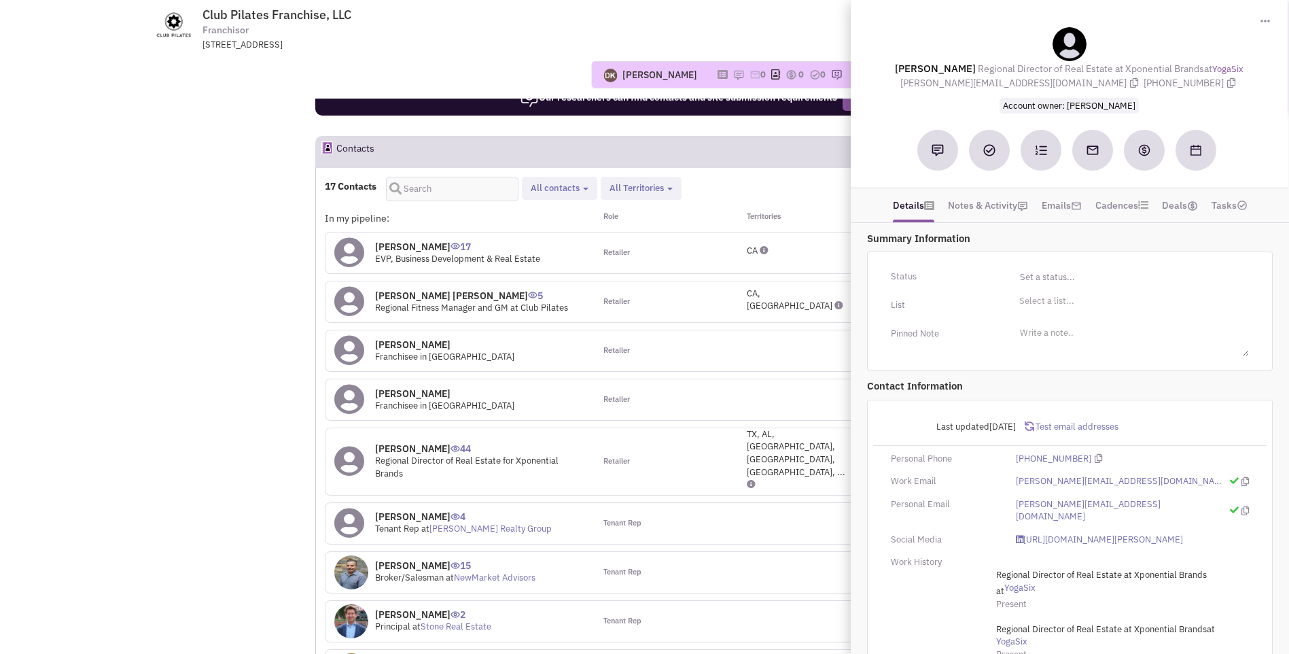
drag, startPoint x: 894, startPoint y: 70, endPoint x: 1200, endPoint y: 88, distance: 306.4
click at [1200, 88] on div "Wayne Thompson Regional Director of Real Estate at Xponential Brands at YogaSix…" at bounding box center [1069, 70] width 423 height 86
copy div "Wayne Thompson Regional Director of Real Estate at Xponential Brands at YogaSix…"
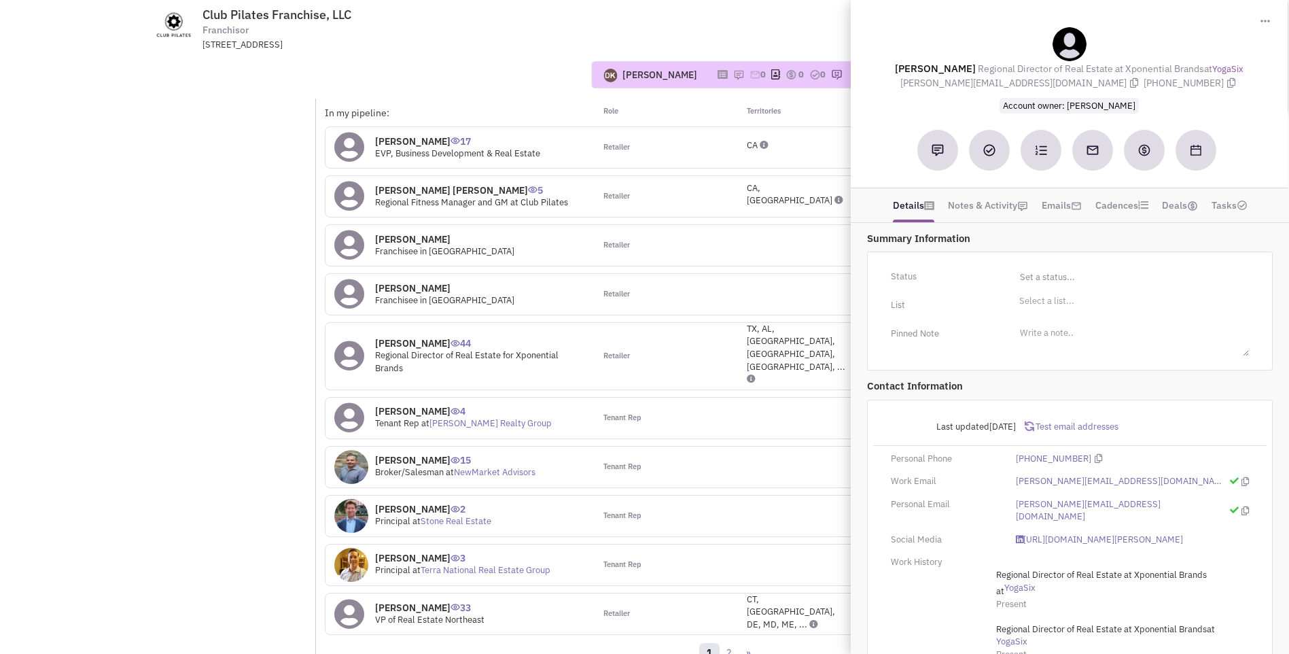
scroll to position [1327, 0]
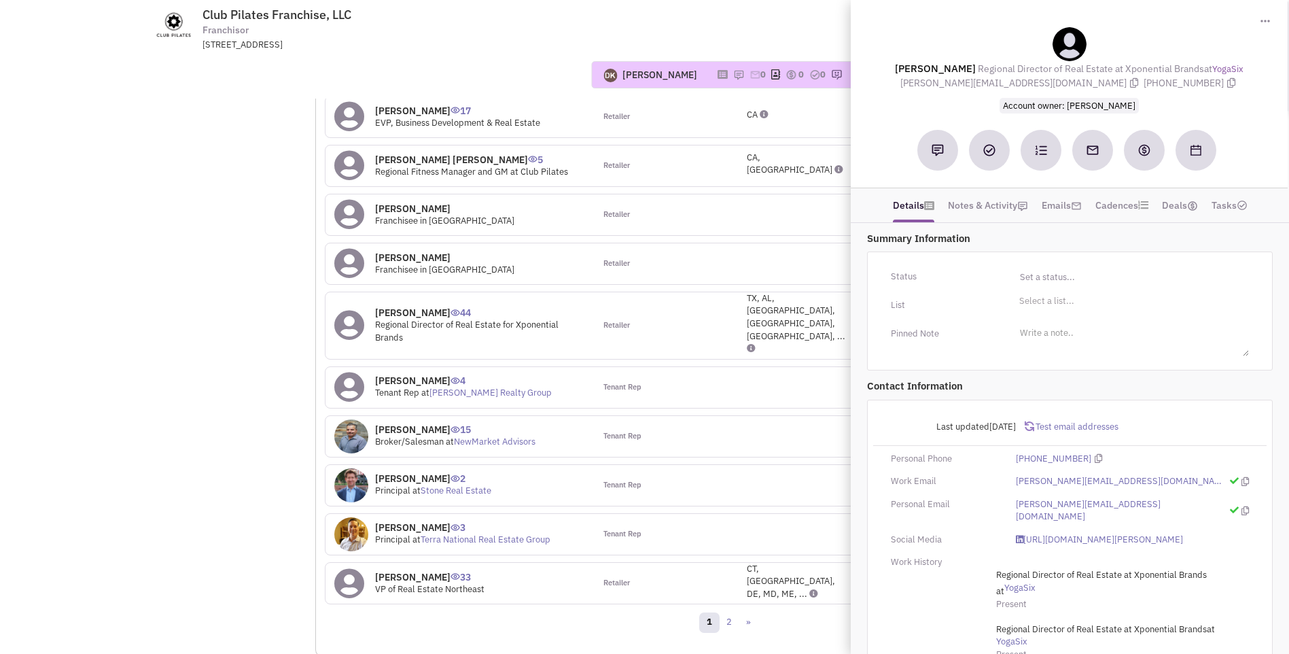
click at [694, 416] on div "Tenant Rep" at bounding box center [662, 436] width 135 height 41
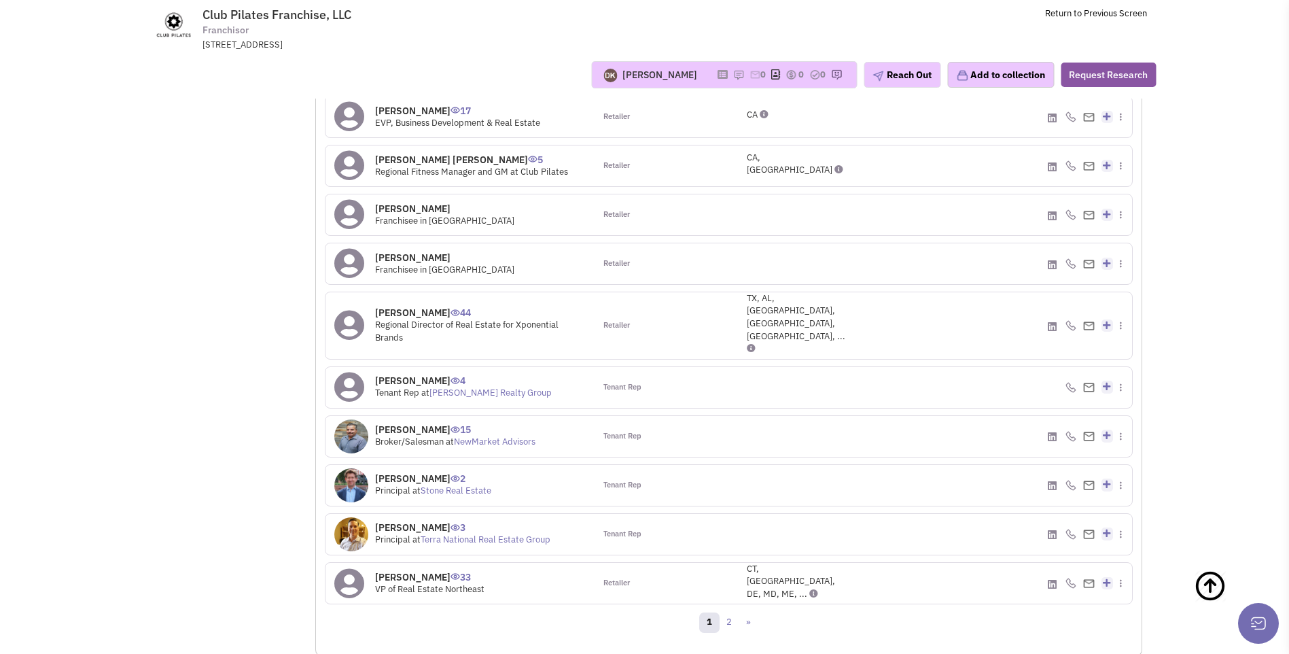
click at [405, 583] on span "VP of Real Estate Northeast" at bounding box center [429, 589] width 109 height 12
click at [343, 568] on icon at bounding box center [349, 583] width 30 height 31
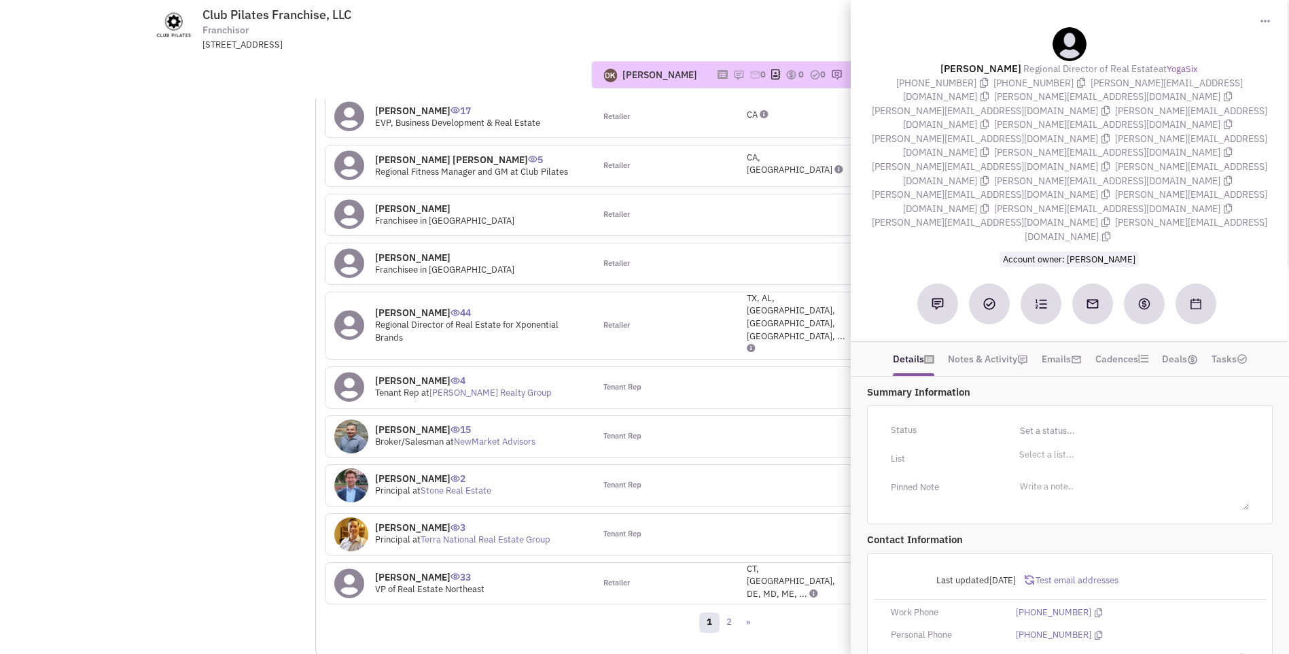
drag, startPoint x: 943, startPoint y: 65, endPoint x: 1245, endPoint y: 84, distance: 303.1
click at [1245, 84] on div "Richard Feinberg Regional Director of Real Estate at YogaSix (310) 710-5215 (94…" at bounding box center [1069, 146] width 423 height 239
copy div "Richard Feinberg Regional Director of Real Estate at YogaSix (310) 710-5215 (94…"
click at [471, 54] on div "Donnie Keller Most recent Note Donnie Keller 04:31 PM on 10/07/2025 NO notes or…" at bounding box center [644, 75] width 1041 height 48
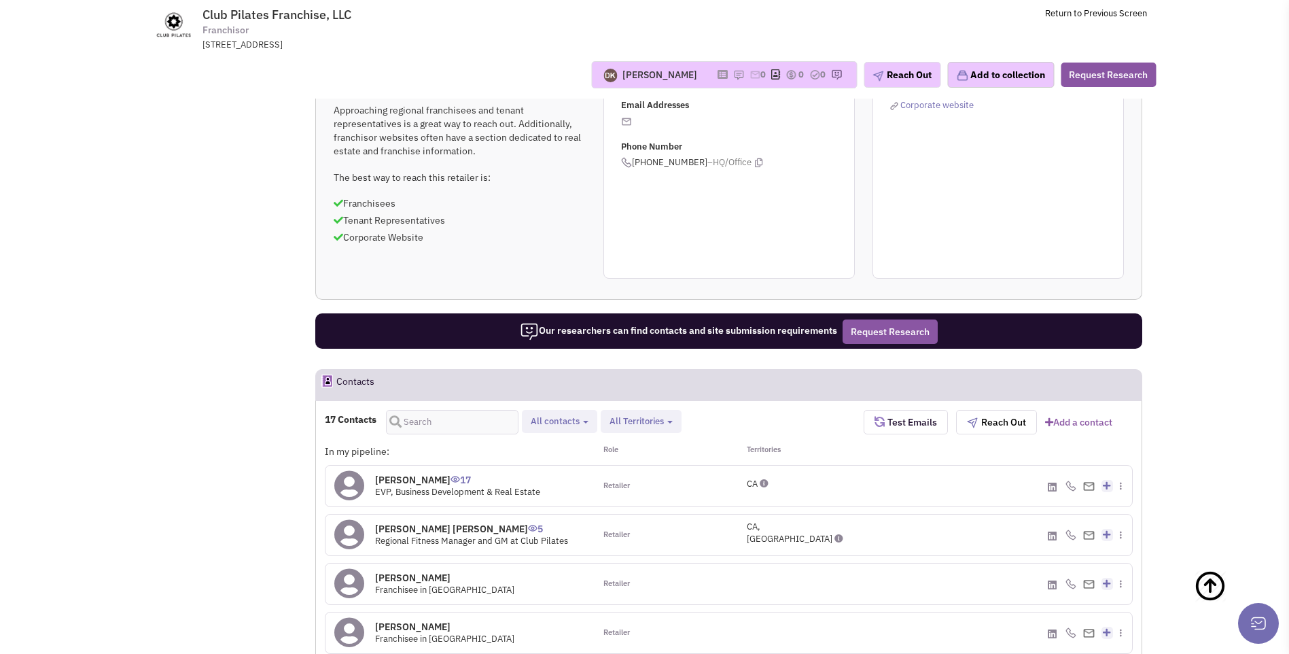
scroll to position [784, 0]
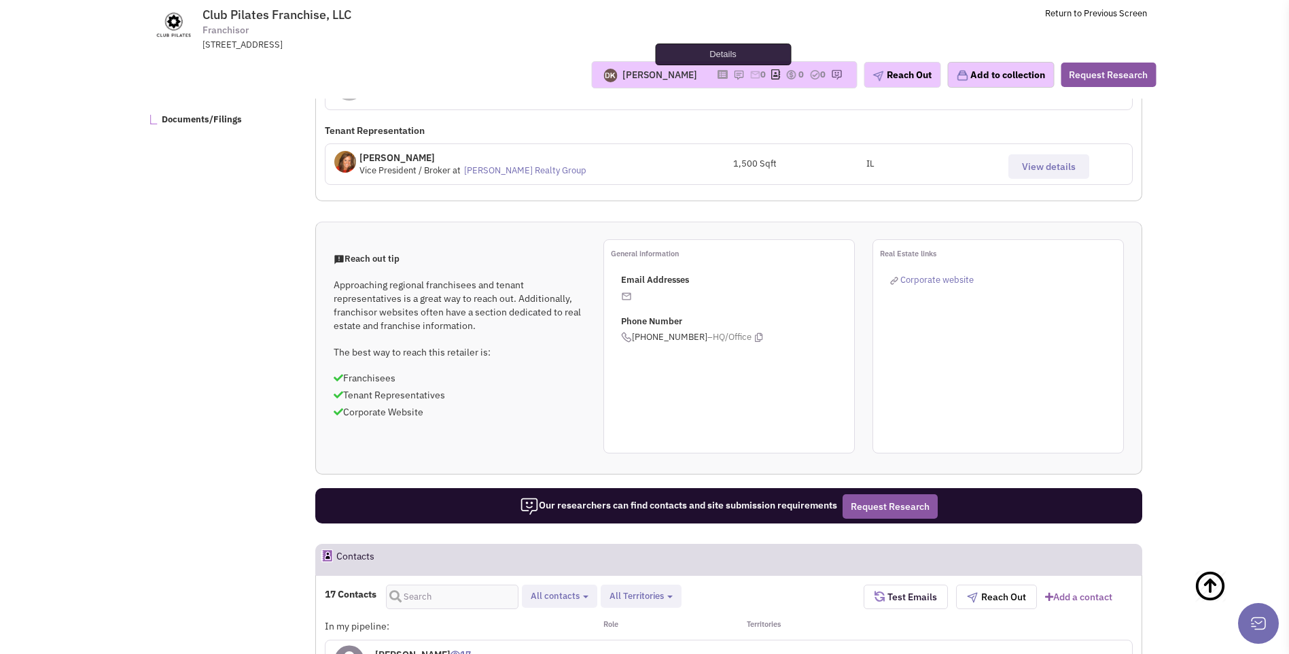
click at [718, 76] on icon at bounding box center [723, 74] width 10 height 7
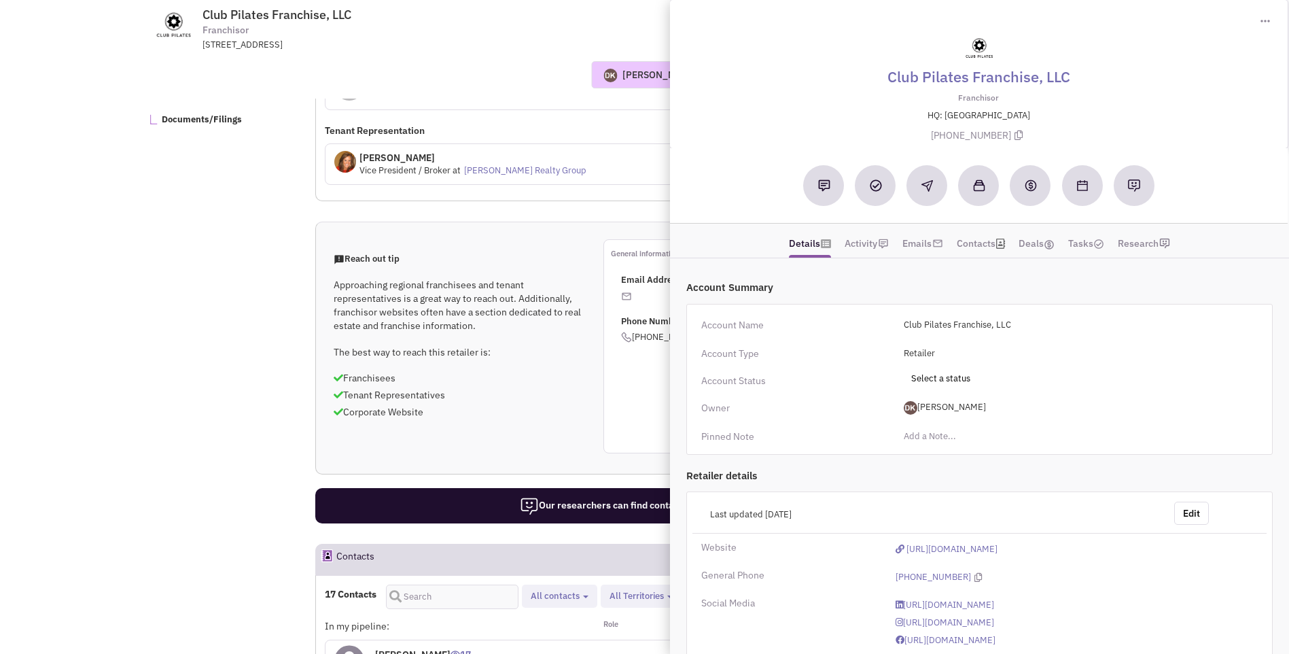
click at [646, 112] on div "From the retailer Date submitted Size needs Expanding in Mr. Adam Pennington EV…" at bounding box center [728, 91] width 827 height 222
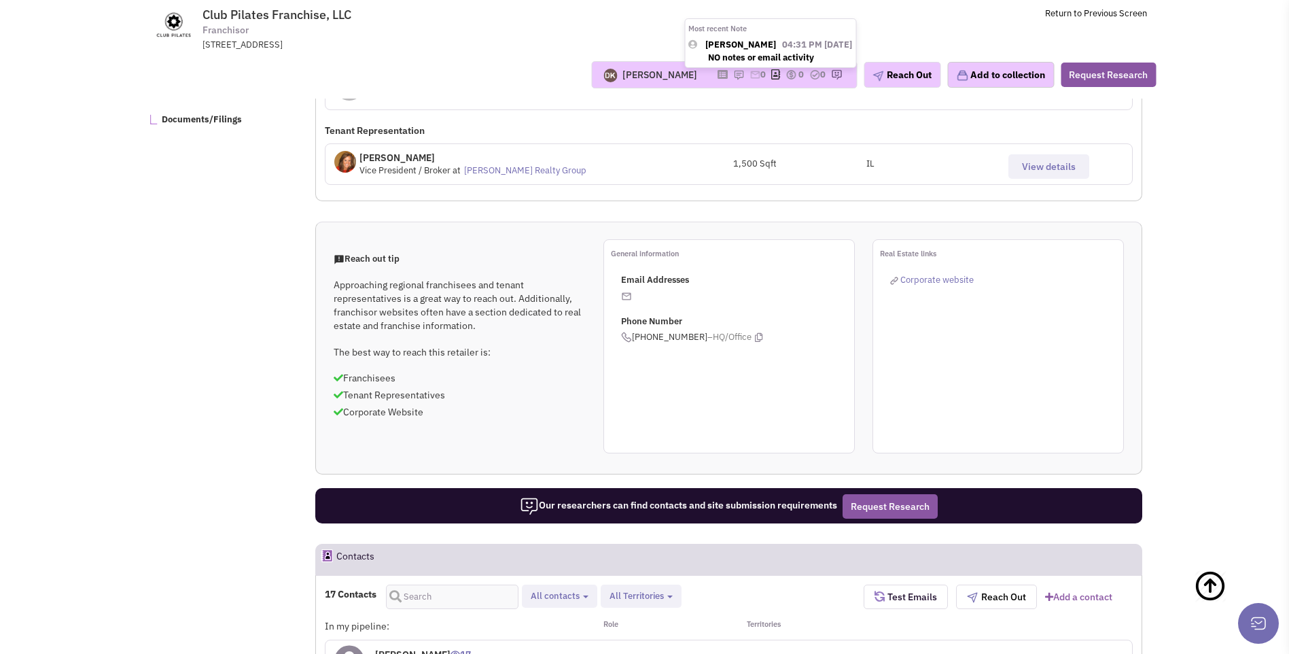
click at [733, 76] on img at bounding box center [738, 74] width 11 height 11
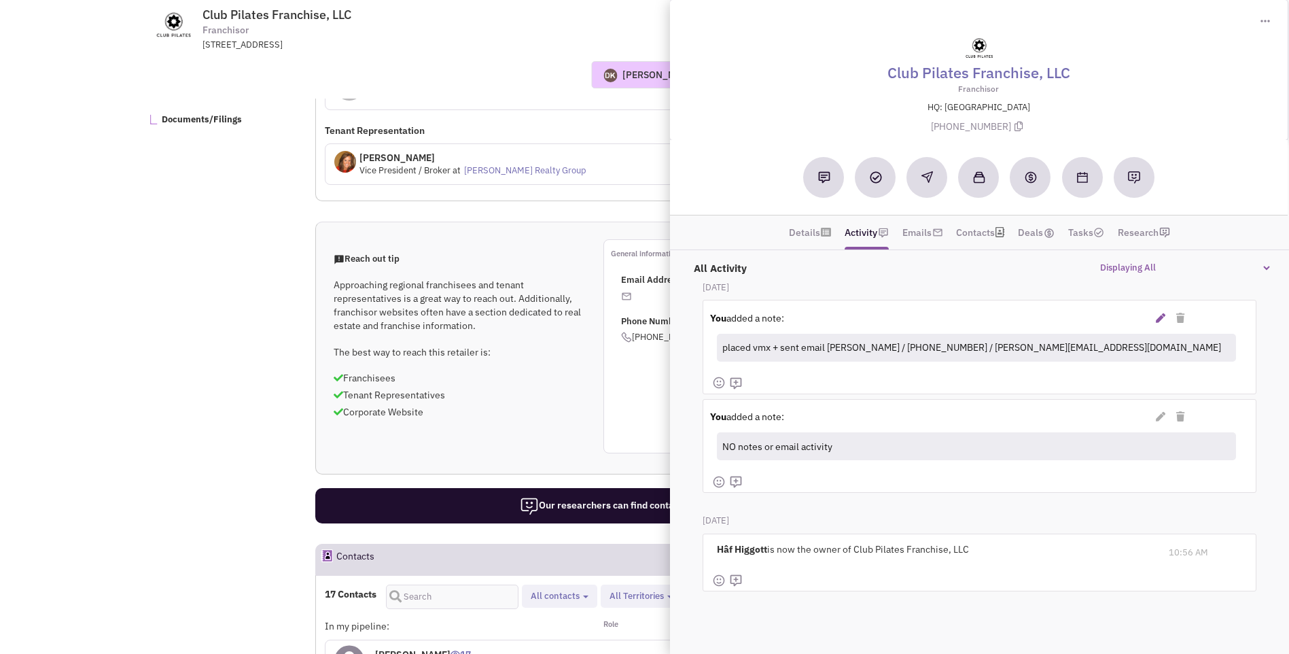
click at [1161, 321] on icon at bounding box center [1162, 318] width 10 height 10
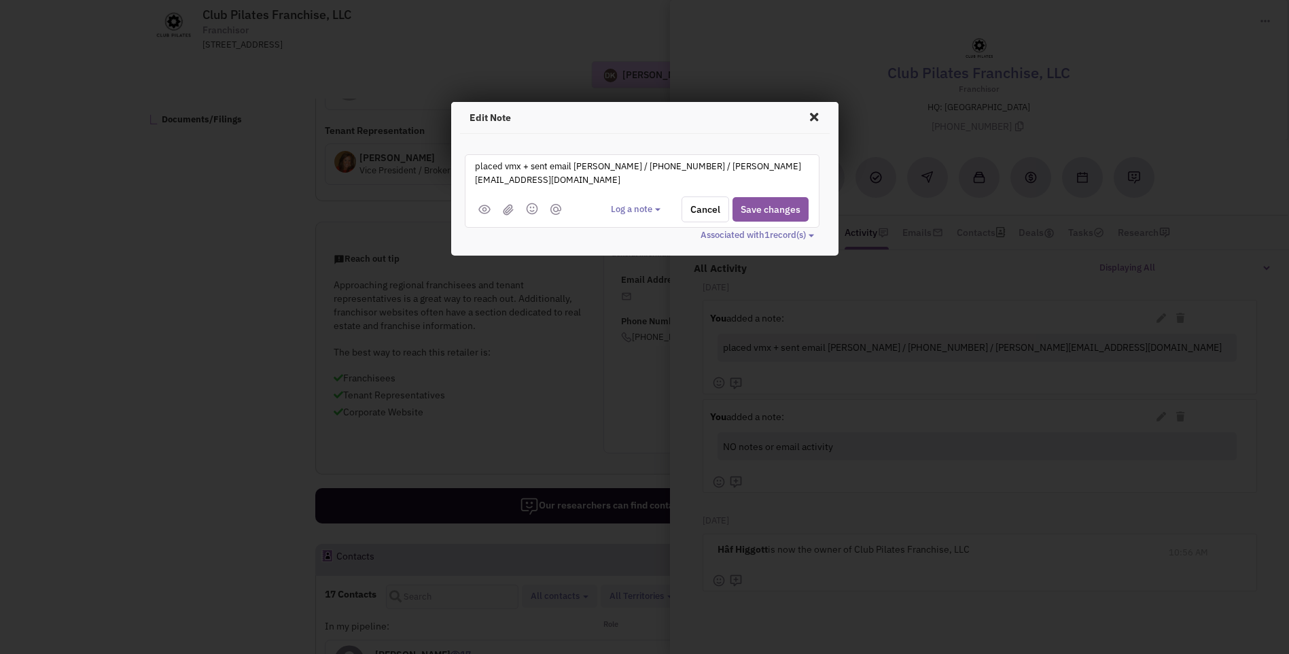
click at [575, 183] on textarea "placed vmx + sent email Adam Pennington / 815-790-6225 / adam@xponential.com" at bounding box center [642, 176] width 336 height 37
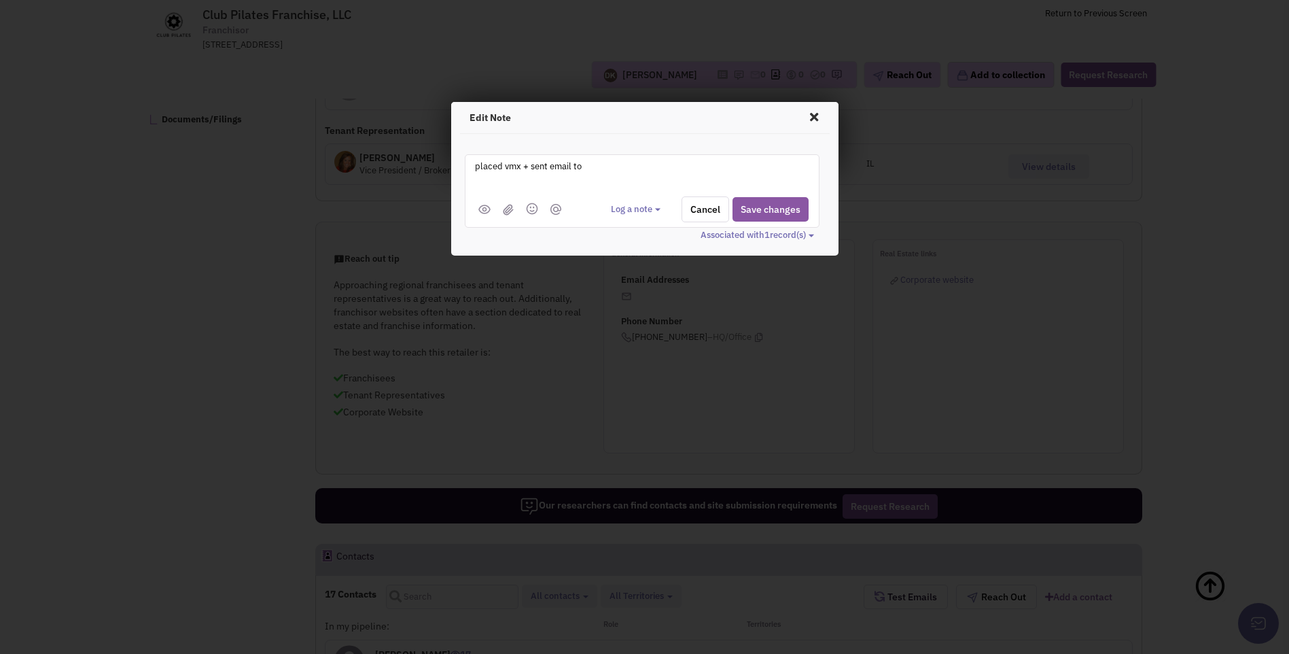
click at [621, 170] on textarea "placed vmx + sent email to" at bounding box center [642, 176] width 336 height 37
paste textarea "*Richard Feinberg - Regional Director of Real Estate / (310) 710-5215 richard@x…"
type textarea "placed vmx + sent email to *Richard Feinberg - Regional Director of Real Estate…"
click at [754, 209] on button "Save changes" at bounding box center [771, 209] width 76 height 24
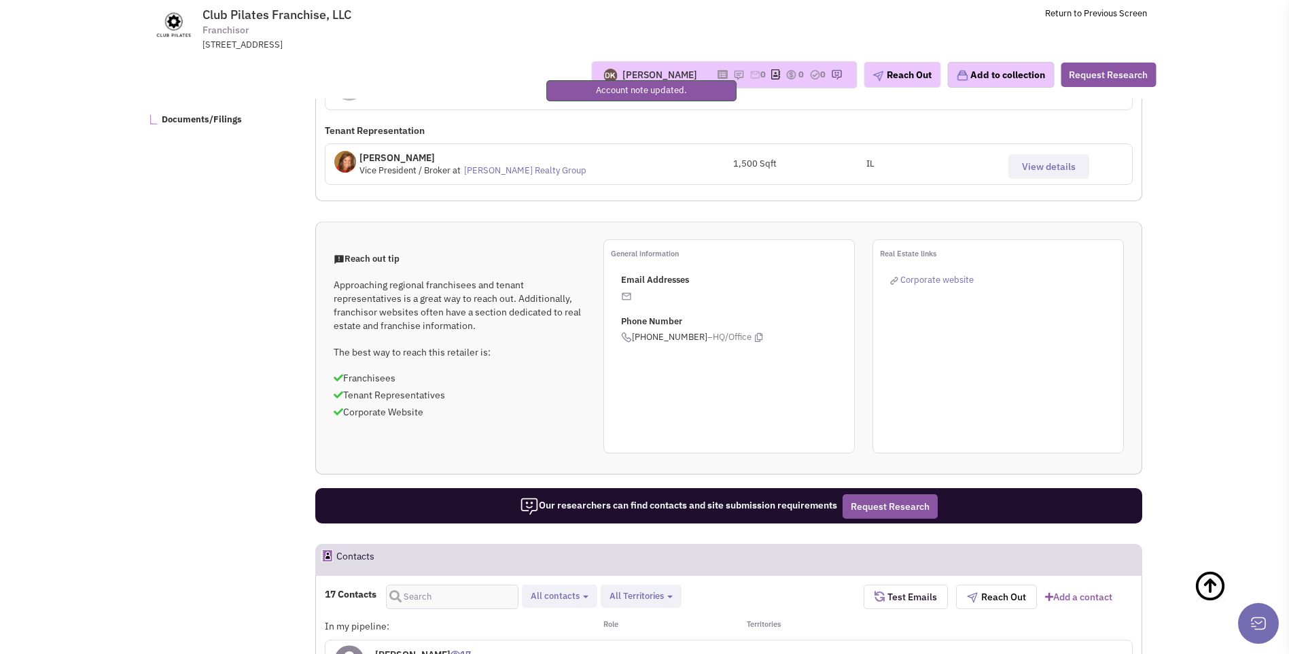
click at [793, 293] on div "Email Addresses Phone Number (215) 825-3100 –HQ/Office" at bounding box center [737, 309] width 233 height 70
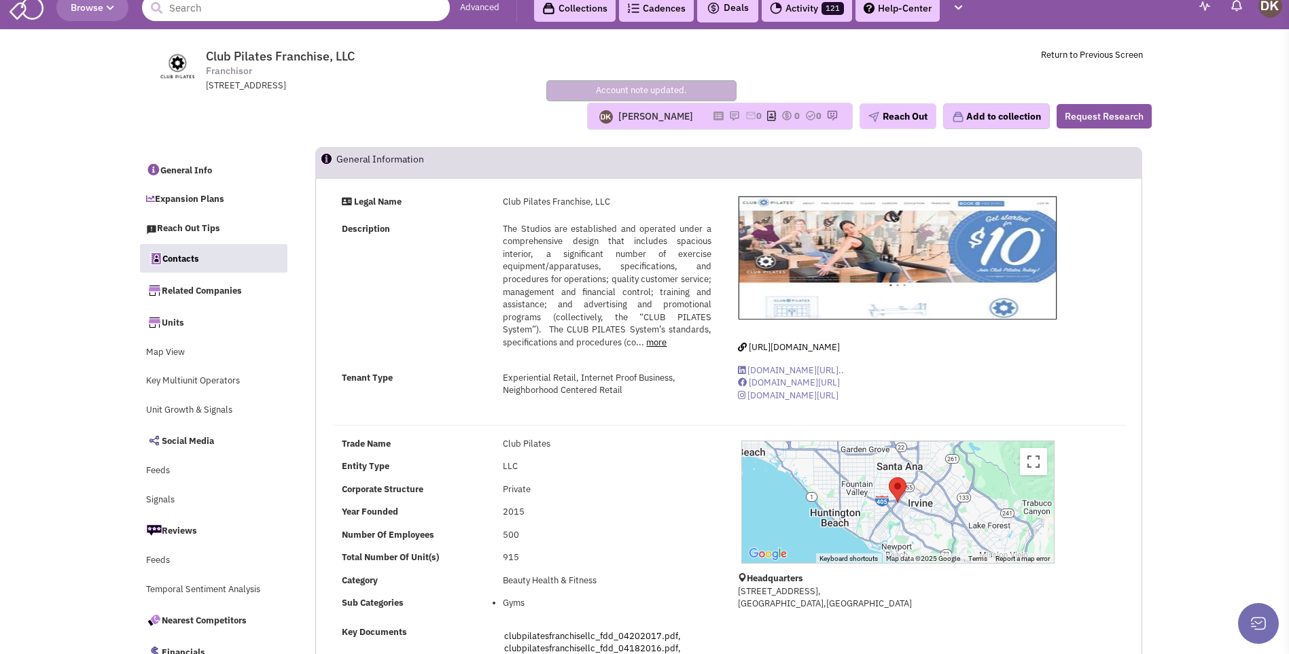
scroll to position [0, 0]
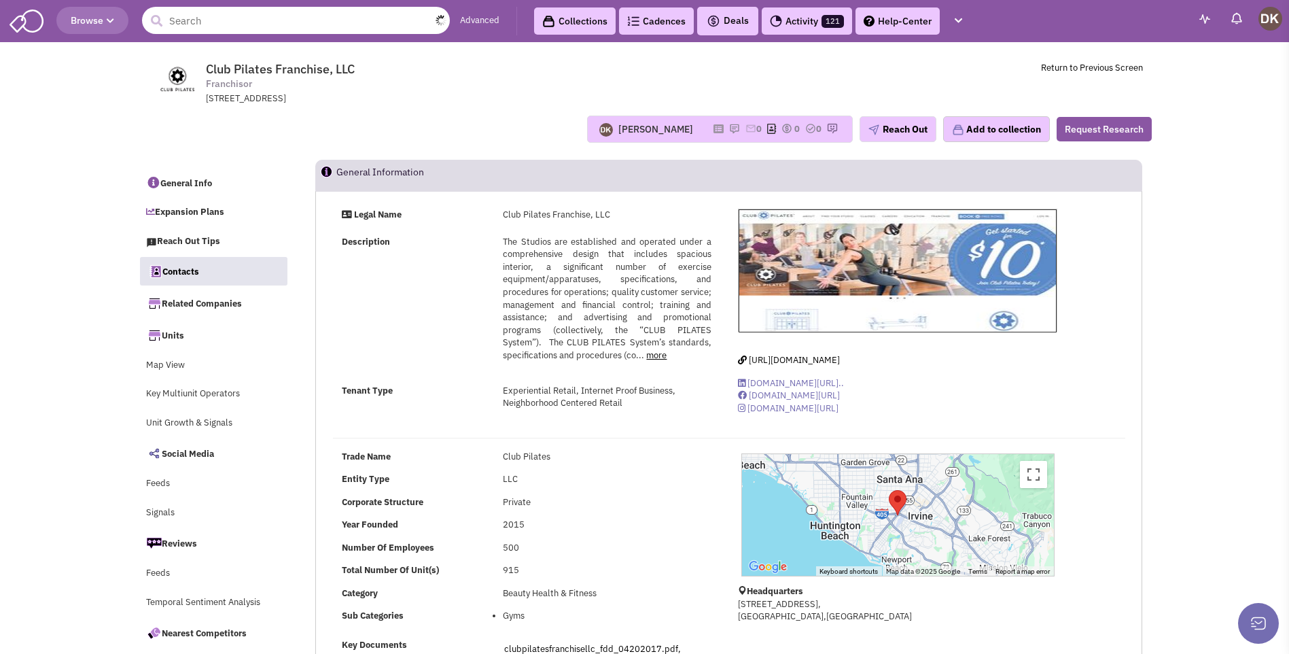
click at [197, 27] on input "text" at bounding box center [296, 20] width 308 height 27
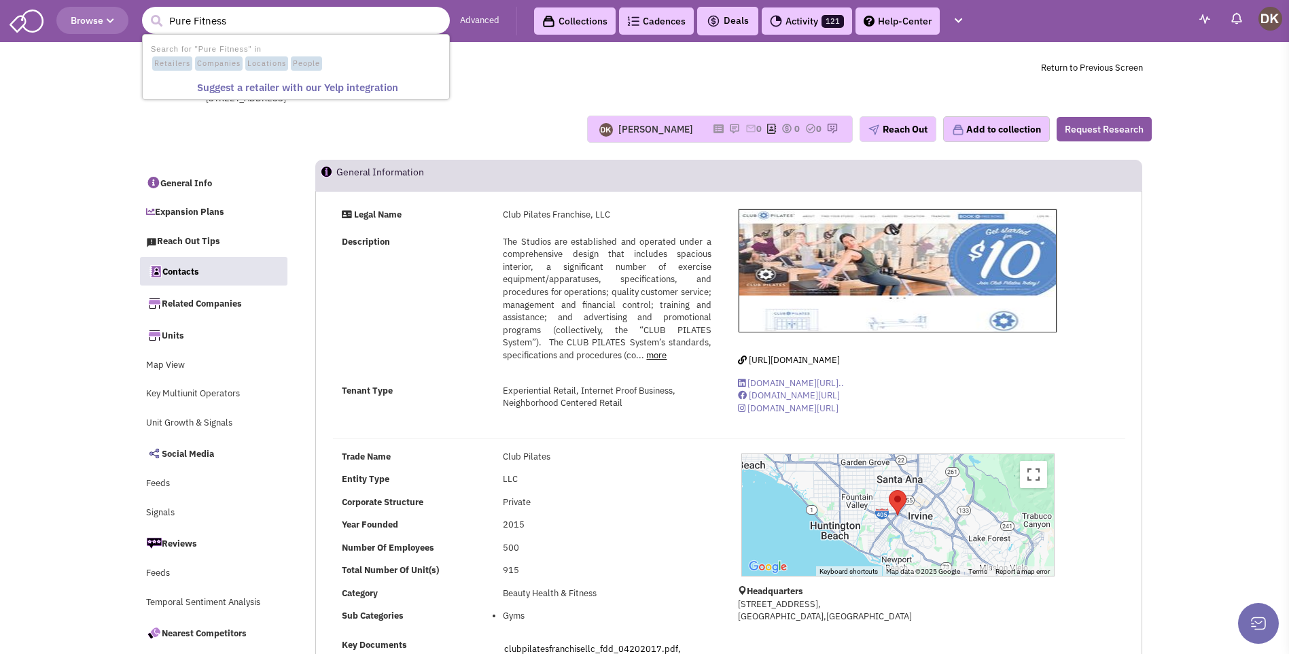
type input "Pure Fitness"
click at [146, 11] on button "submit" at bounding box center [156, 21] width 20 height 20
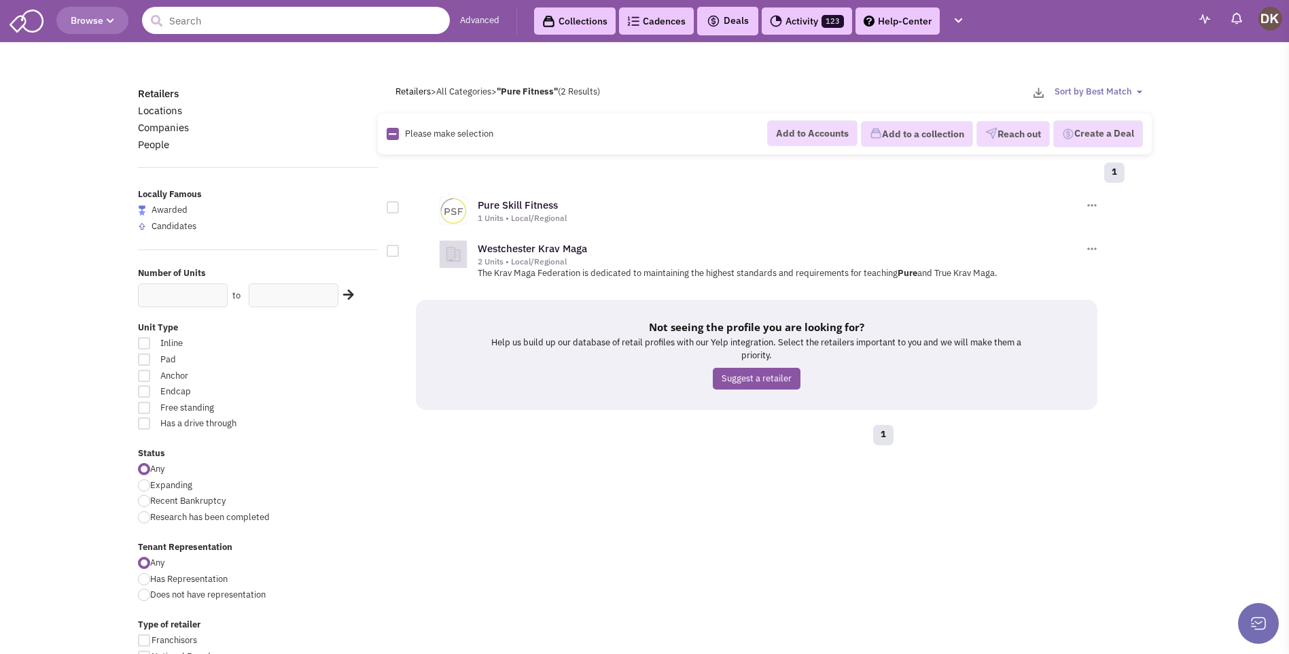
click at [220, 18] on input "text" at bounding box center [296, 20] width 308 height 27
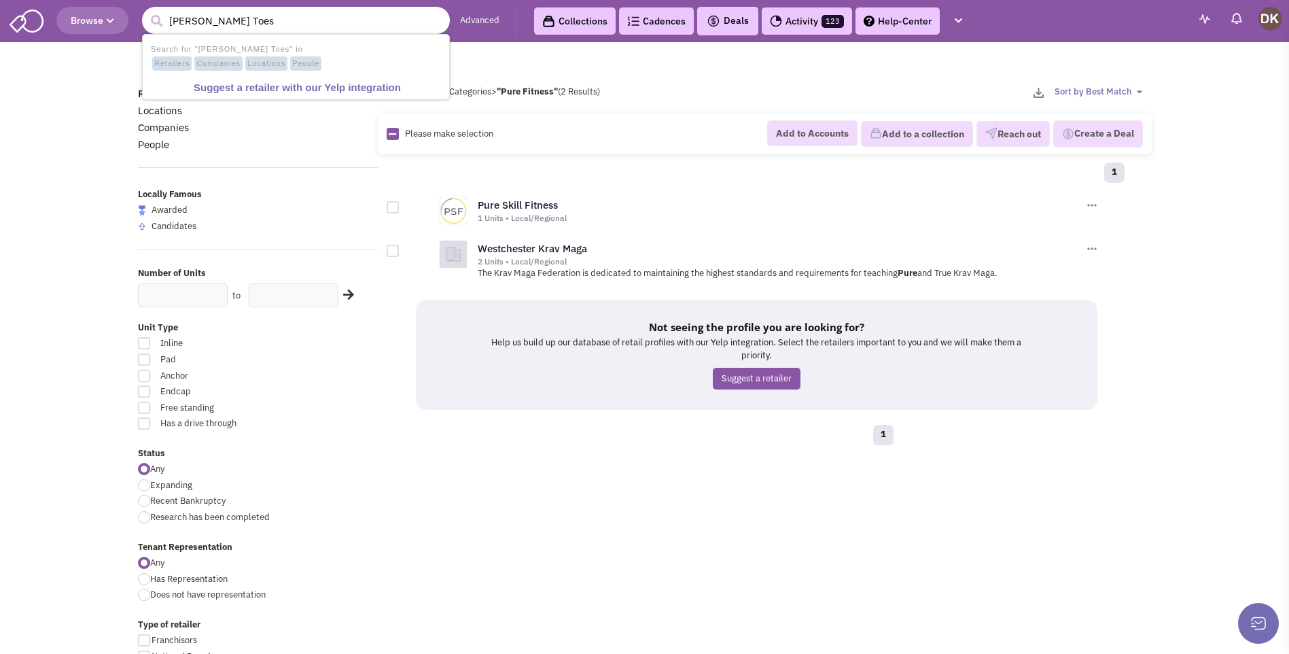
type input "[PERSON_NAME] Toes"
click at [146, 11] on button "submit" at bounding box center [156, 21] width 20 height 20
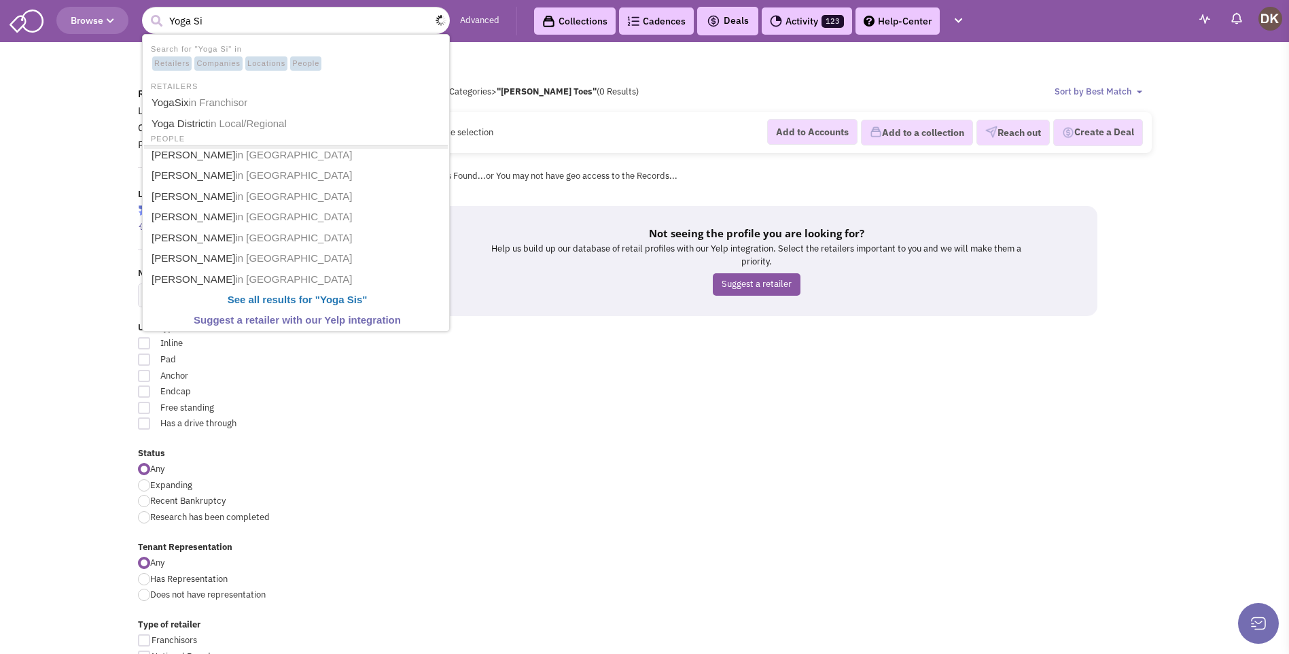
type input "Yoga Six"
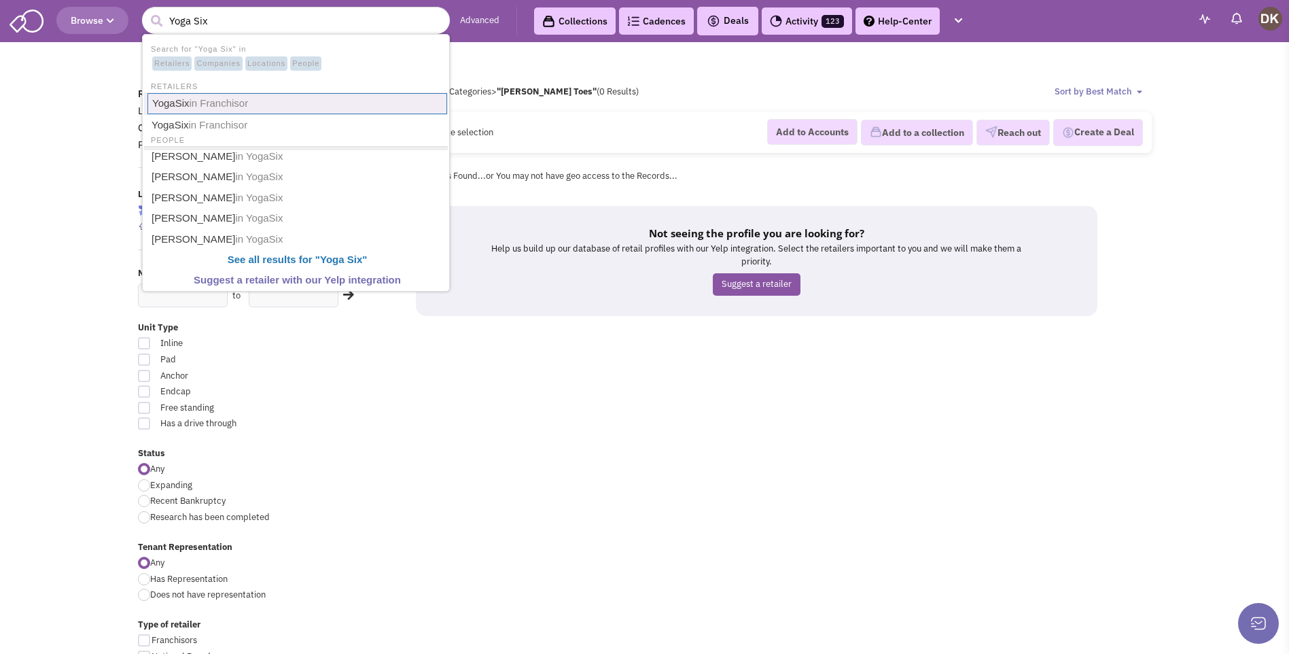
click at [206, 102] on span "in Franchisor" at bounding box center [219, 103] width 59 height 12
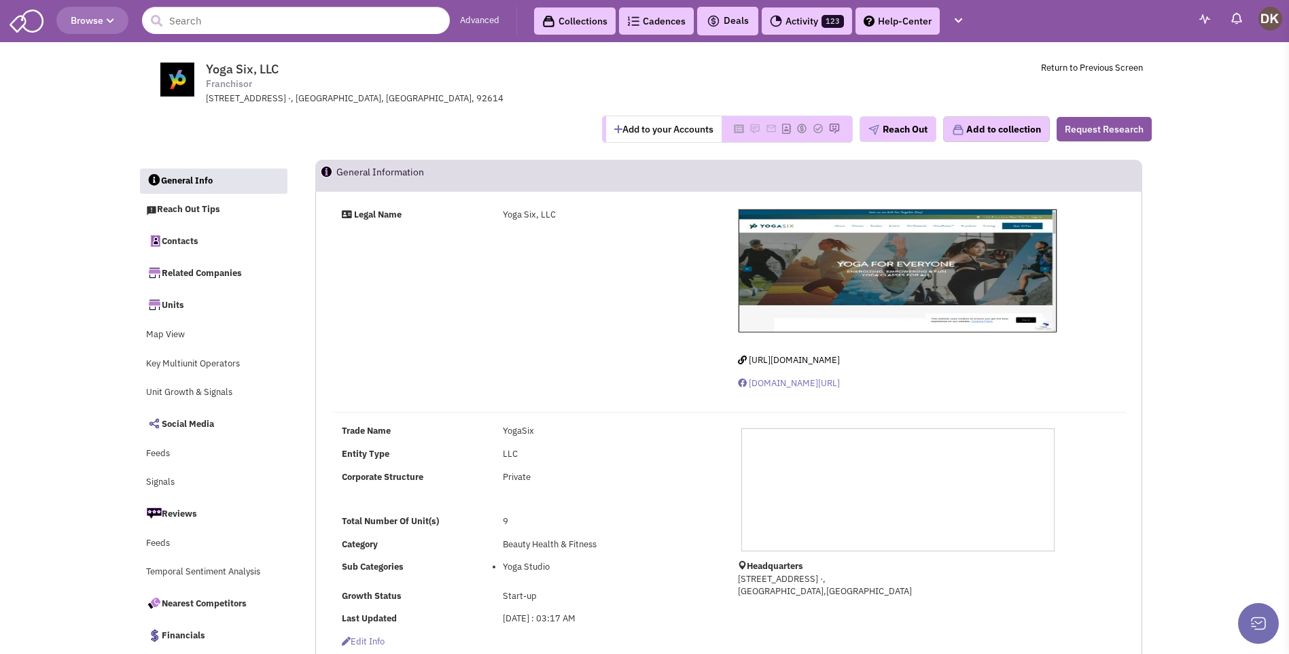
select select
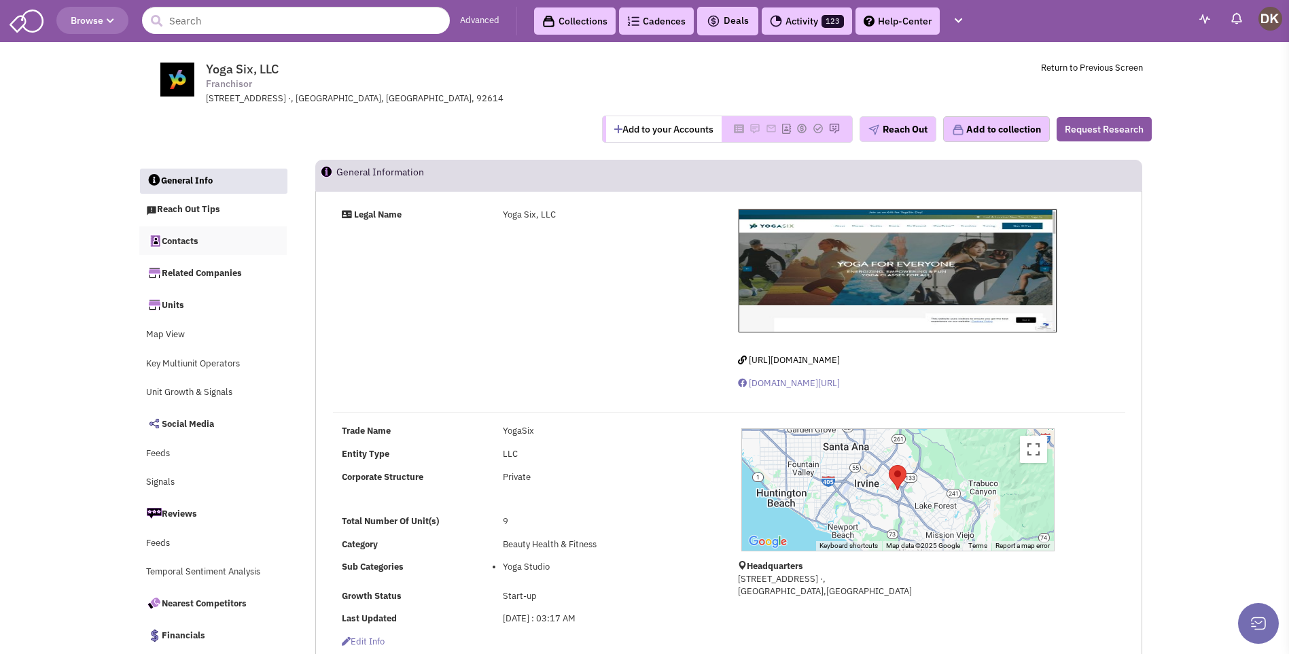
click at [175, 242] on link "Contacts" at bounding box center [213, 240] width 148 height 29
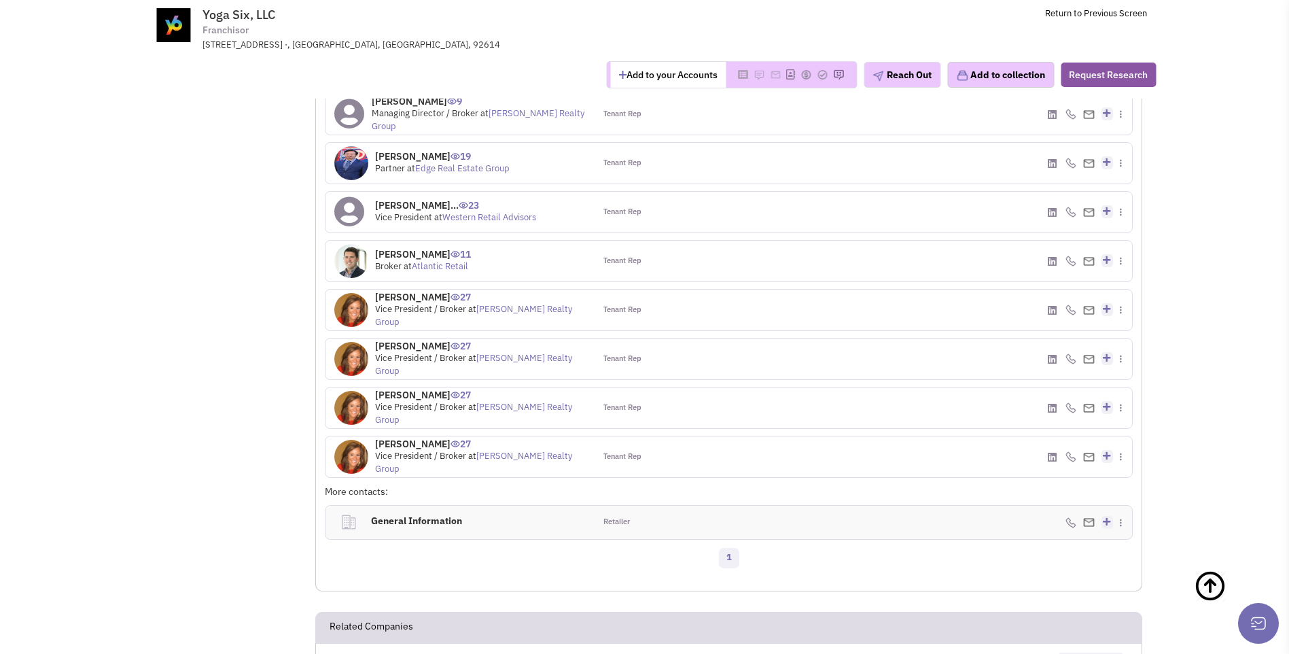
scroll to position [1079, 0]
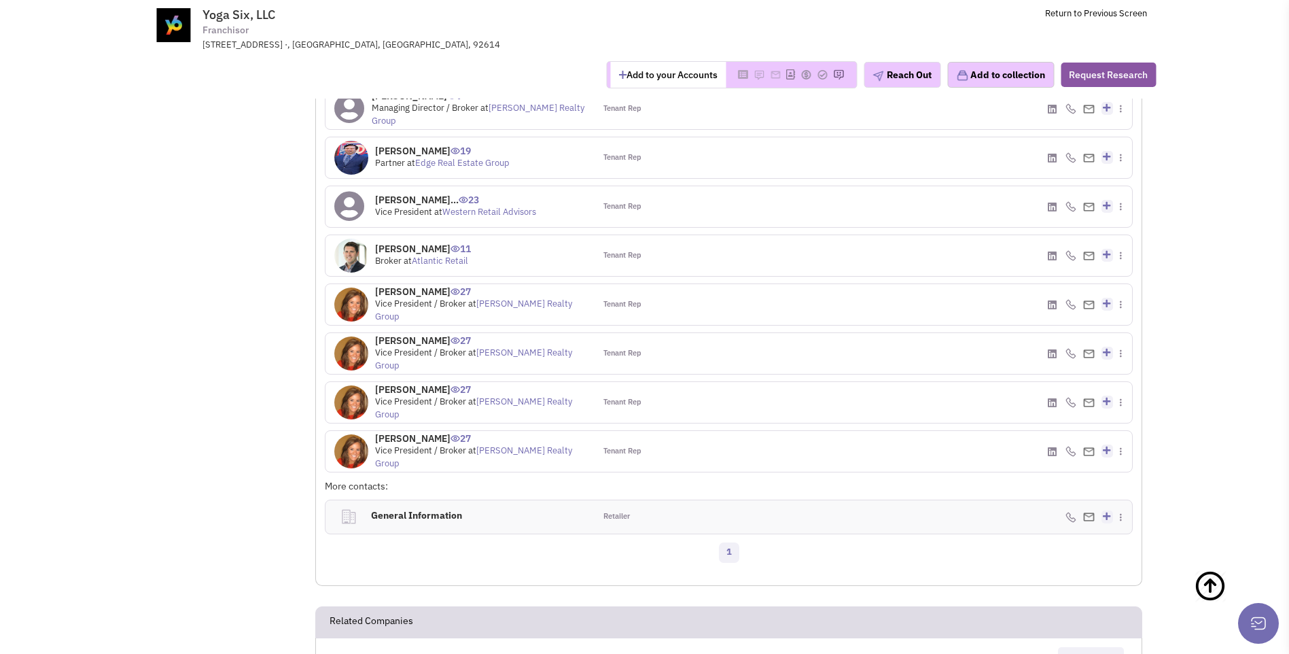
click at [351, 455] on img at bounding box center [351, 451] width 34 height 34
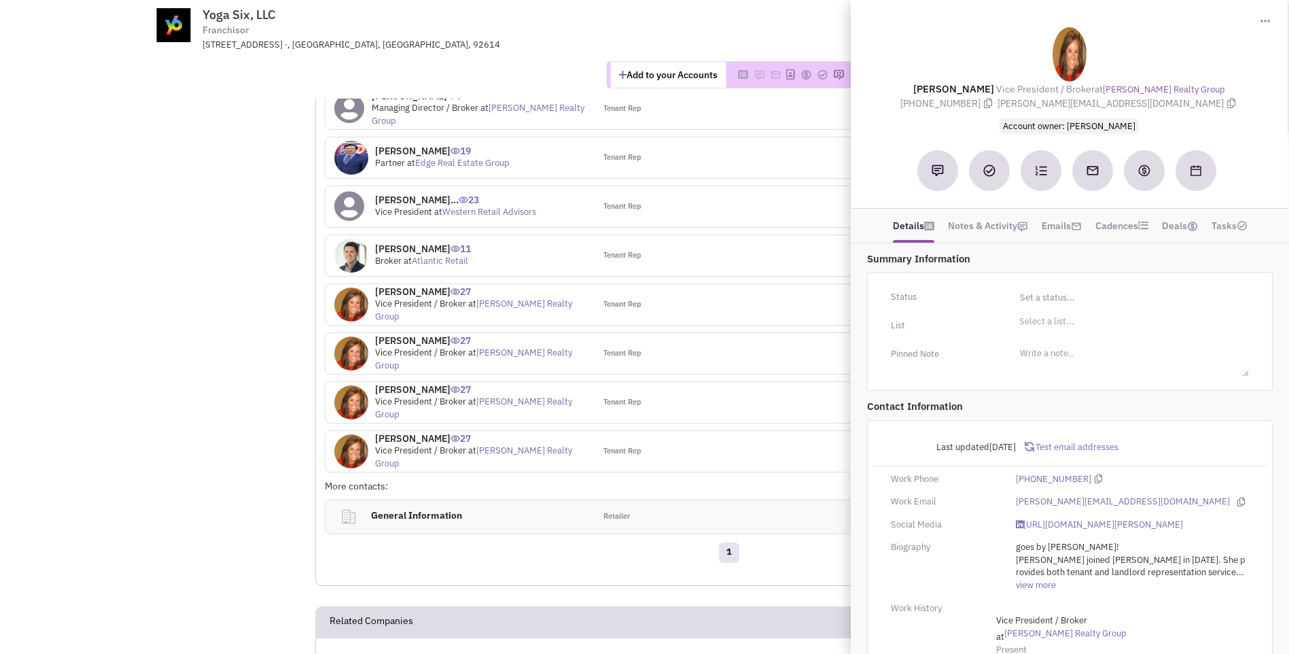
drag, startPoint x: 931, startPoint y: 85, endPoint x: 1183, endPoint y: 101, distance: 252.0
click at [1183, 101] on div "[PERSON_NAME] Vice President / Broker at [PERSON_NAME] Realty Group [PHONE_NUMB…" at bounding box center [1069, 80] width 423 height 106
copy div "[PERSON_NAME] Vice President / Broker at [PERSON_NAME] Realty Group [PHONE_NUMB…"
click at [748, 126] on div at bounding box center [796, 108] width 135 height 41
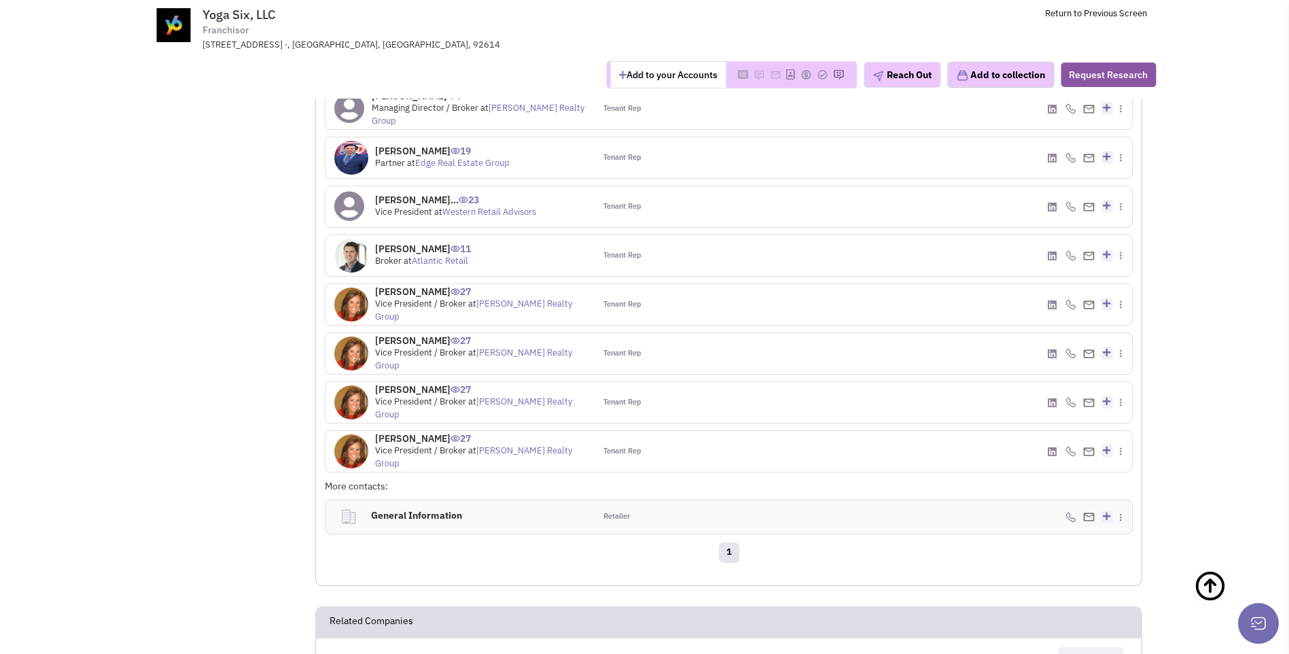
click at [633, 73] on button "Add to your Accounts" at bounding box center [668, 75] width 116 height 26
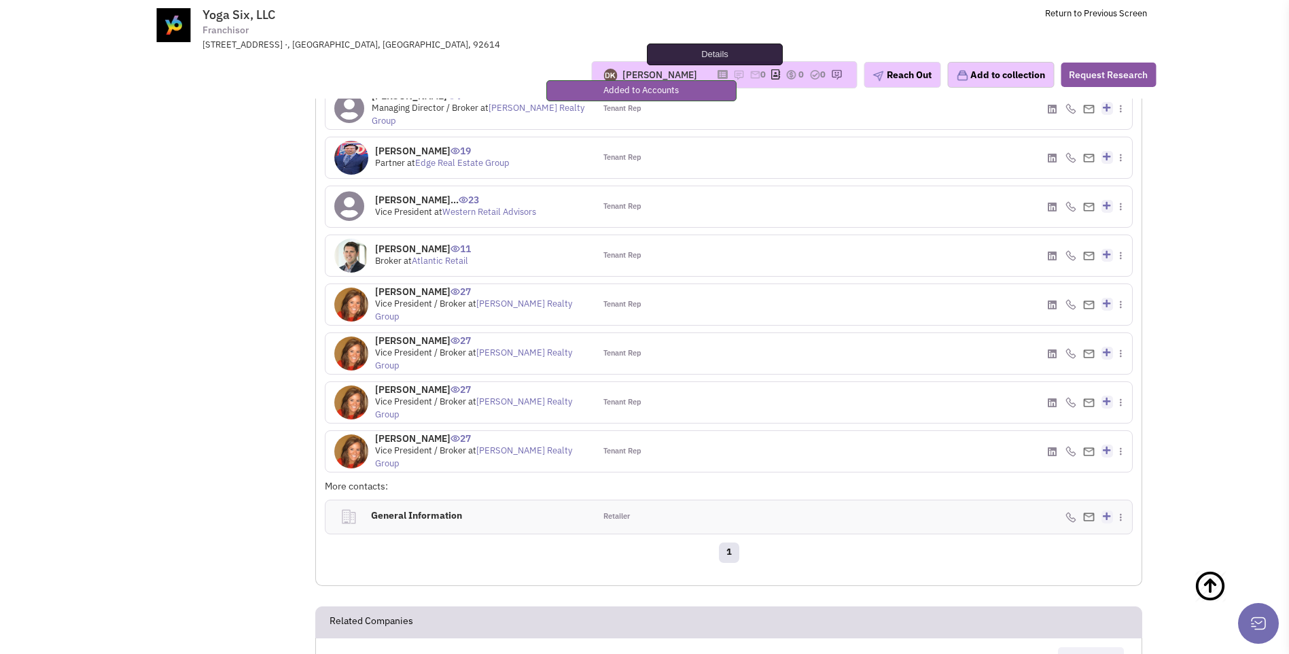
click at [718, 71] on icon at bounding box center [723, 74] width 10 height 7
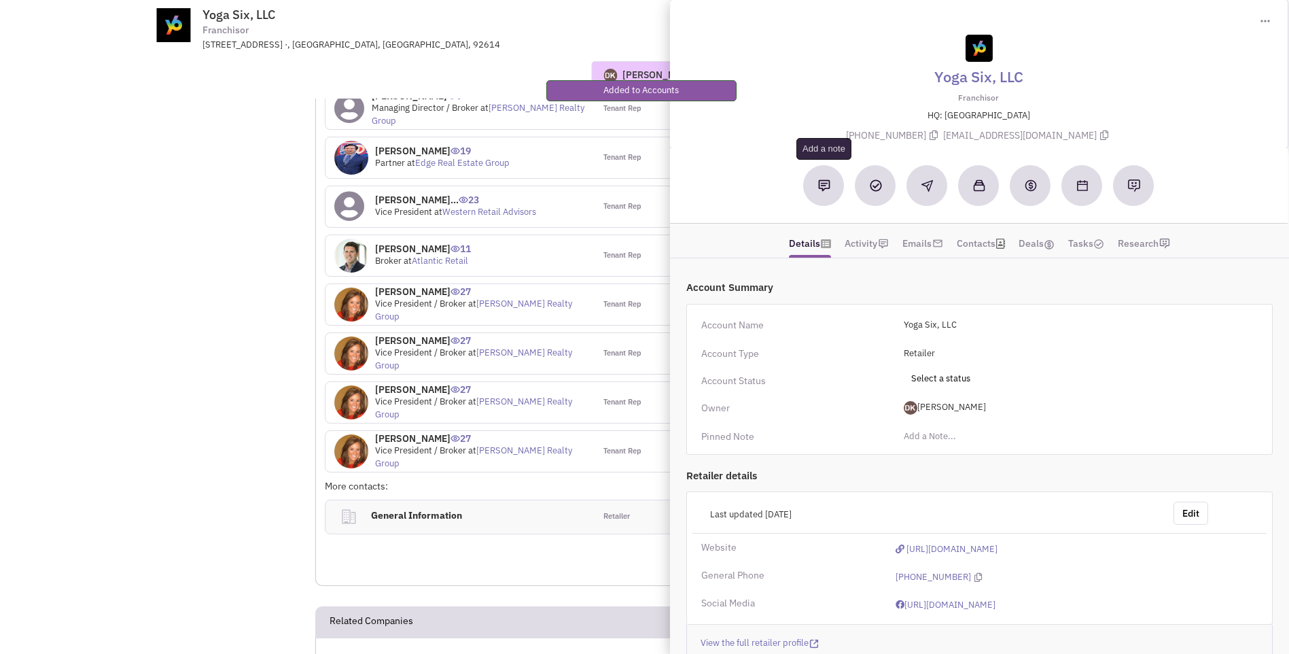
click at [827, 183] on img at bounding box center [824, 185] width 12 height 12
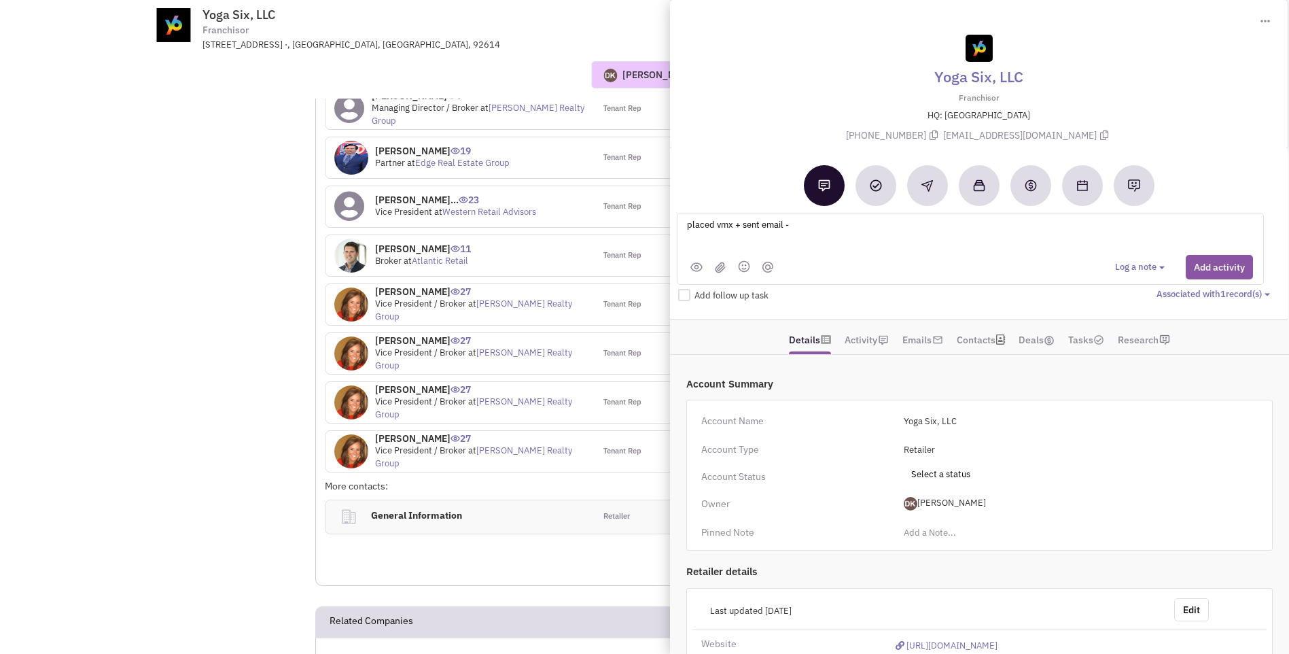
click at [803, 225] on textarea "placed vmx + sent email -" at bounding box center [854, 235] width 336 height 37
type textarea "placed vmx + sent email - Nicole Cardot - Vice President Baum Realty Group / (3…"
click at [1211, 267] on button "Add activity" at bounding box center [1219, 267] width 67 height 24
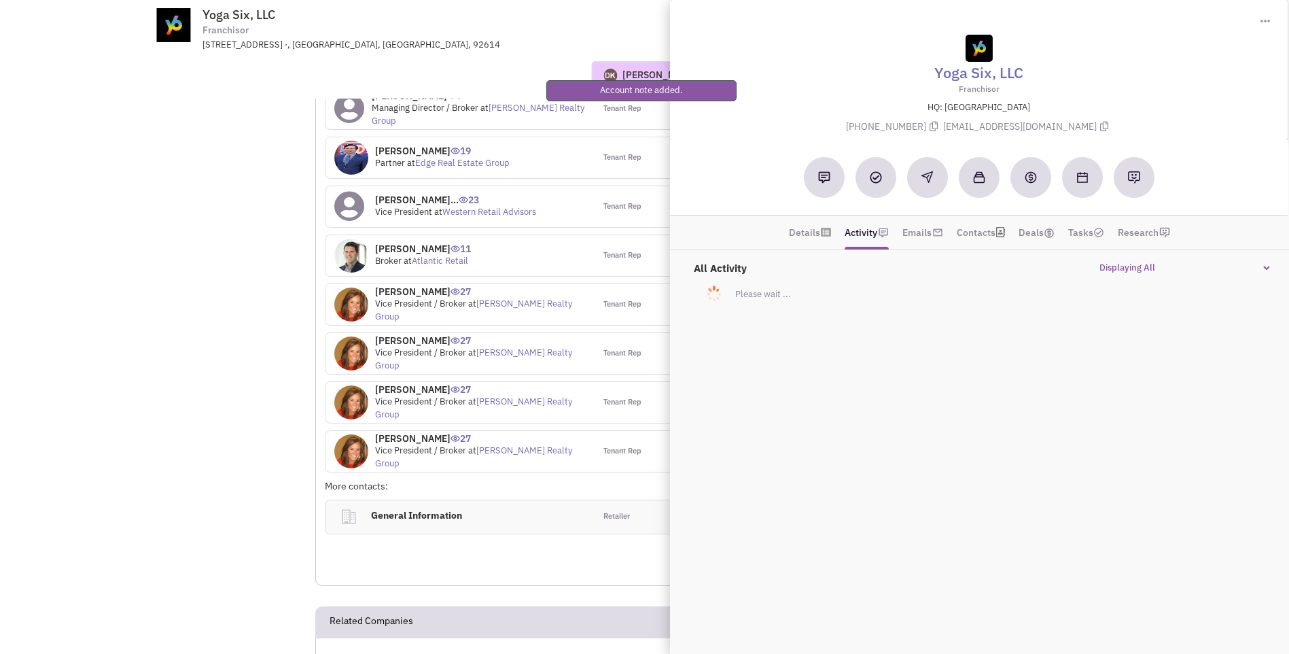
click at [537, 50] on div "17877 Von Karman Avenuew ·, Irvine, CA, 92614" at bounding box center [380, 45] width 355 height 13
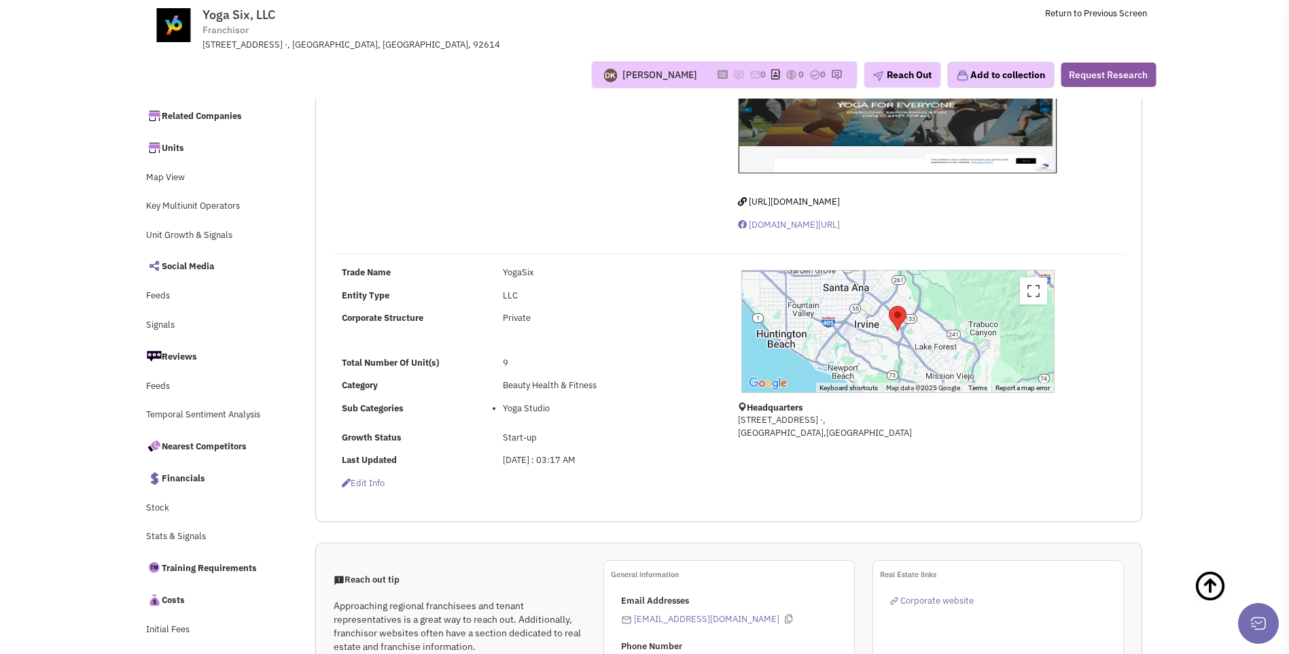
scroll to position [0, 0]
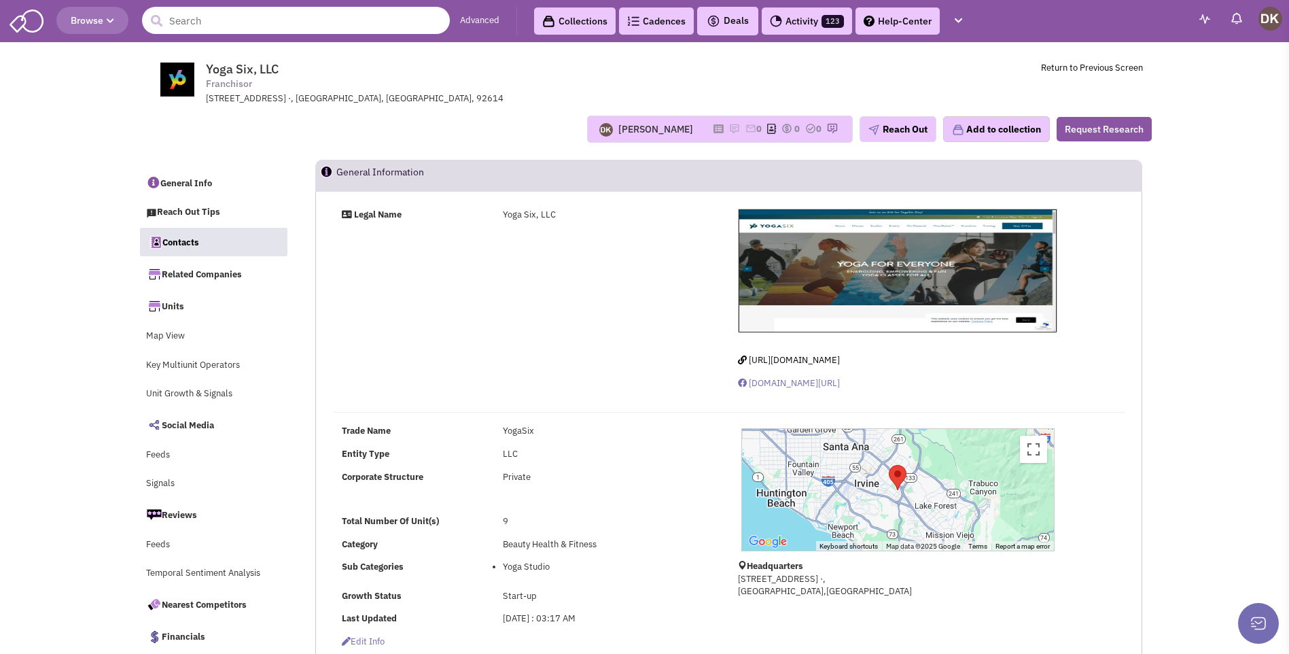
click at [228, 26] on input "text" at bounding box center [296, 20] width 308 height 27
click at [251, 23] on input "text" at bounding box center [296, 20] width 308 height 27
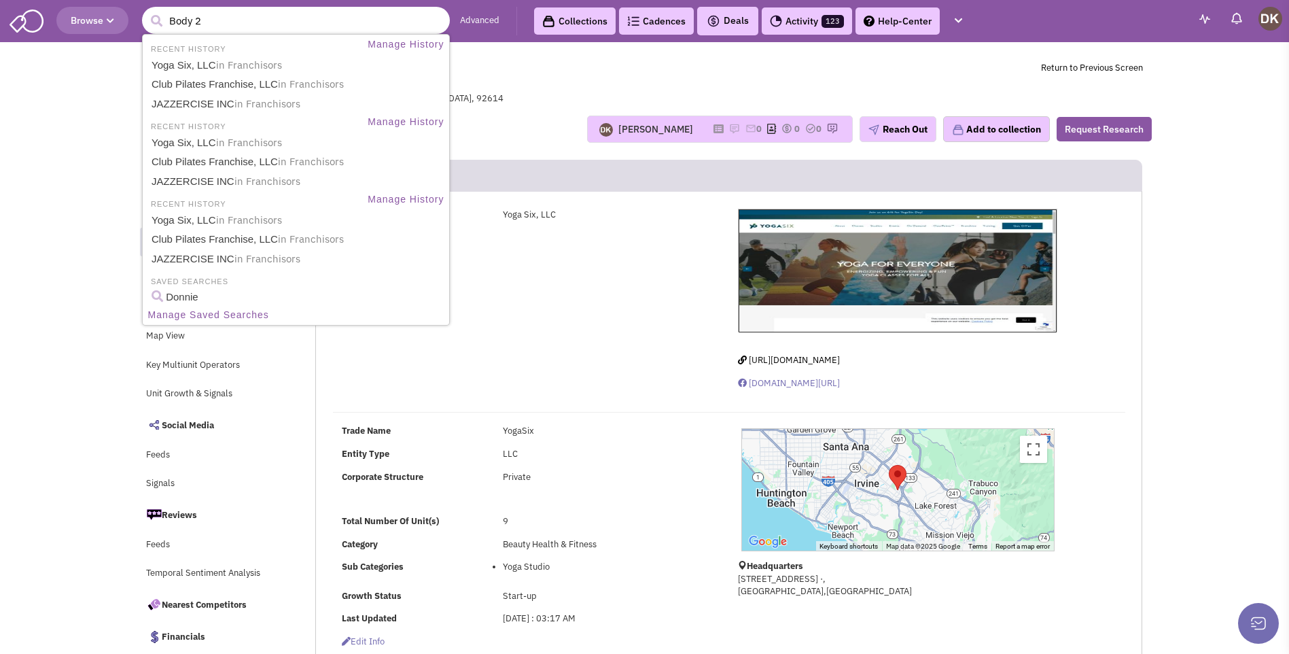
type input "Body 20"
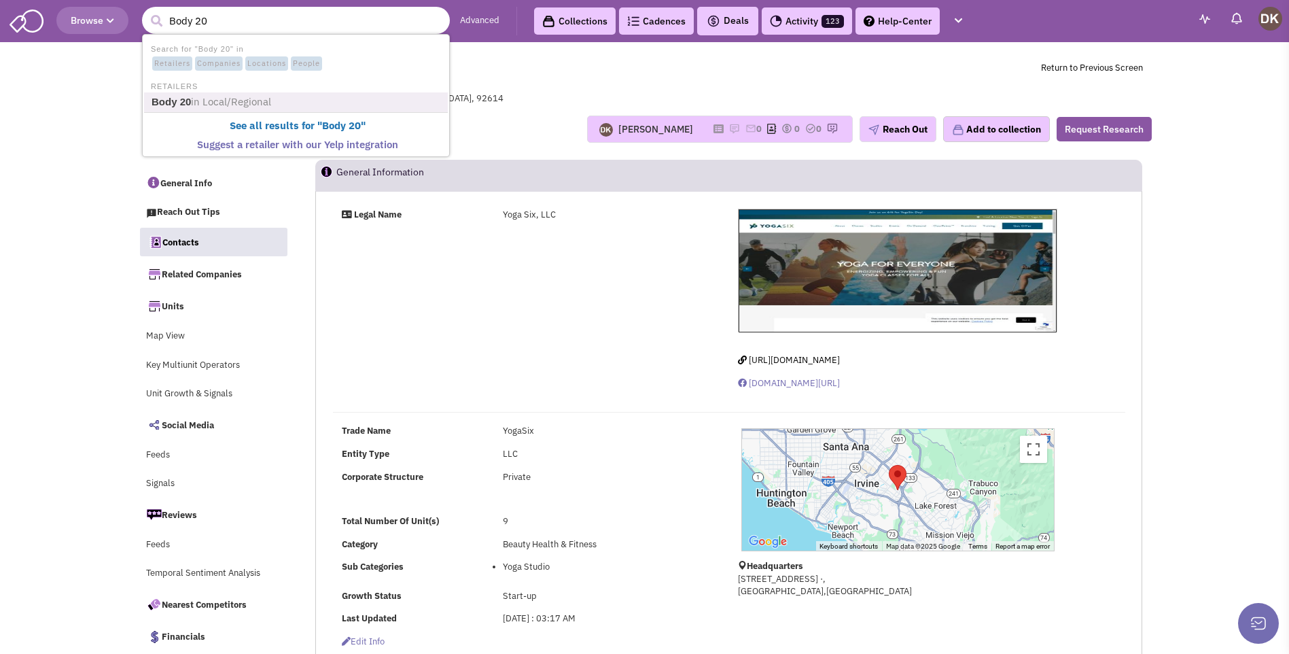
click at [217, 108] on span "in Local/Regional" at bounding box center [231, 101] width 80 height 13
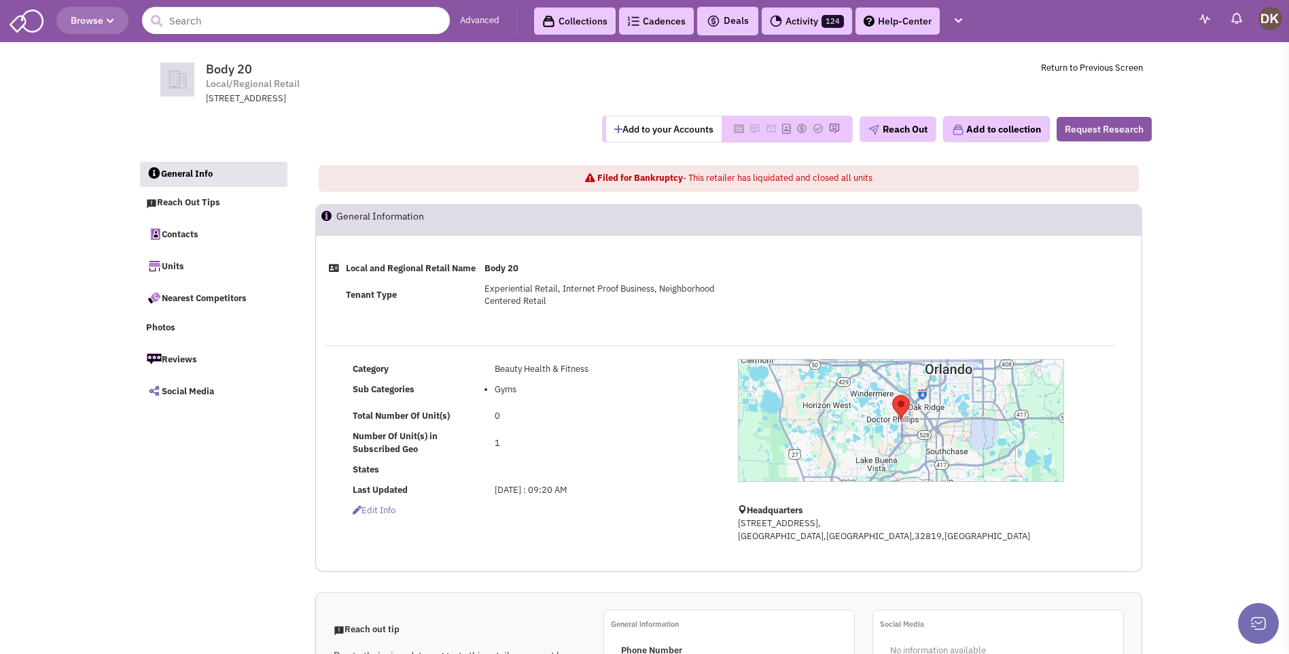
select select
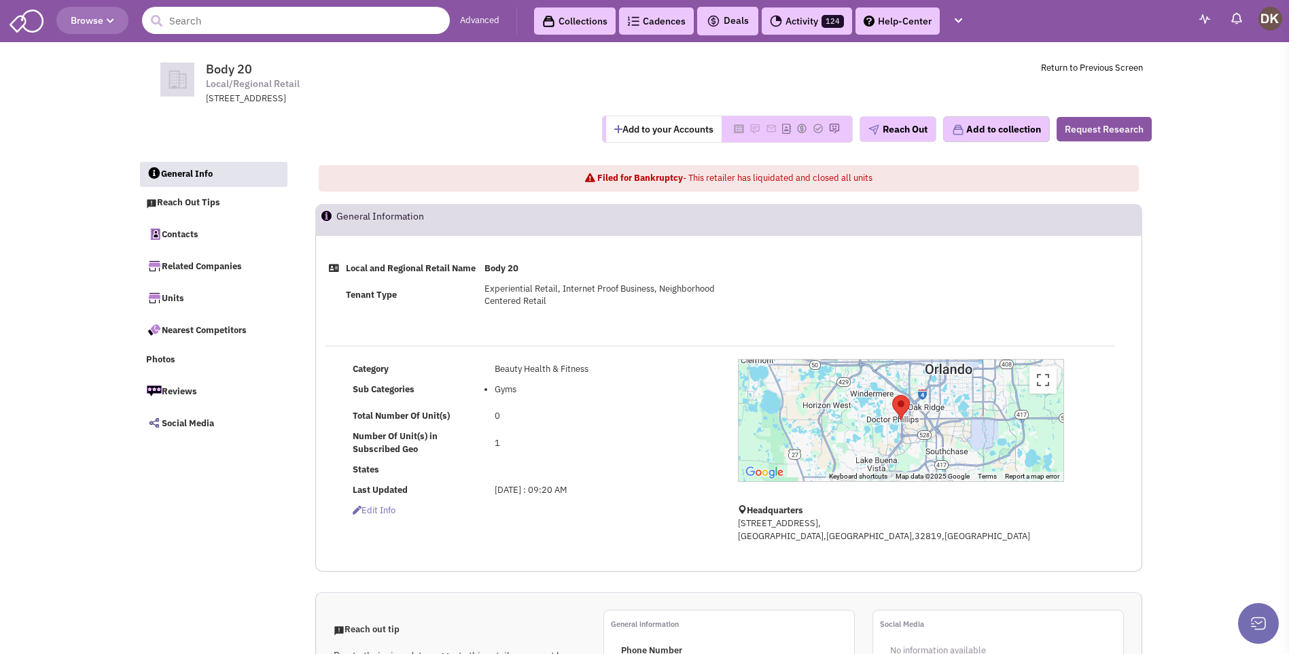
click at [256, 22] on input "text" at bounding box center [296, 20] width 308 height 27
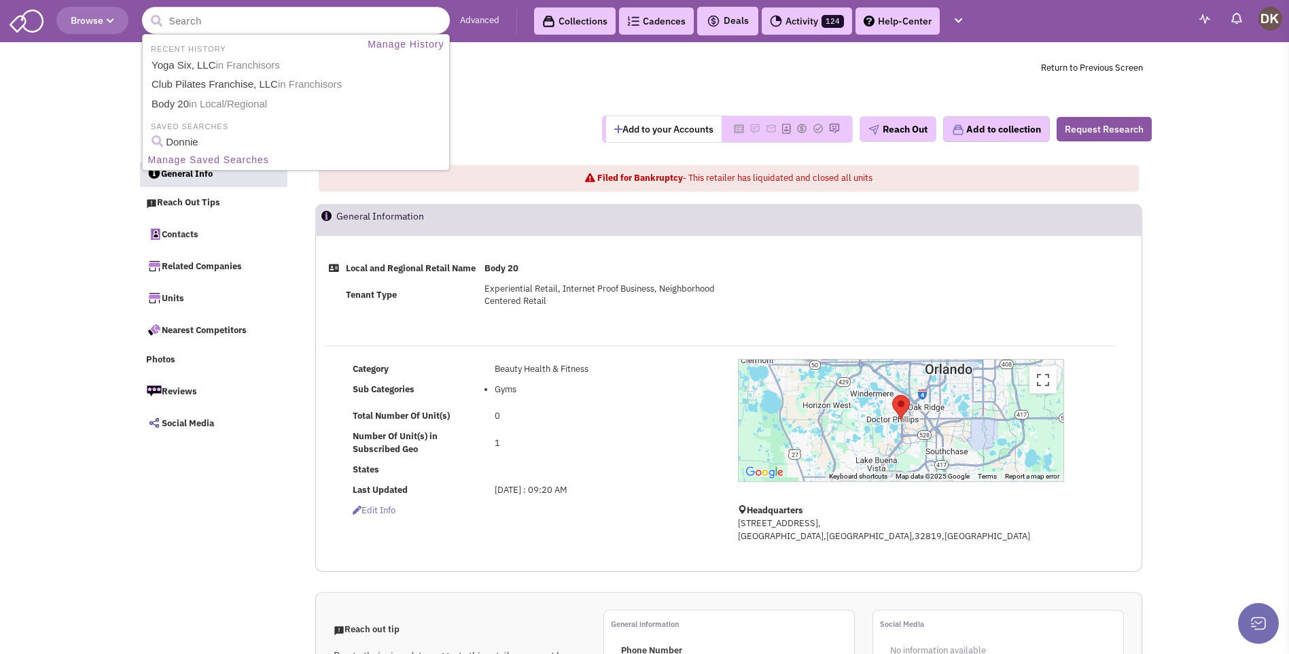
click at [290, 249] on ul "General Info Expansion Plans Reach Out Tips Contacts Related Companies Units Ne…" at bounding box center [217, 298] width 159 height 282
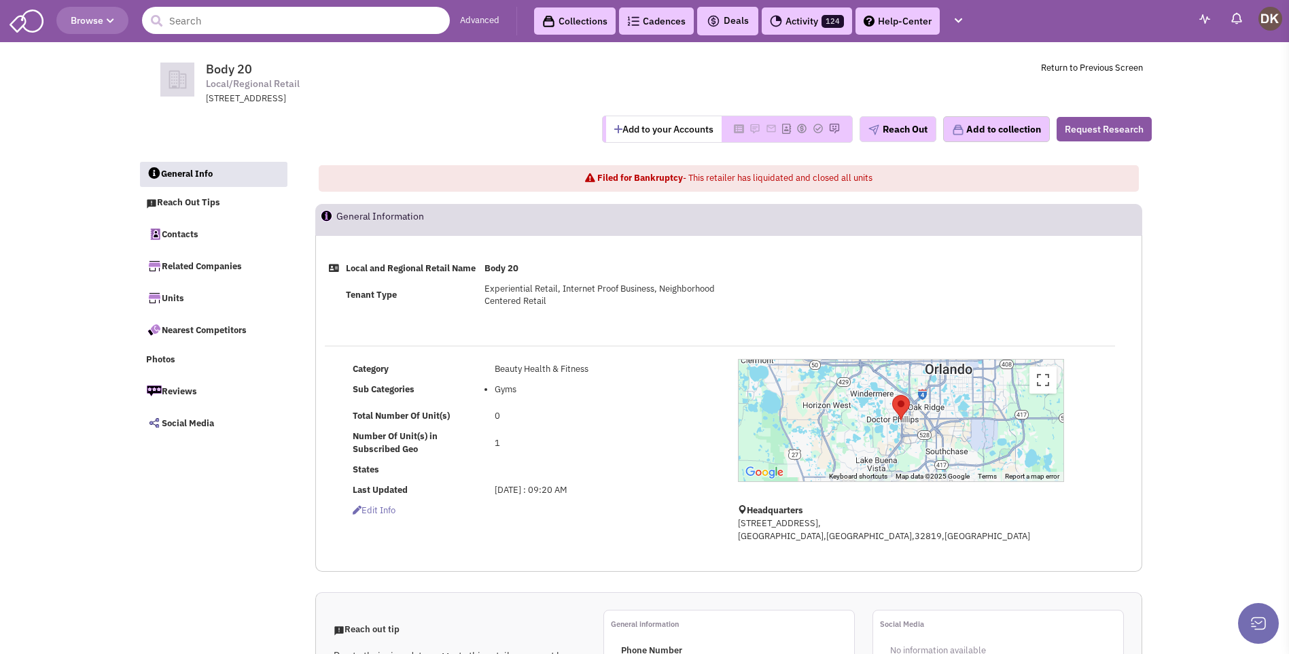
click at [290, 24] on input "text" at bounding box center [296, 20] width 308 height 27
click at [296, 28] on input "Special Strong" at bounding box center [296, 20] width 308 height 27
type input "Special Strong"
click at [146, 11] on button "submit" at bounding box center [156, 21] width 20 height 20
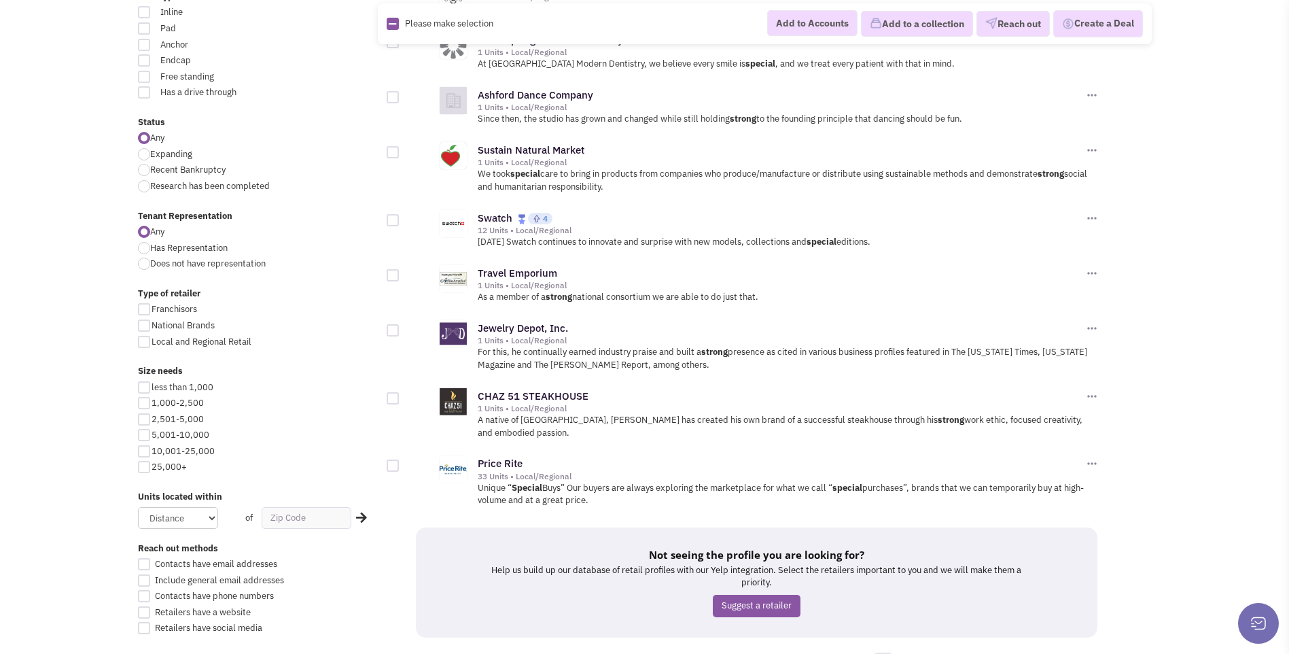
scroll to position [408, 0]
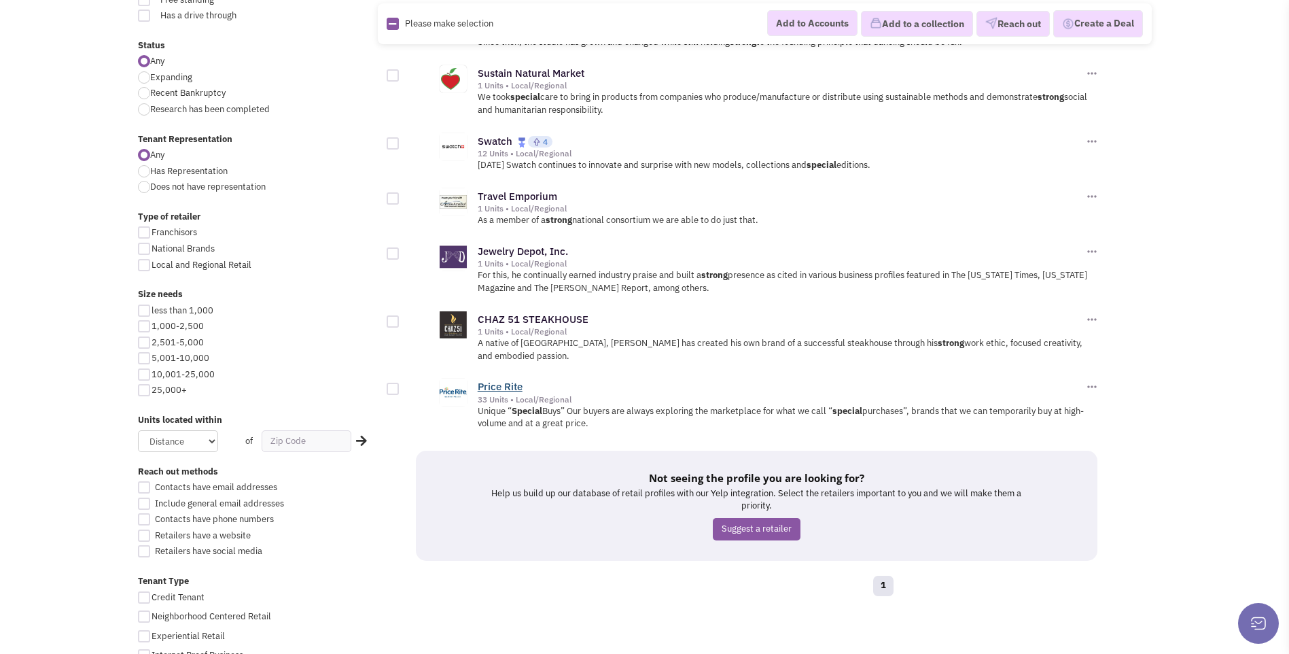
click at [494, 384] on link "Price Rite" at bounding box center [500, 386] width 45 height 13
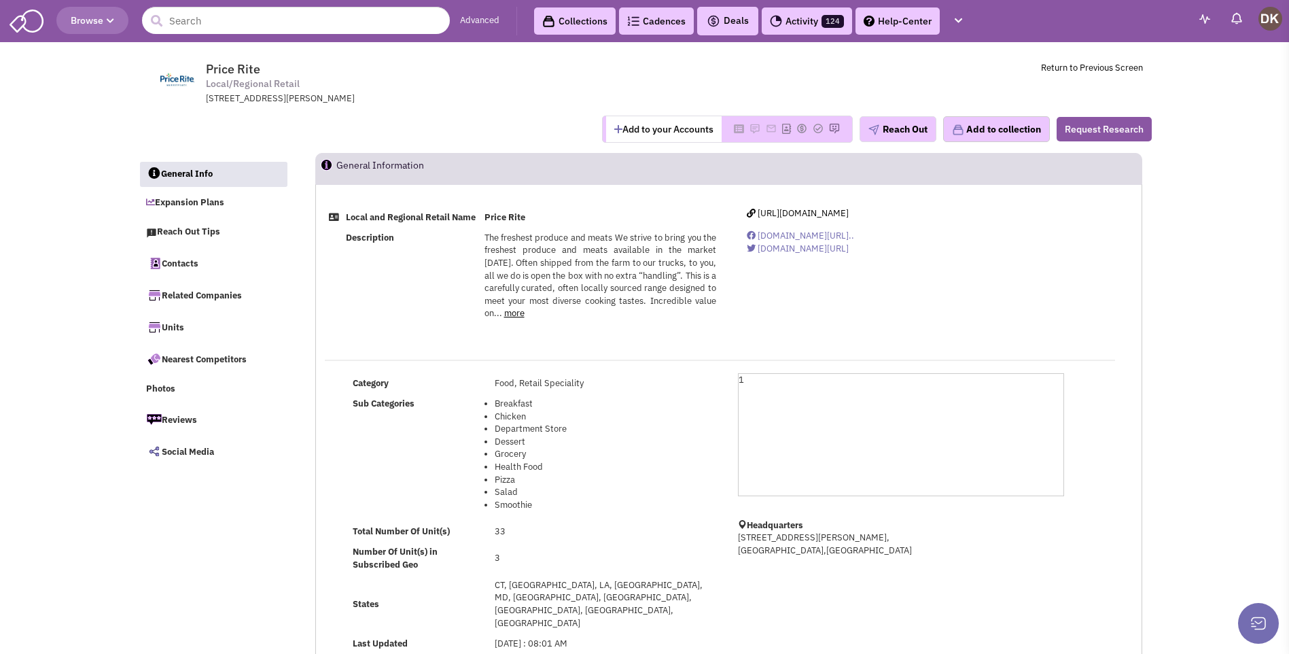
select select
click at [185, 206] on link "Expansion Plans" at bounding box center [213, 203] width 148 height 26
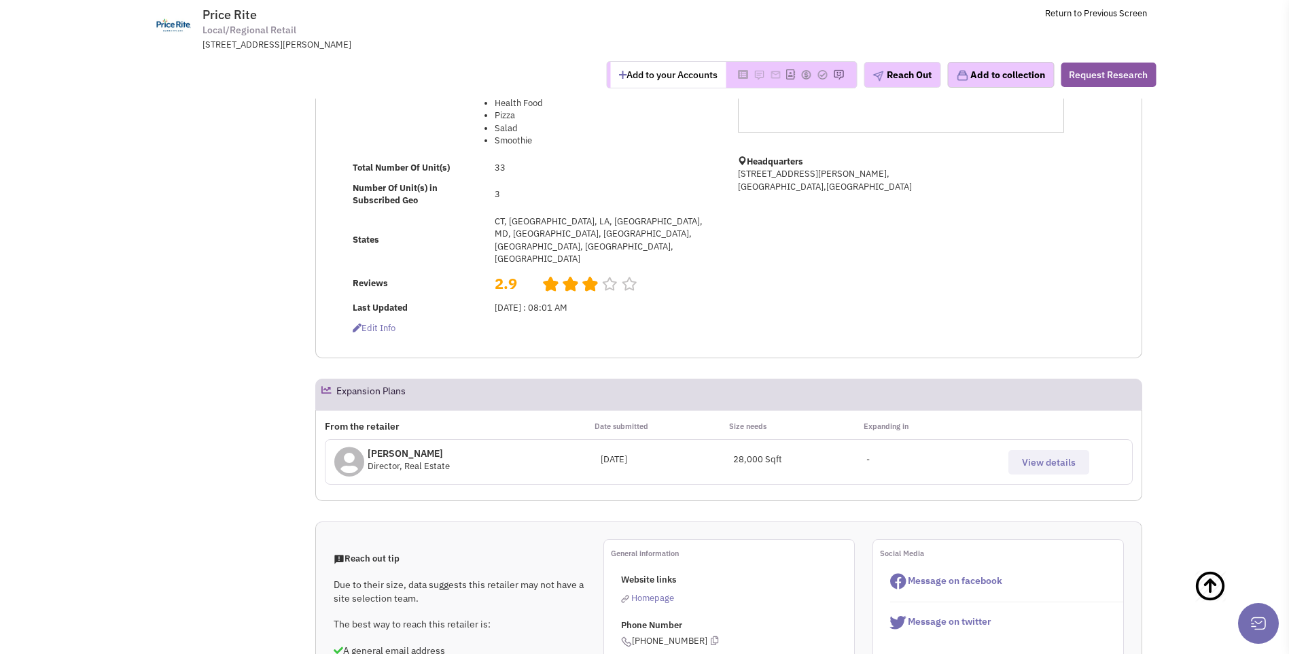
scroll to position [340, 0]
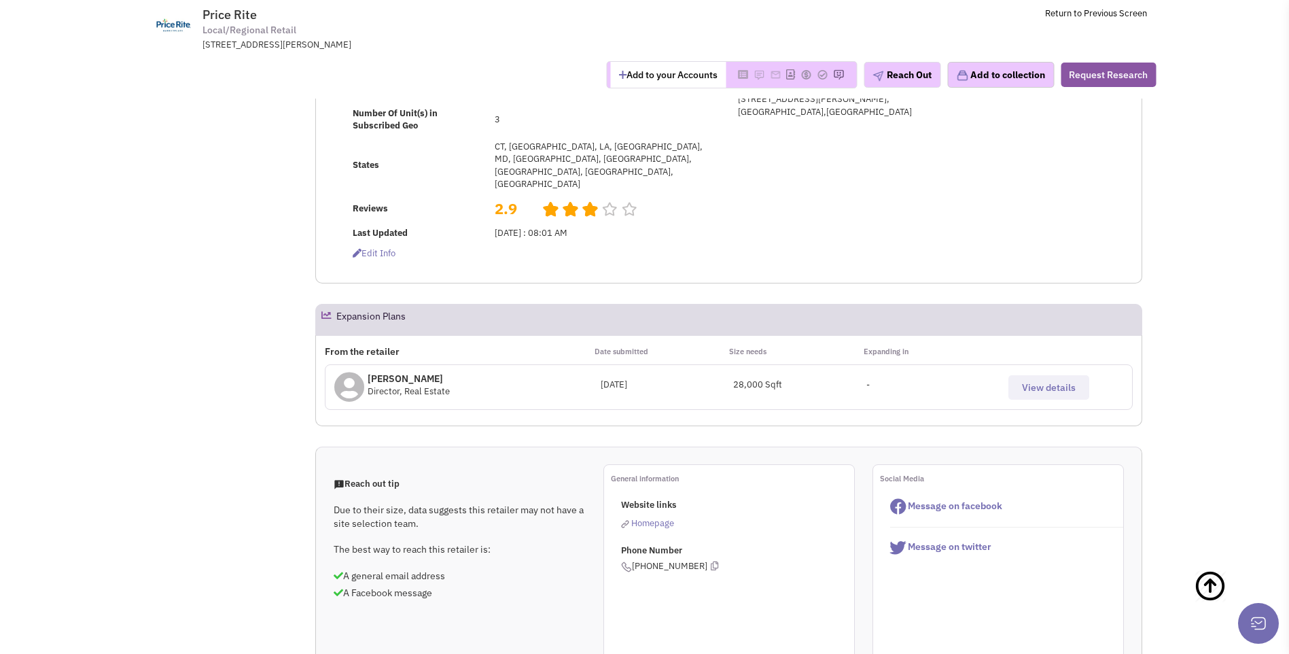
click at [1041, 381] on span "View details" at bounding box center [1049, 387] width 54 height 12
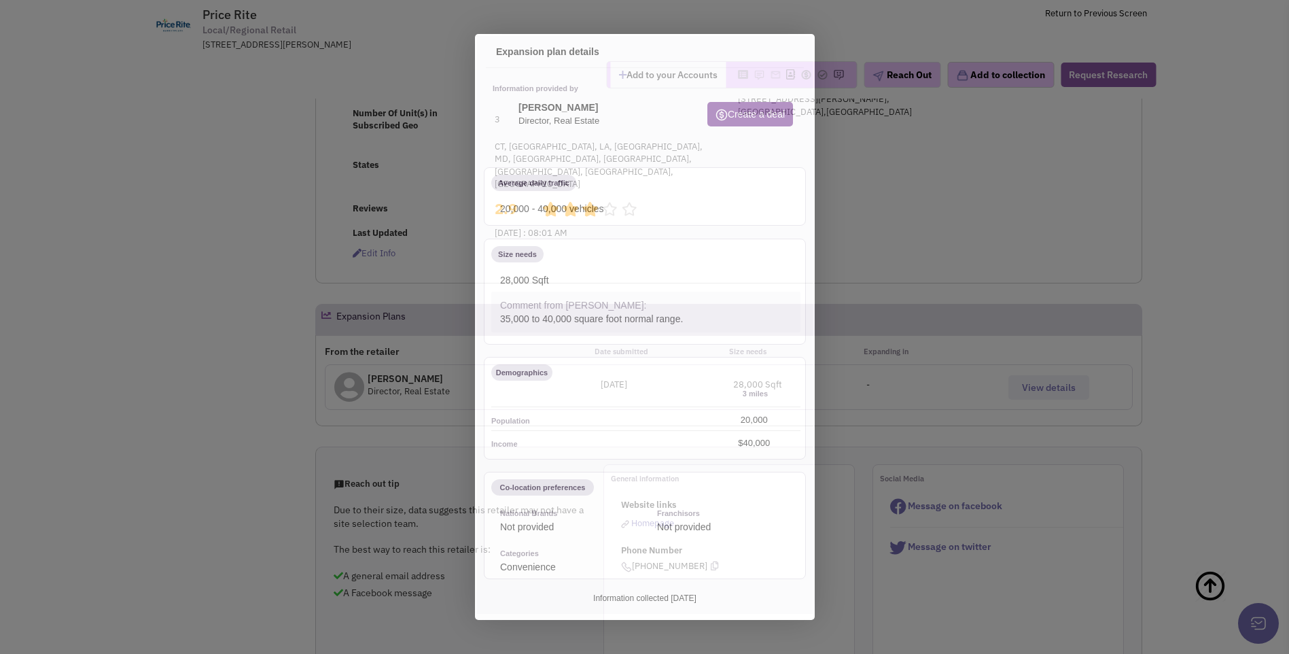
scroll to position [0, 0]
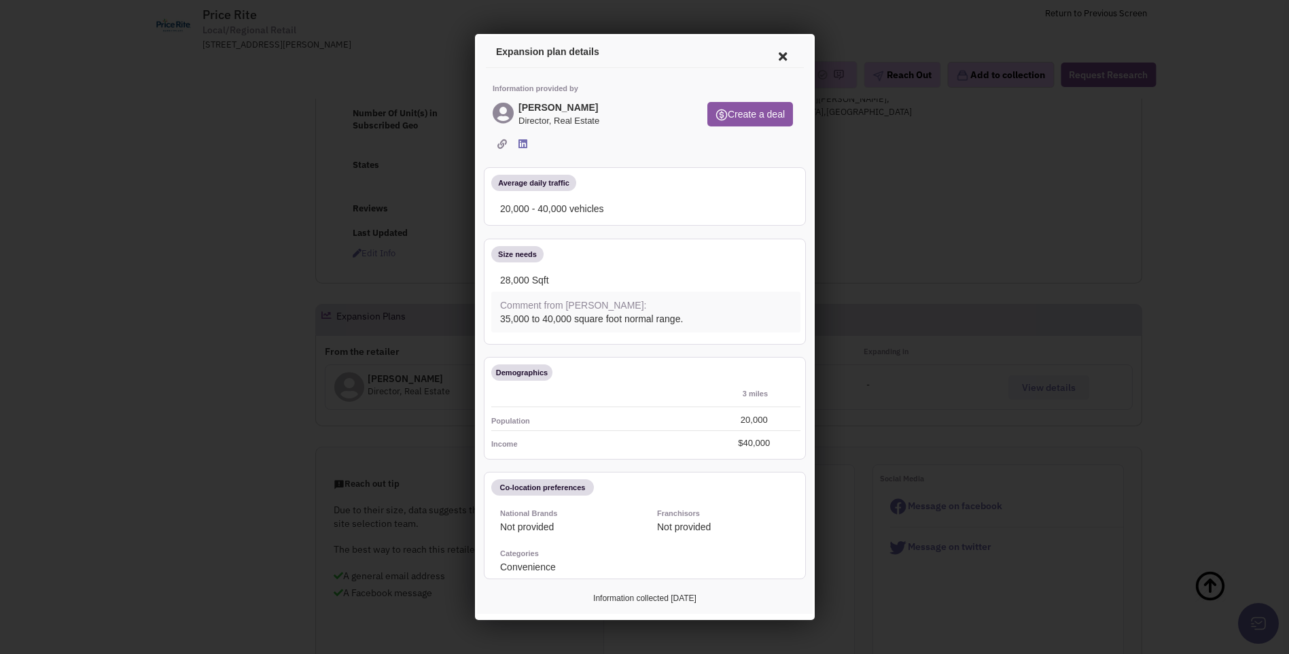
click at [771, 55] on icon at bounding box center [780, 54] width 29 height 33
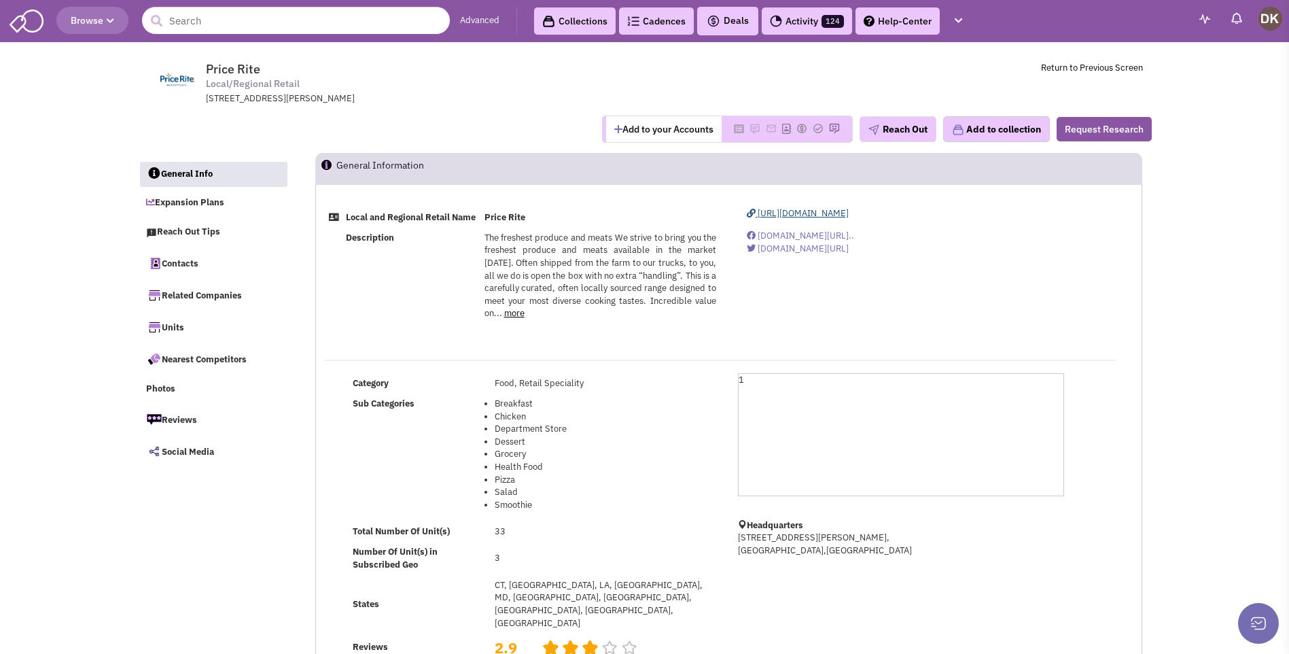
click at [780, 215] on span "[URL][DOMAIN_NAME]" at bounding box center [803, 213] width 91 height 12
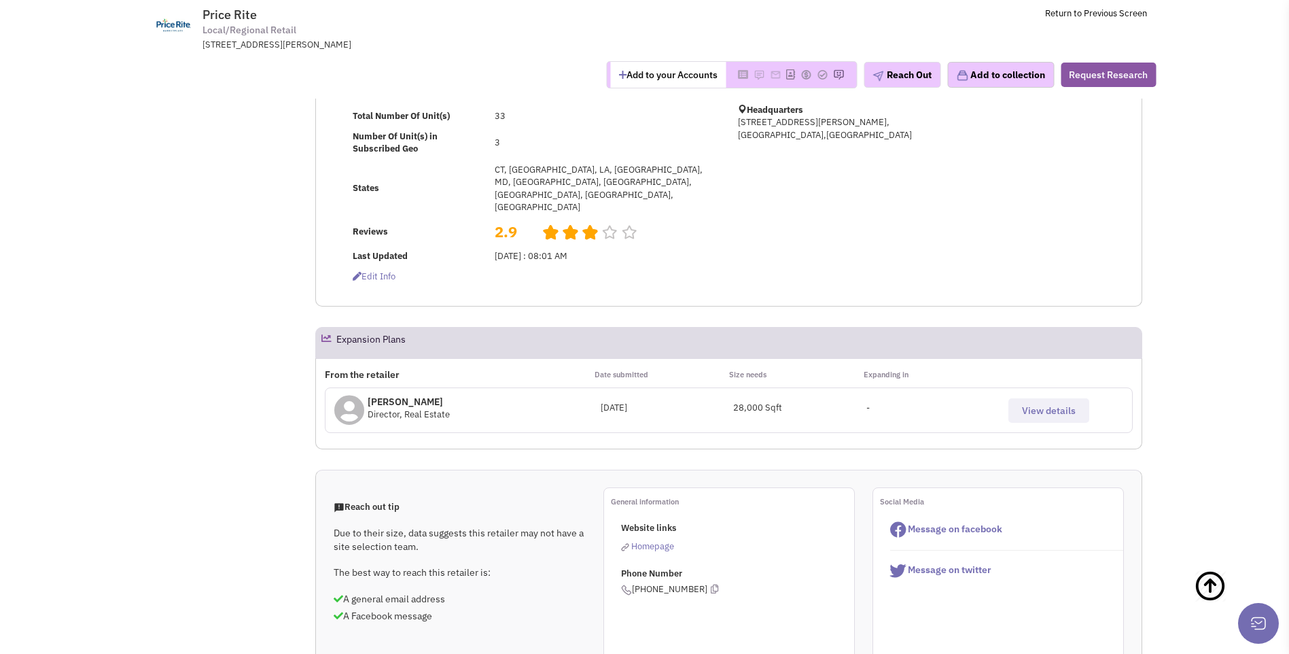
scroll to position [340, 0]
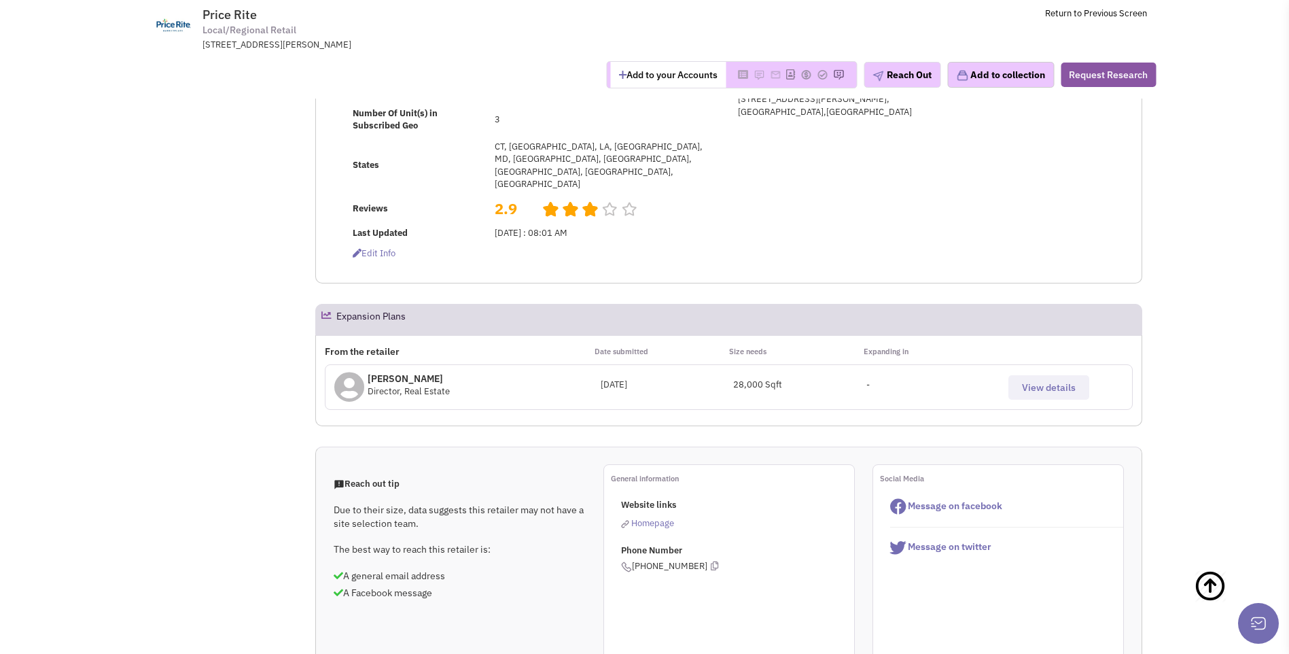
click at [1039, 381] on span "View details" at bounding box center [1049, 387] width 54 height 12
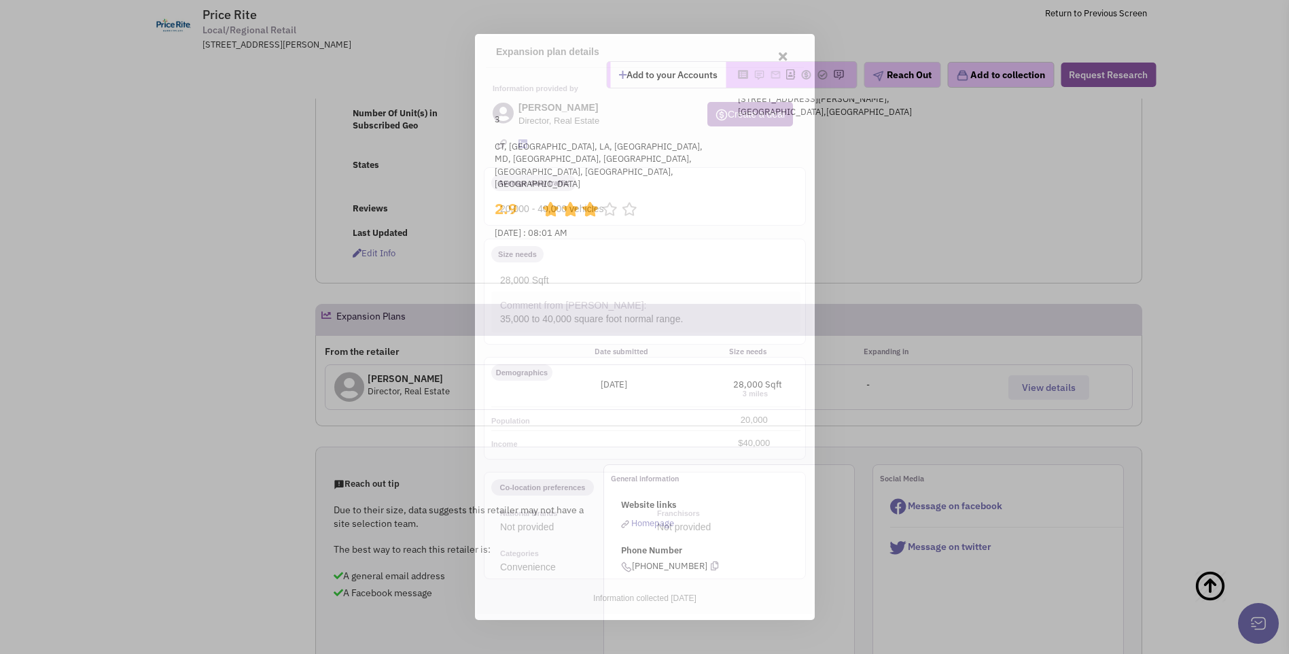
scroll to position [0, 0]
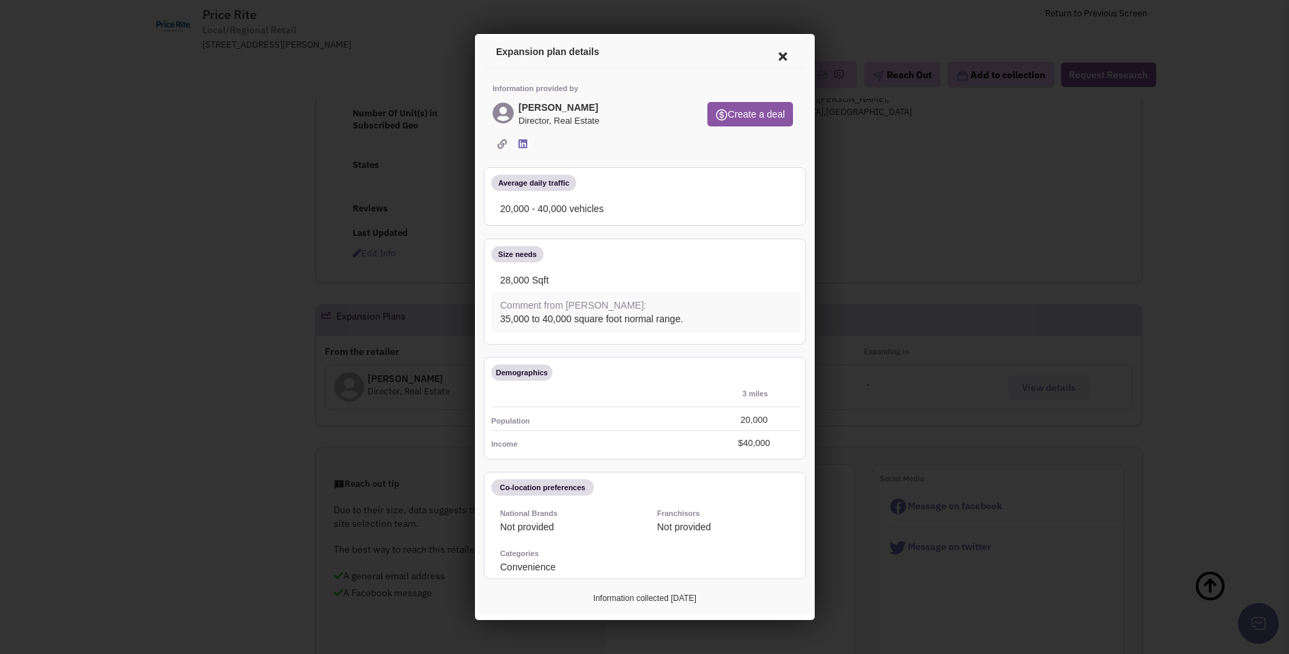
click at [767, 52] on icon at bounding box center [780, 54] width 29 height 33
